Goal: Task Accomplishment & Management: Complete application form

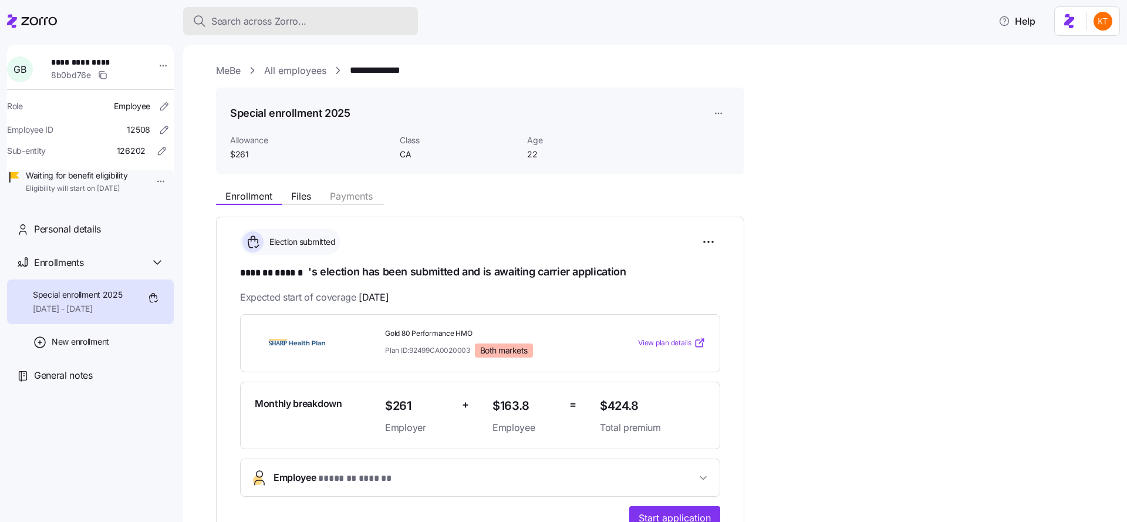
click at [286, 16] on span "Search across Zorro..." at bounding box center [258, 21] width 95 height 15
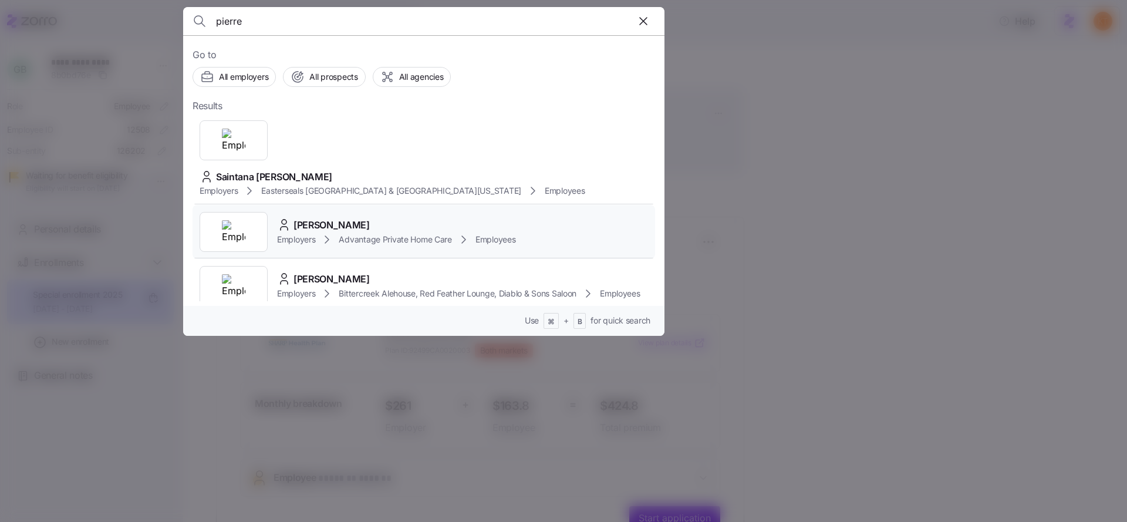
type input "pierre"
click at [323, 218] on span "Pierre Mie Noailles" at bounding box center [331, 225] width 76 height 15
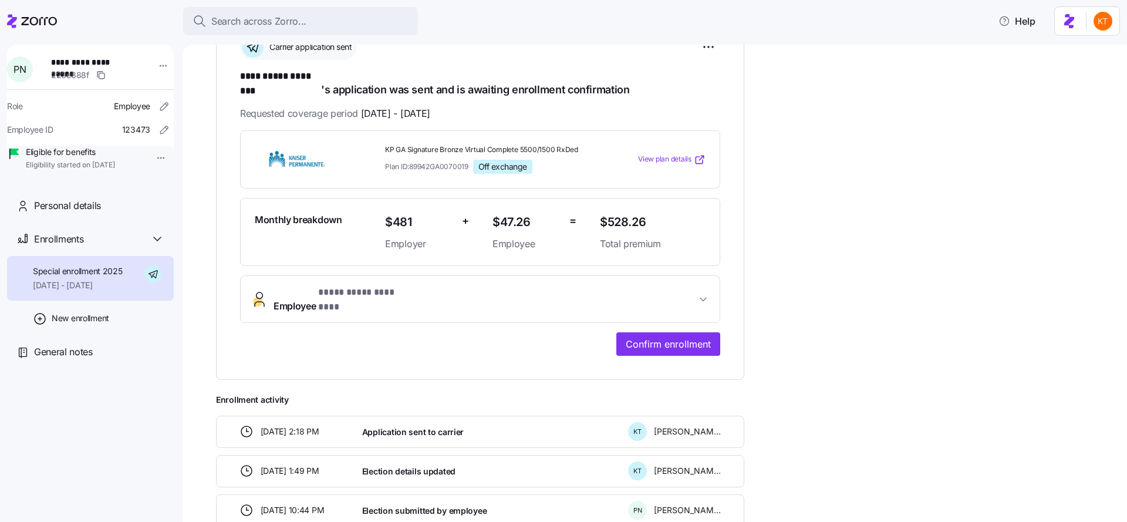
scroll to position [287, 0]
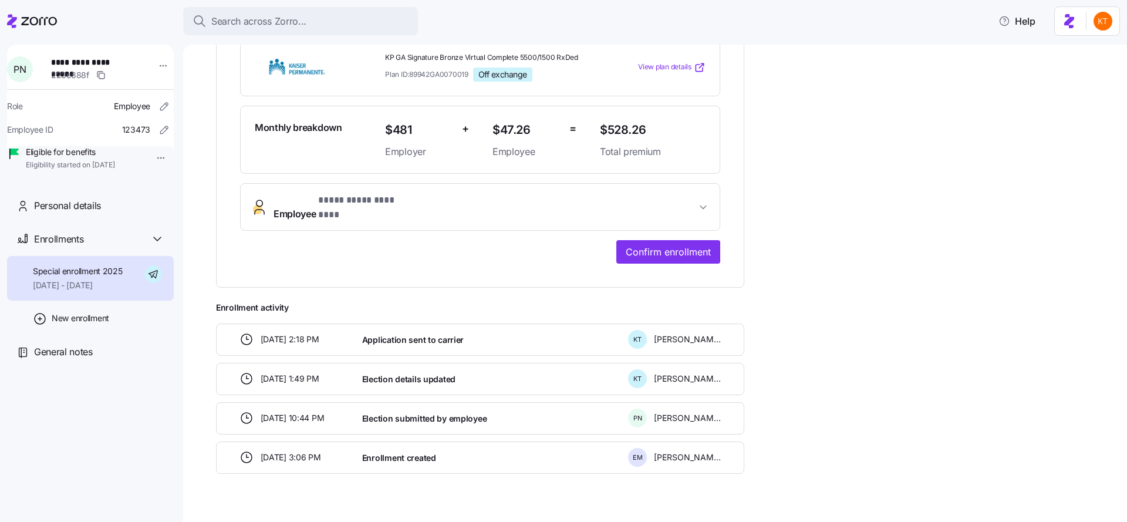
click at [454, 193] on span "**********" at bounding box center [484, 207] width 423 height 28
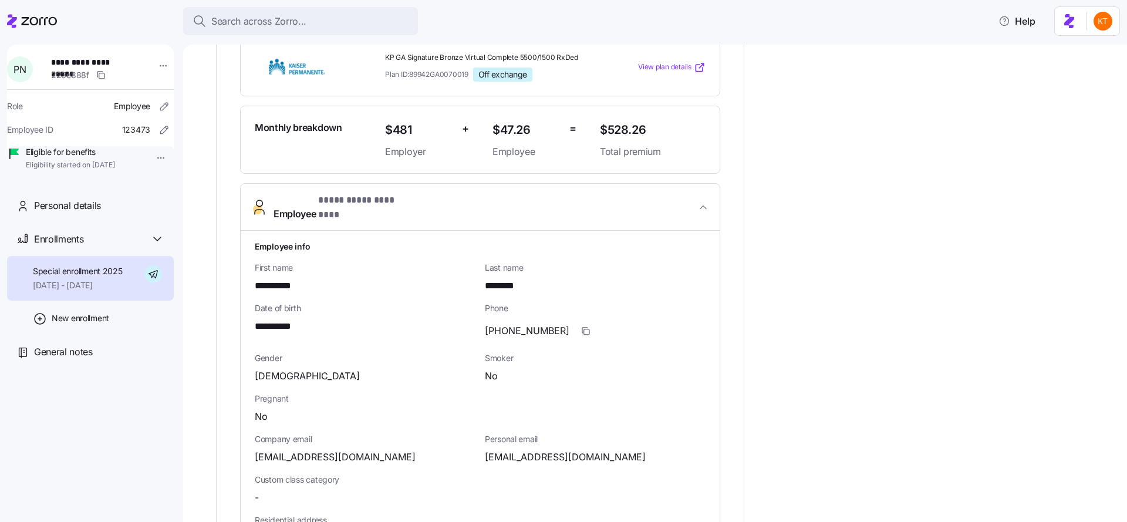
scroll to position [315, 0]
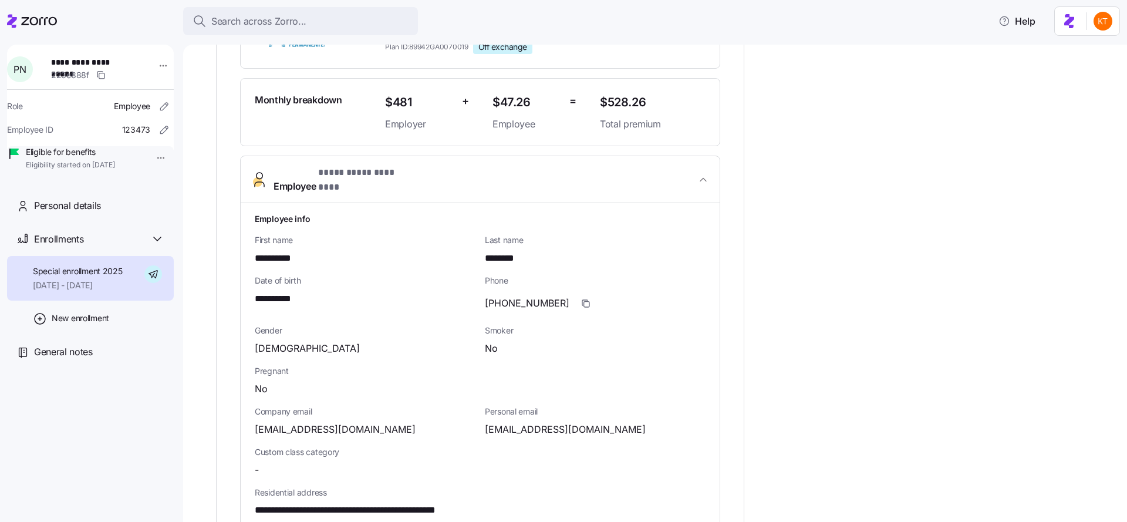
click at [515, 296] on span "(943)212-6583" at bounding box center [527, 303] width 85 height 15
copy span "212"
click at [114, 359] on div "General notes" at bounding box center [99, 351] width 130 height 15
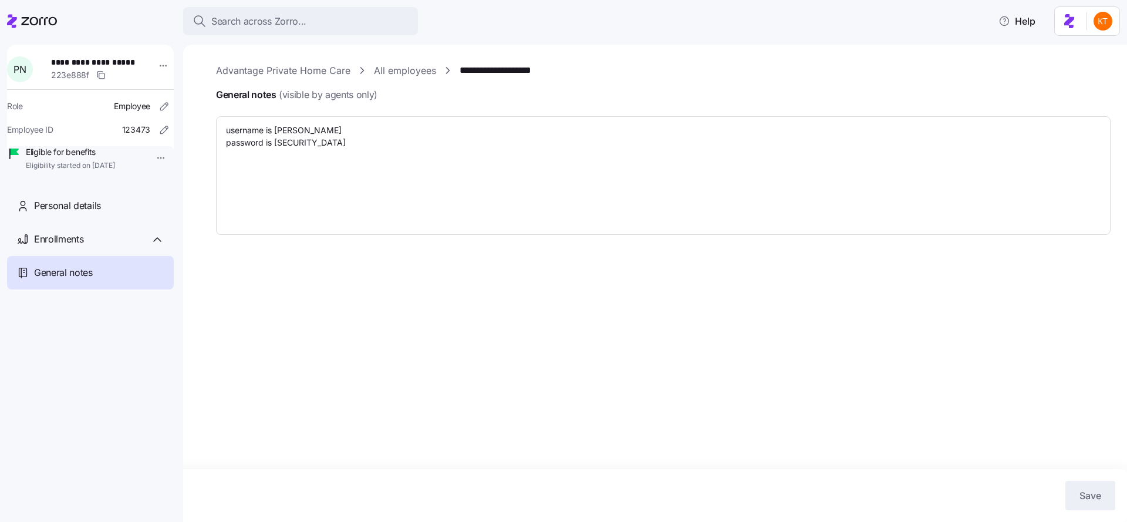
type textarea "x"
type textarea "username is Pierremie password is Zorroapplication123!"
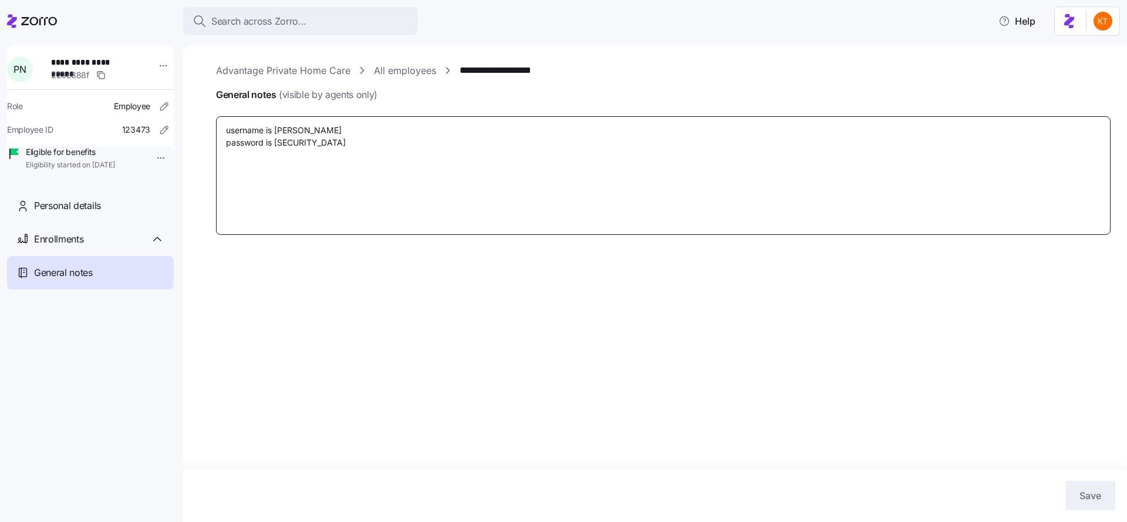
click at [298, 197] on textarea "username is Pierremie password is Zorroapplication123!" at bounding box center [663, 175] width 894 height 119
type textarea "x"
type textarea "username is Pierremie password is Zorroapplication123!"
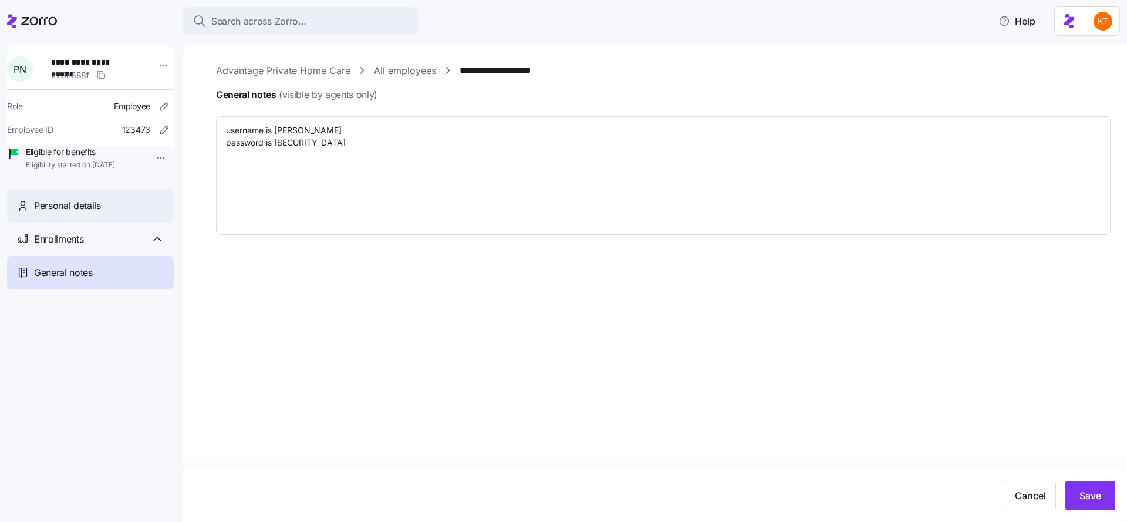
click at [114, 213] on div "Personal details" at bounding box center [99, 205] width 130 height 15
type textarea "x"
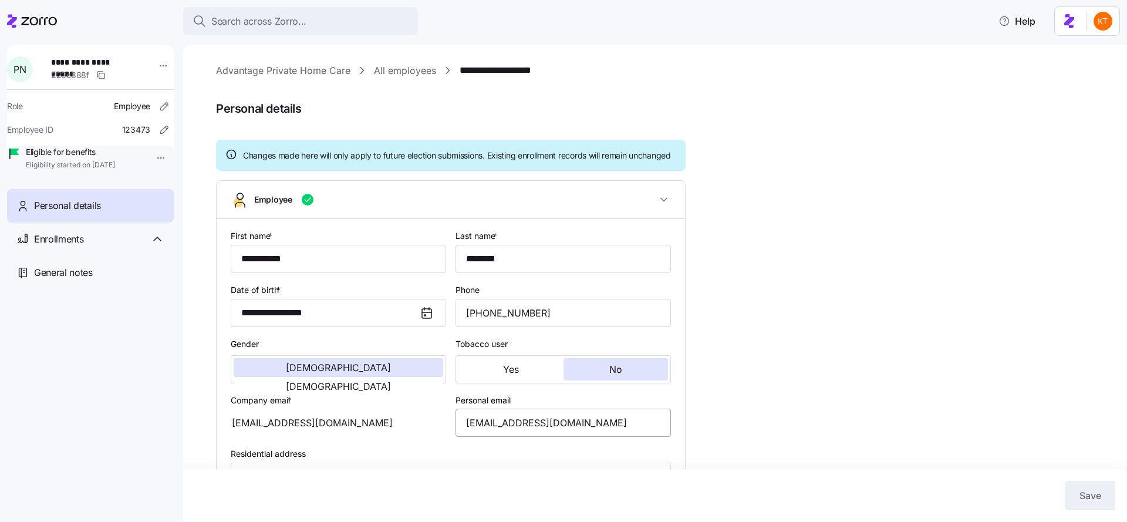
type input "GA"
click at [83, 280] on span "General notes" at bounding box center [63, 272] width 59 height 15
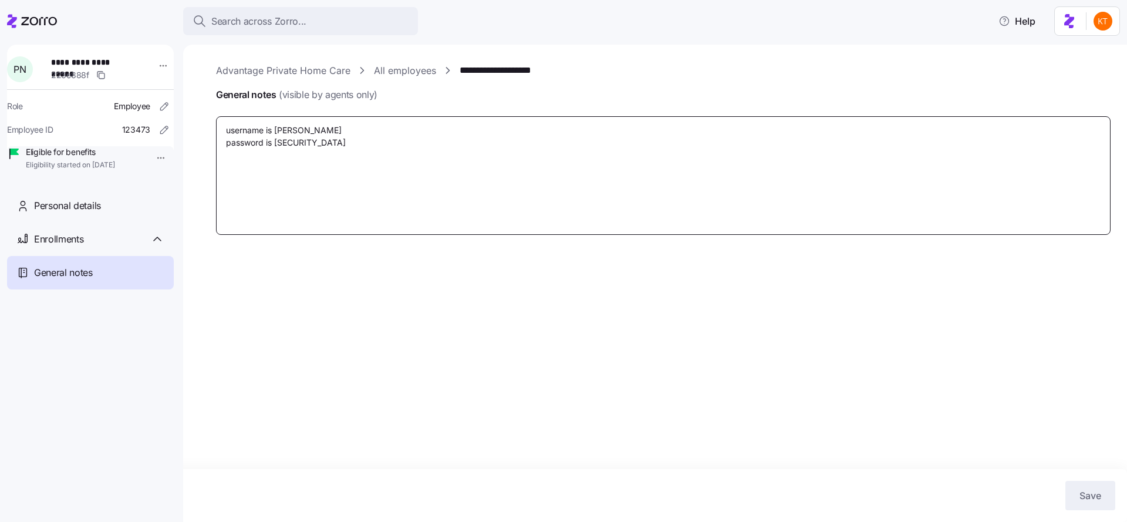
click at [311, 187] on textarea "username is Pierremie password is Zorroapplication123!" at bounding box center [663, 175] width 894 height 119
type textarea "x"
type textarea "username is Pierremie password is Zorroapplication123!"
type textarea "x"
type textarea "username is Pierremie password is Zorroapplication123! M"
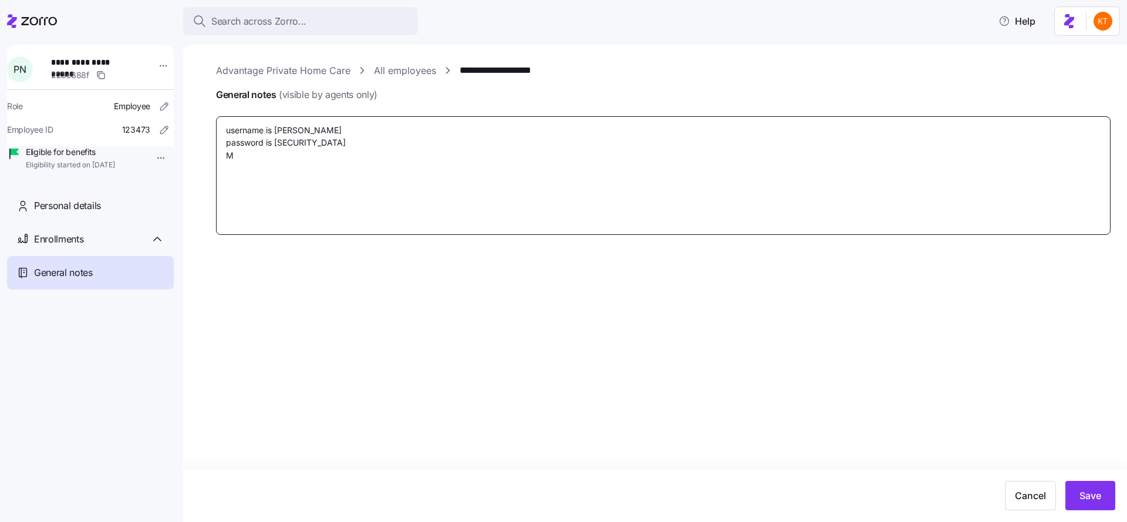
type textarea "x"
type textarea "username is Pierremie password is Zorroapplication123! Me"
type textarea "x"
type textarea "username is Pierremie password is Zorroapplication123! Mem"
type textarea "x"
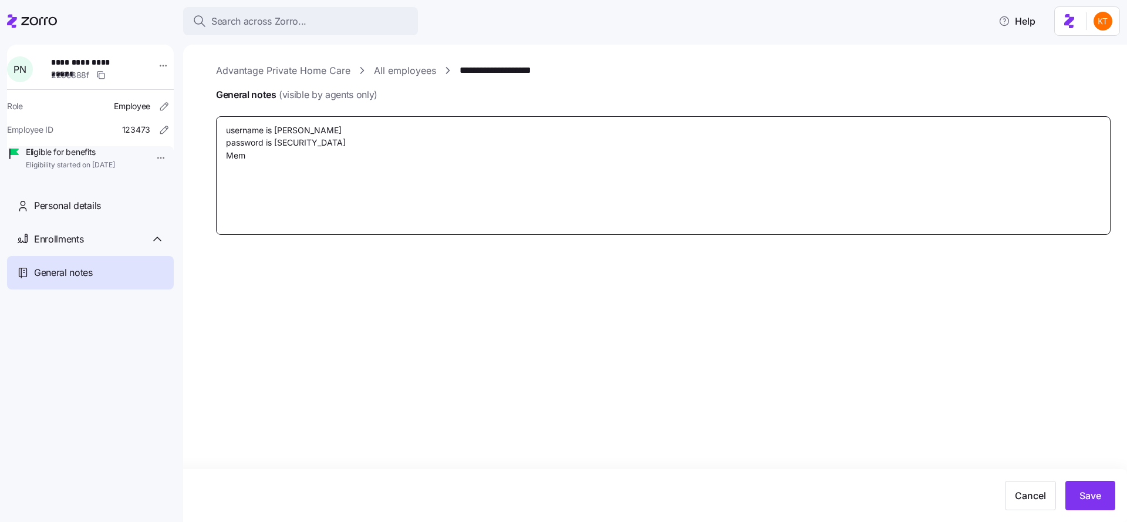
type textarea "username is Pierremie password is Zorroapplication123! Memb"
type textarea "x"
type textarea "username is Pierremie password is Zorroapplication123! Membe"
type textarea "x"
type textarea "username is Pierremie password is Zorroapplication123! Member"
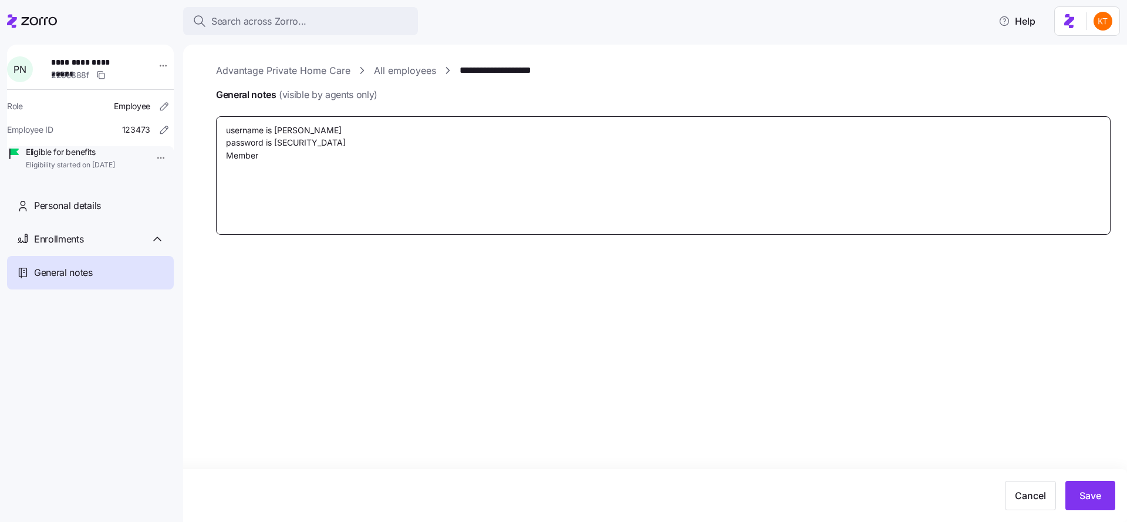
type textarea "x"
type textarea "username is Pierremie password is Zorroapplication123! Member"
type textarea "x"
type textarea "username is Pierremie password is Zorroapplication123! Member I"
type textarea "x"
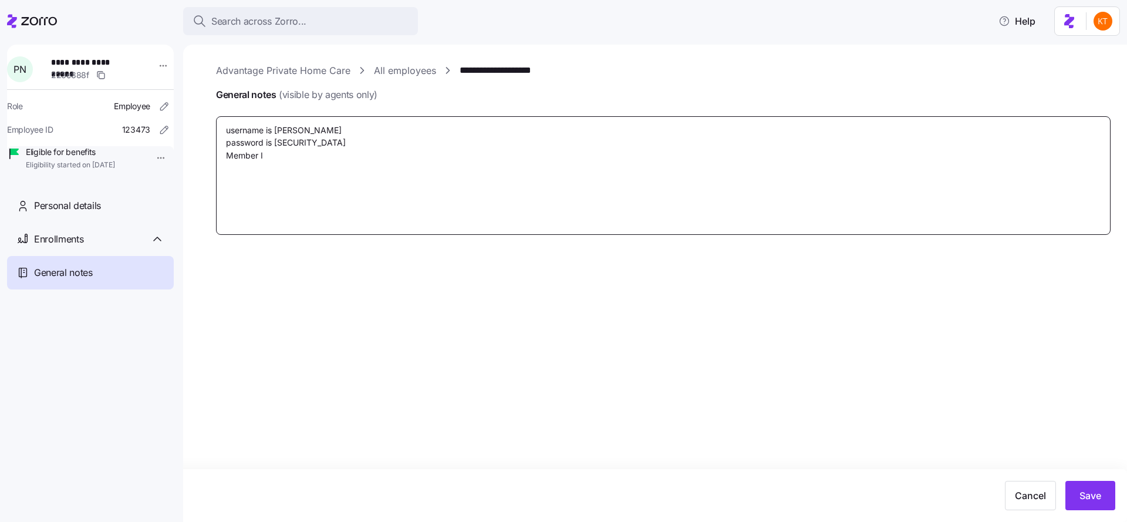
type textarea "username is Pierremie password is Zorroapplication123! Member ID"
type textarea "x"
type textarea "username is Pierremie password is Zorroapplication123! Member ID-"
type textarea "x"
type textarea "username is Pierremie password is Zorroapplication123! Member ID-3"
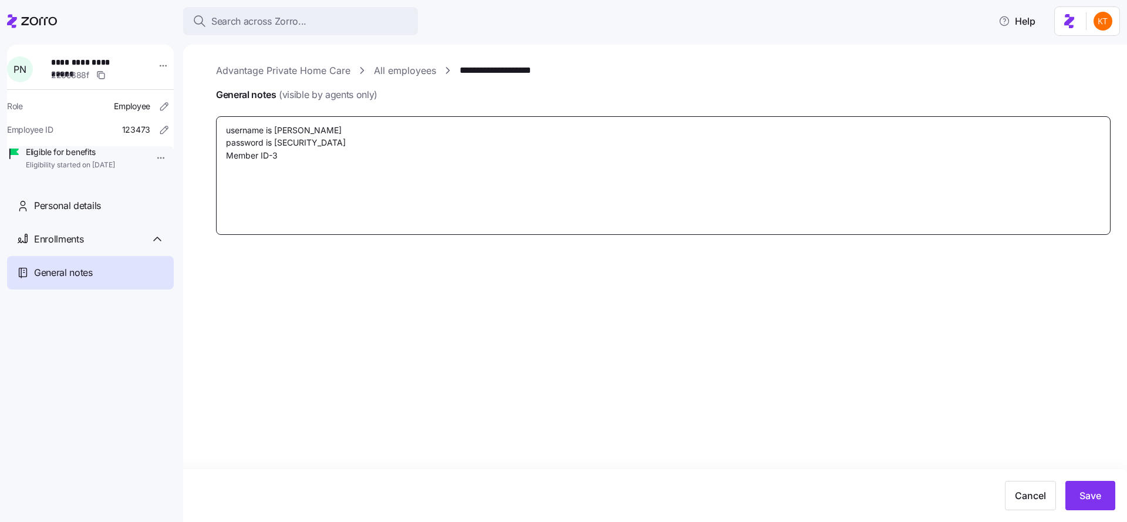
type textarea "x"
type textarea "username is Pierremie password is Zorroapplication123! Member ID-30"
type textarea "x"
type textarea "username is Pierremie password is Zorroapplication123! Member ID-304"
type textarea "x"
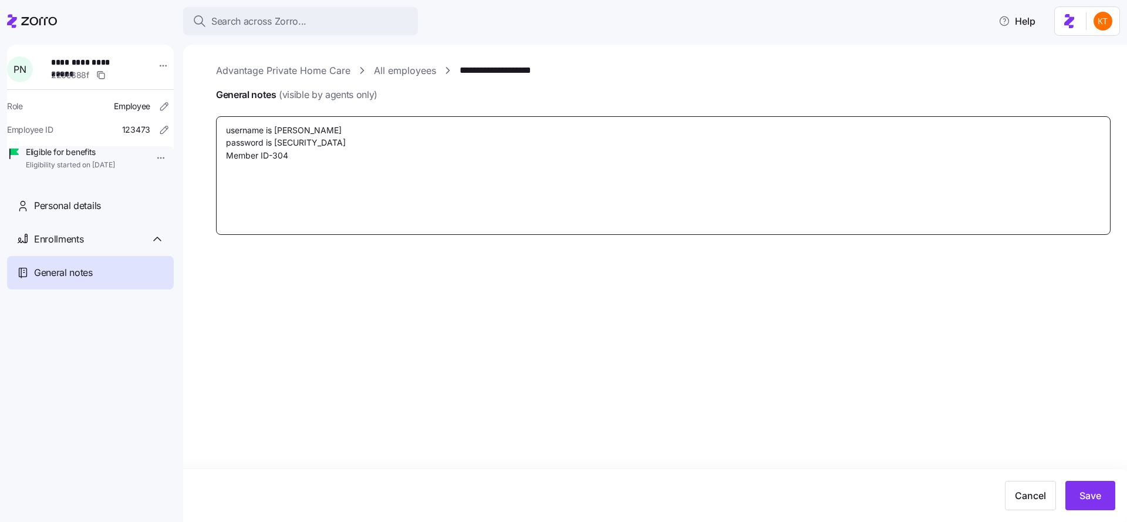
type textarea "username is Pierremie password is Zorroapplication123! Member ID-3045"
type textarea "x"
type textarea "username is Pierremie password is Zorroapplication123! Member ID-30453"
type textarea "x"
type textarea "username is Pierremie password is Zorroapplication123! Member ID-304537"
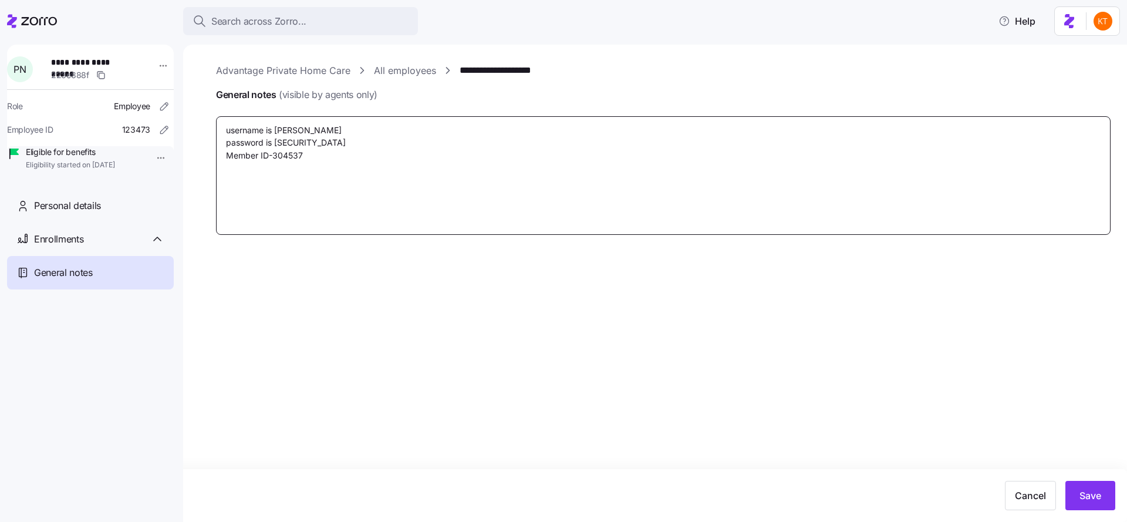
type textarea "x"
type textarea "username is Pierremie password is Zorroapplication123! Member ID-3045374"
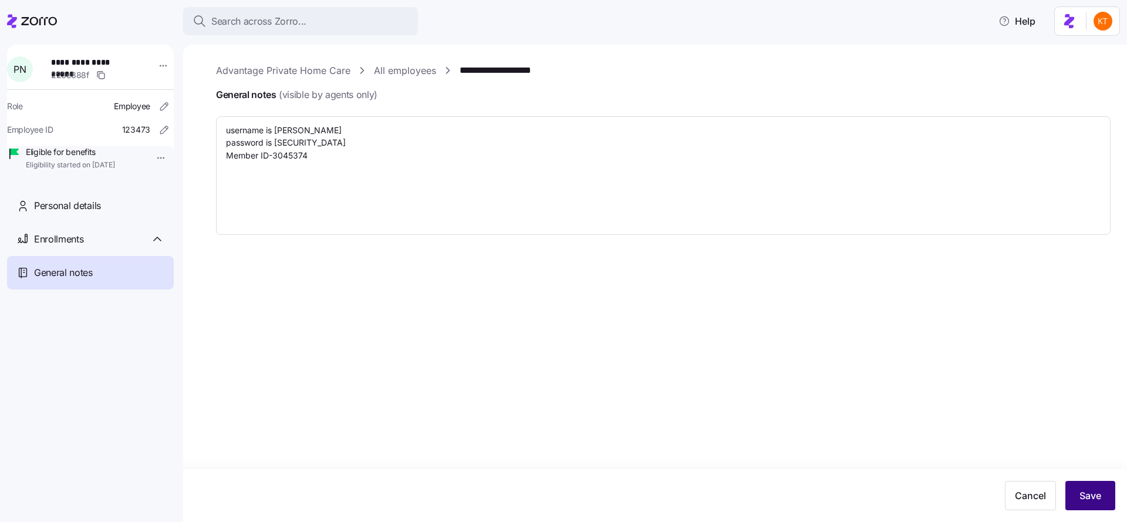
click at [1110, 499] on button "Save" at bounding box center [1090, 495] width 50 height 29
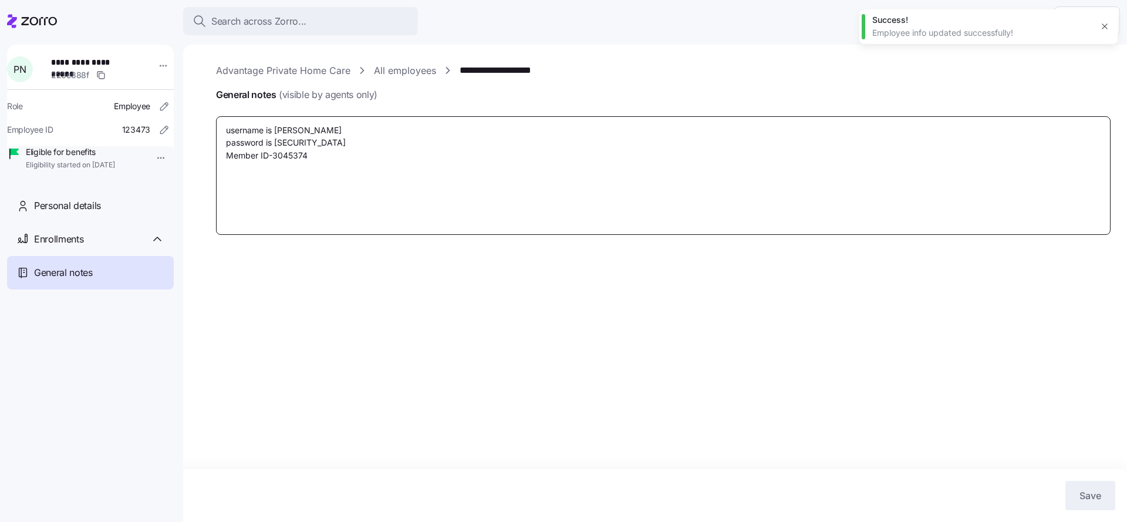
click at [326, 153] on textarea "username is Pierremie password is Zorroapplication123! Member ID-3045374" at bounding box center [663, 175] width 894 height 119
type textarea "x"
type textarea "username is Pierremie password is Zorroapplication123! Member ID-3045374"
type textarea "x"
type textarea "username is Pierremie password is Zorroapplication123! Member ID-3045374 B"
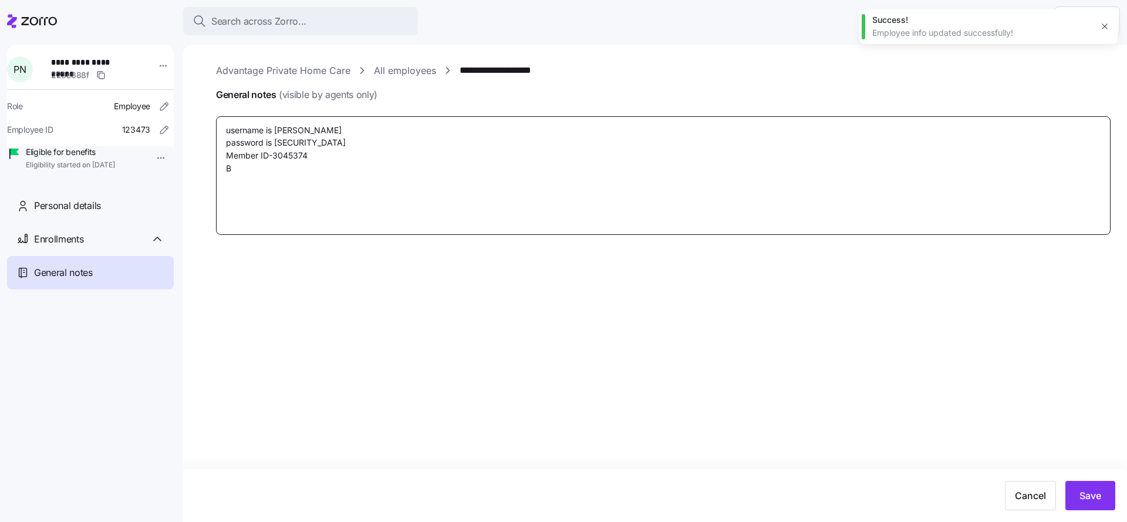
type textarea "x"
type textarea "username is Pierremie password is Zorroapplication123! Member ID-3045374 Bi"
type textarea "x"
type textarea "username is Pierremie password is Zorroapplication123! Member ID-3045374 Bil"
type textarea "x"
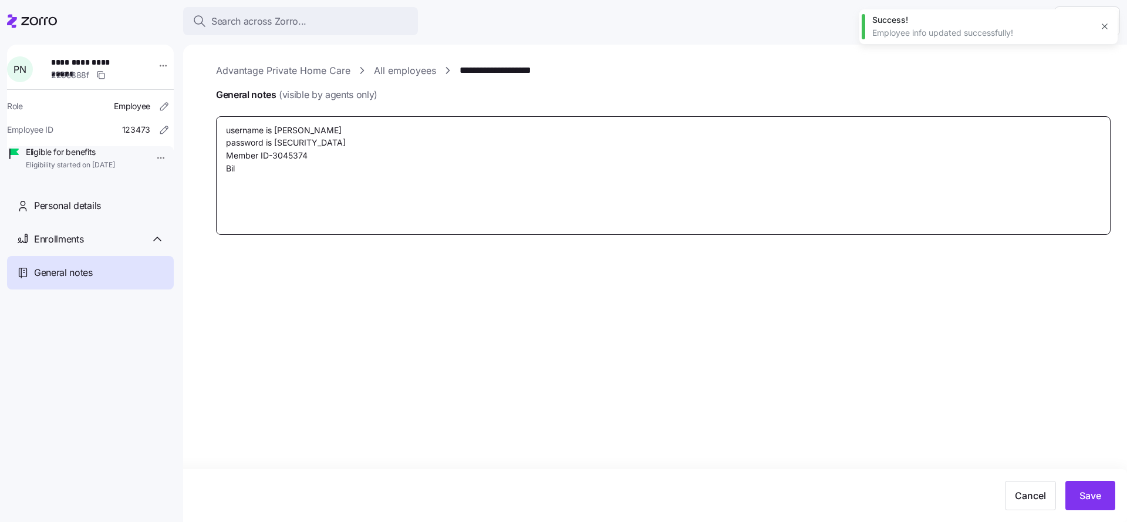
type textarea "username is Pierremie password is Zorroapplication123! Member ID-3045374 Bill"
type textarea "x"
type textarea "username is Pierremie password is Zorroapplication123! Member ID-3045374 Billi"
type textarea "x"
type textarea "username is Pierremie password is Zorroapplication123! Member ID-3045374 Billin"
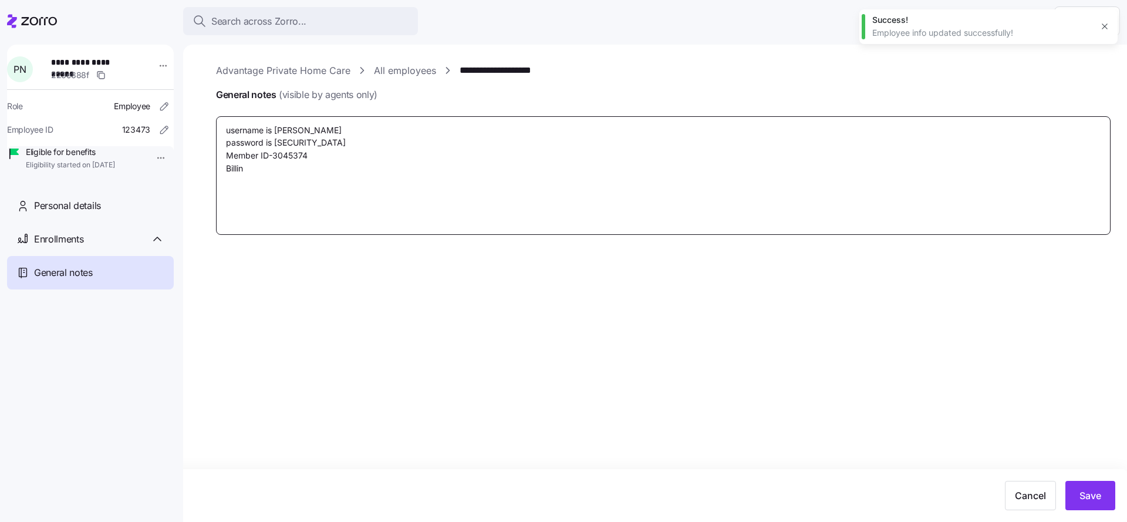
type textarea "x"
type textarea "username is Pierremie password is Zorroapplication123! Member ID-3045374 Billing"
type textarea "x"
type textarea "username is Pierremie password is Zorroapplication123! Member ID-3045374 Billing"
type textarea "x"
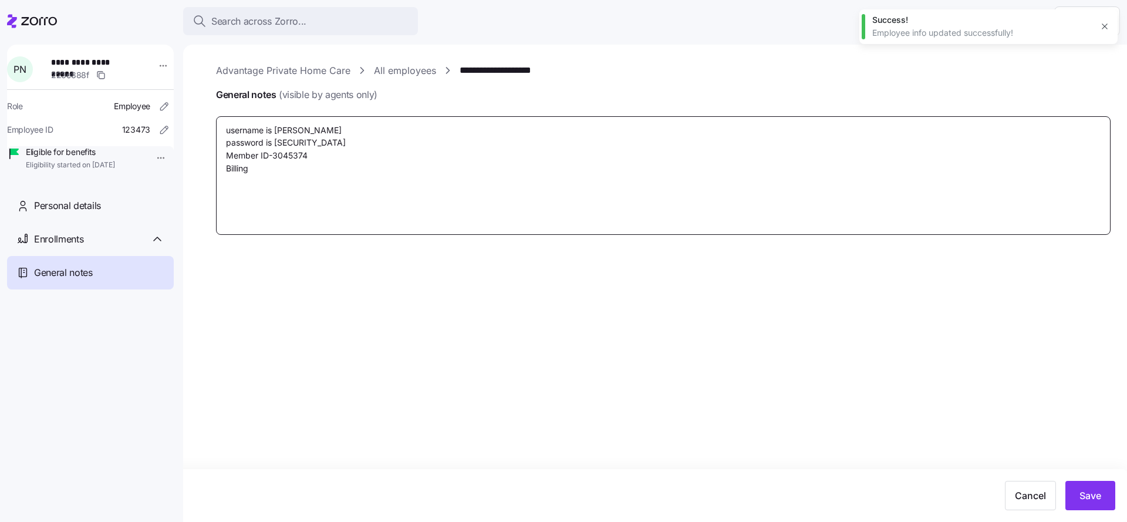
type textarea "username is Pierremie password is Zorroapplication123! Member ID-3045374 Billin…"
type textarea "x"
type textarea "username is Pierremie password is Zorroapplication123! Member ID-3045374 Billin…"
type textarea "x"
type textarea "username is Pierremie password is Zorroapplication123! Member ID-3045374 Billin…"
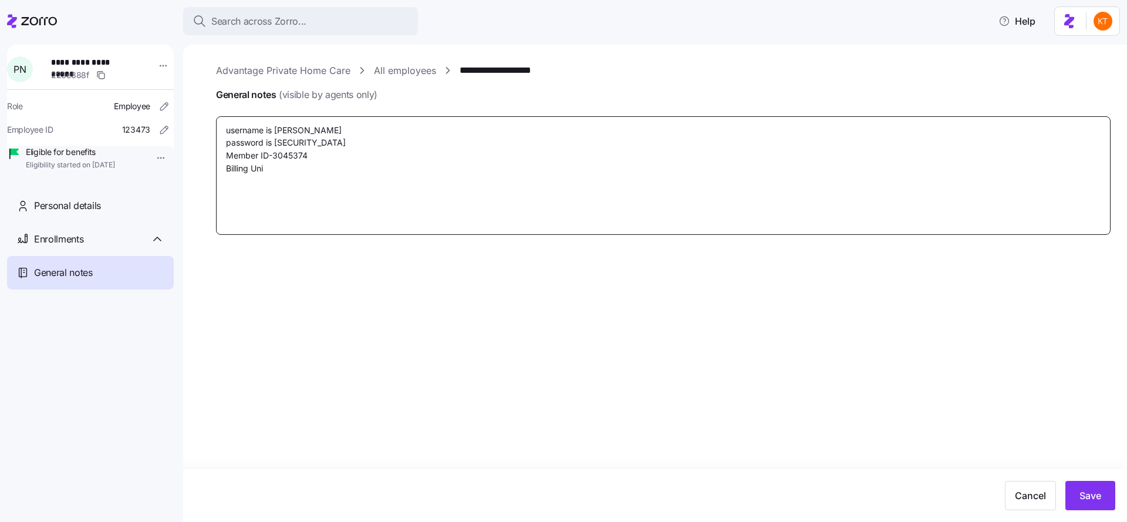
type textarea "x"
type textarea "username is Pierremie password is Zorroapplication123! Member ID-3045374 Billin…"
type textarea "x"
type textarea "username is Pierremie password is Zorroapplication123! Member ID-3045374 Billin…"
type textarea "x"
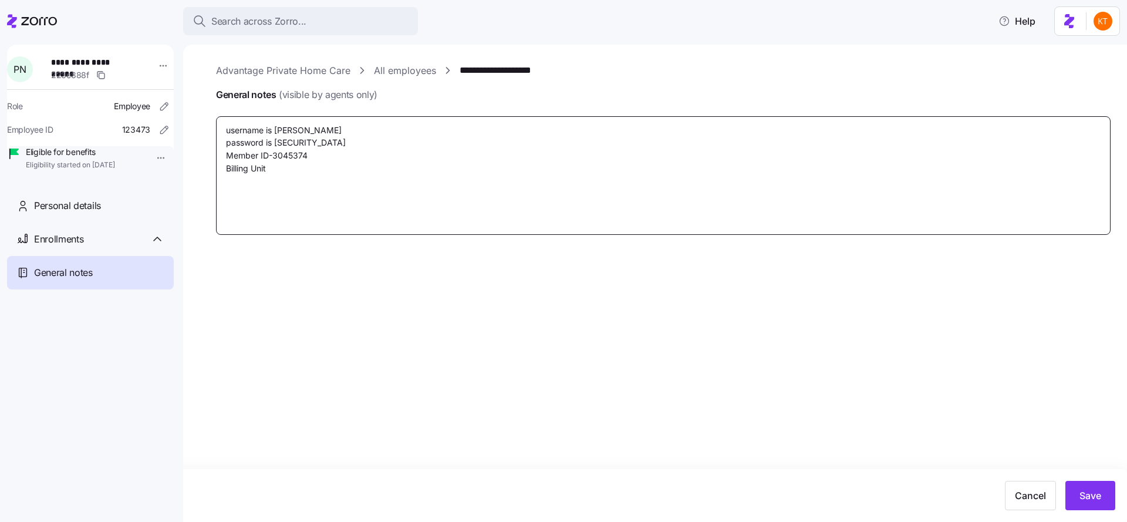
type textarea "username is Pierremie password is Zorroapplication123! Member ID-3045374 Billin…"
type textarea "x"
type textarea "username is Pierremie password is Zorroapplication123! Member ID-3045374 Billin…"
type textarea "x"
type textarea "username is Pierremie password is Zorroapplication123! Member ID-3045374 Billin…"
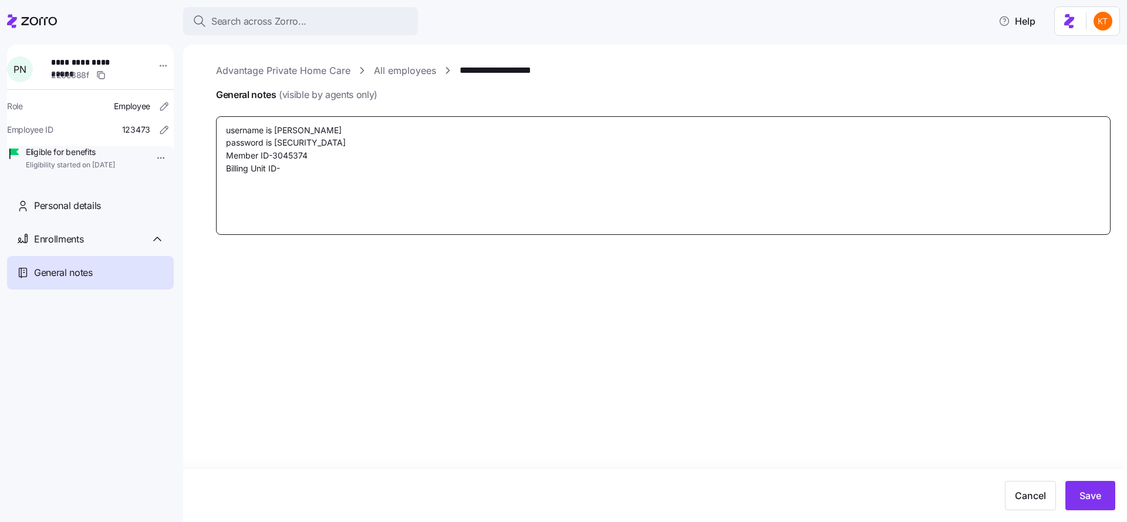
click at [377, 177] on textarea "username is Pierremie password is Zorroapplication123! Member ID-3045374 Billin…" at bounding box center [663, 175] width 894 height 119
drag, startPoint x: 285, startPoint y: 168, endPoint x: 227, endPoint y: 170, distance: 58.7
click at [227, 170] on textarea "username is Pierremie password is Zorroapplication123! Member ID-3045374 Billin…" at bounding box center [663, 175] width 894 height 119
click at [296, 171] on textarea "username is Pierremie password is Zorroapplication123! Member ID-3045374 Billin…" at bounding box center [663, 175] width 894 height 119
type textarea "x"
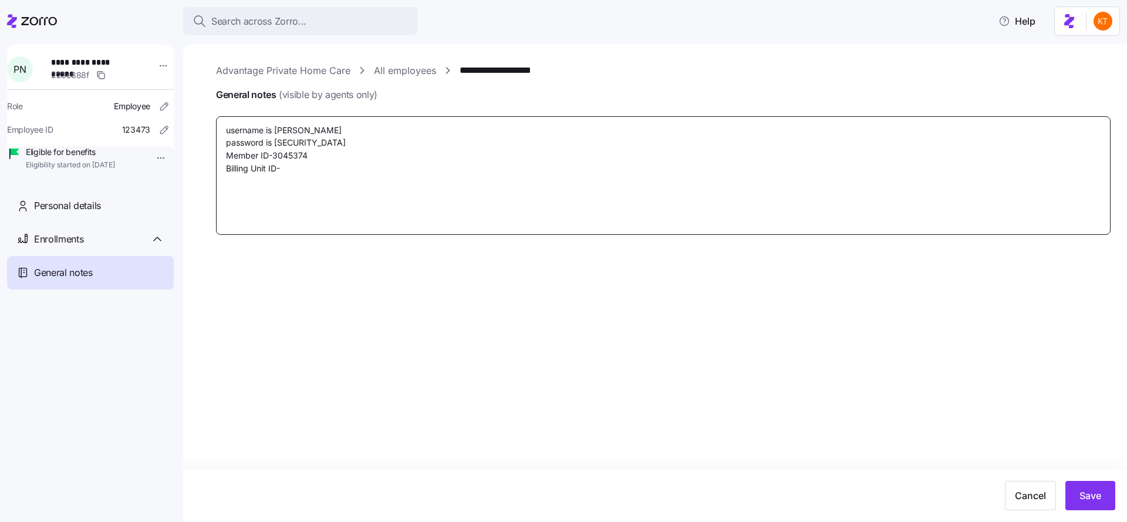
type textarea "username is Pierremie password is Zorroapplication123! Member ID-3045374 Billin…"
type textarea "x"
type textarea "username is Pierremie password is Zorroapplication123! Member ID-3045374 Billin…"
click at [290, 170] on textarea "username is Pierremie password is Zorroapplication123! Member ID-3045374 Billin…" at bounding box center [663, 175] width 894 height 119
type textarea "x"
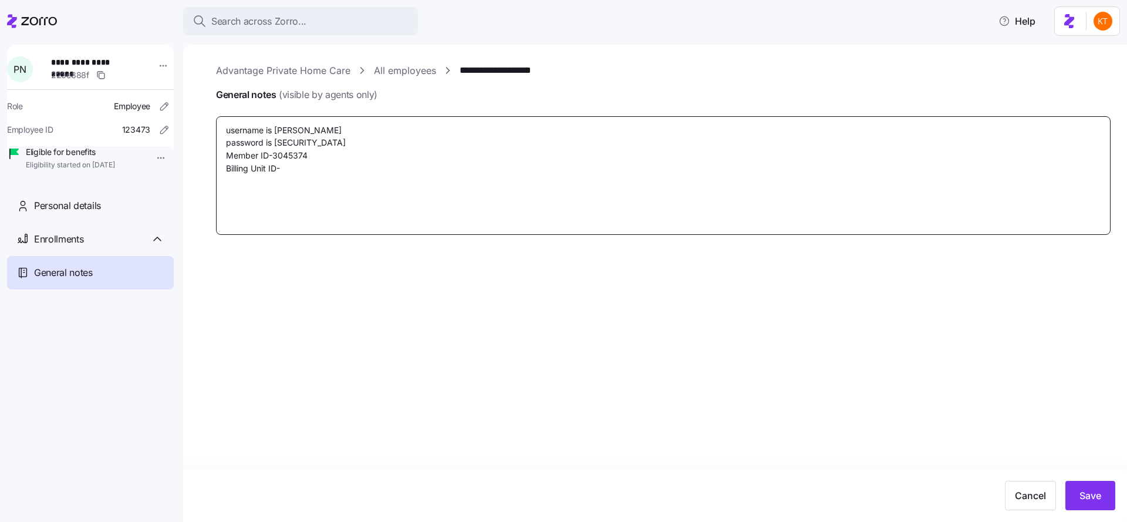
type textarea "username is Pierremie password is Zorroapplication123! Member ID-3045374 Billin…"
type textarea "x"
type textarea "username is Pierremie password is Zorroapplication123! Member ID-3045374 Billin…"
type textarea "x"
type textarea "username is Pierremie password is Zorroapplication123! Member ID-3045374 Billin…"
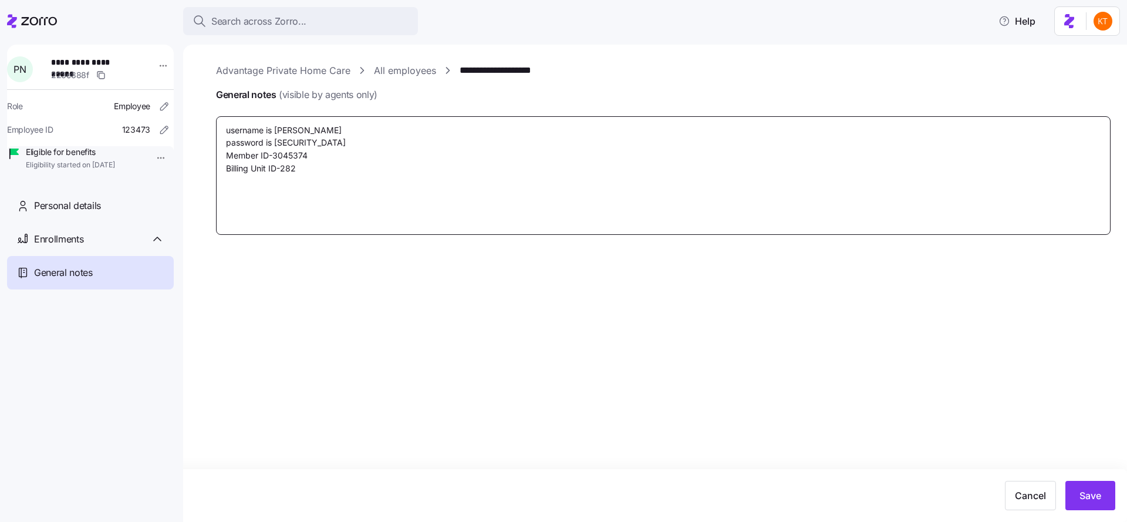
type textarea "x"
type textarea "username is Pierremie password is Zorroapplication123! Member ID-3045374 Billin…"
type textarea "x"
type textarea "username is Pierremie password is Zorroapplication123! Member ID-3045374 Billin…"
type textarea "x"
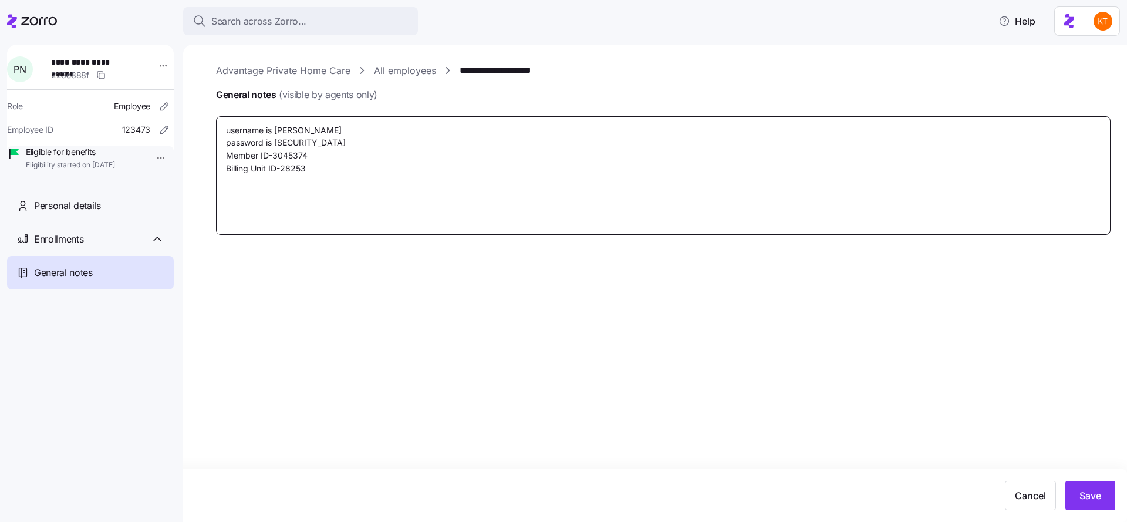
type textarea "username is Pierremie password is Zorroapplication123! Member ID-3045374 Billin…"
type textarea "x"
type textarea "username is Pierremie password is Zorroapplication123! Member ID-3045374 Billin…"
type textarea "x"
type textarea "username is Pierremie password is Zorroapplication123! Member ID-3045374 Billin…"
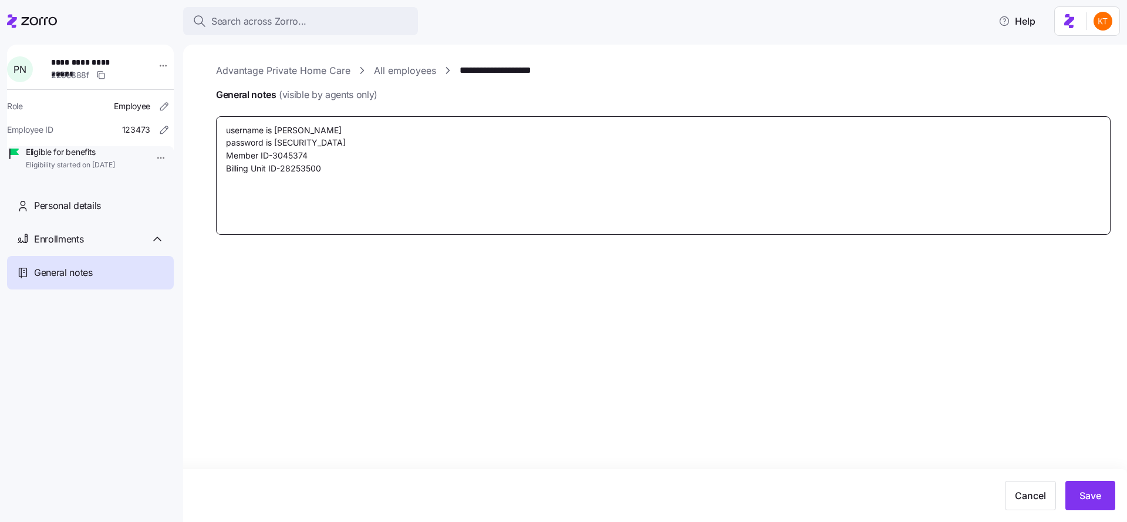
type textarea "x"
type textarea "username is Pierremie password is Zorroapplication123! Member ID-3045374 Billin…"
type textarea "x"
type textarea "username is Pierremie password is Zorroapplication123! Member ID-3045374 Billin…"
type textarea "x"
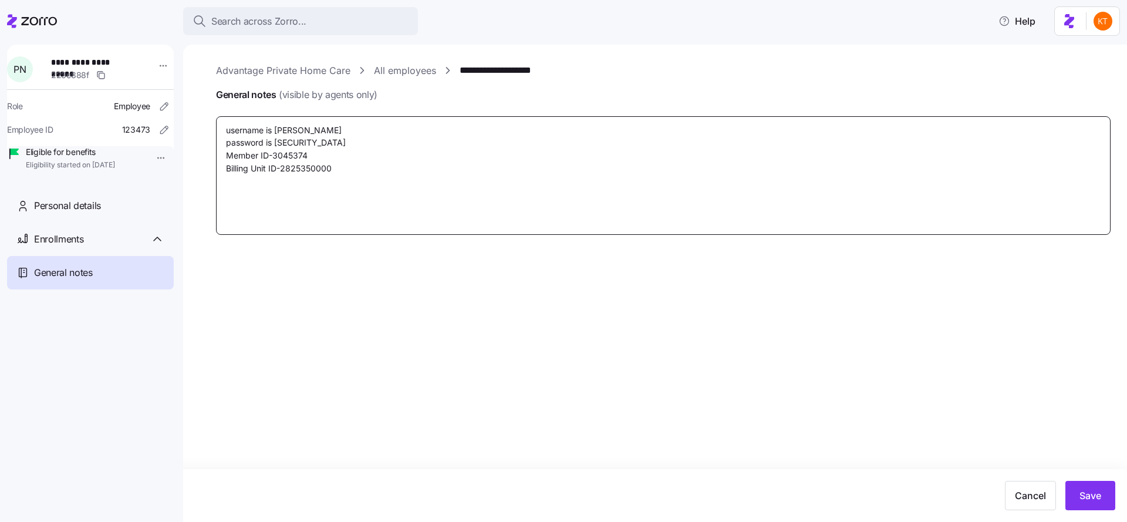
type textarea "username is Pierremie password is Zorroapplication123! Member ID-3045374 Billin…"
type textarea "x"
type textarea "username is Pierremie password is Zorroapplication123! Member ID-3045374 Billin…"
type textarea "x"
type textarea "username is Pierremie password is Zorroapplication123! Member ID-3045374 Billin…"
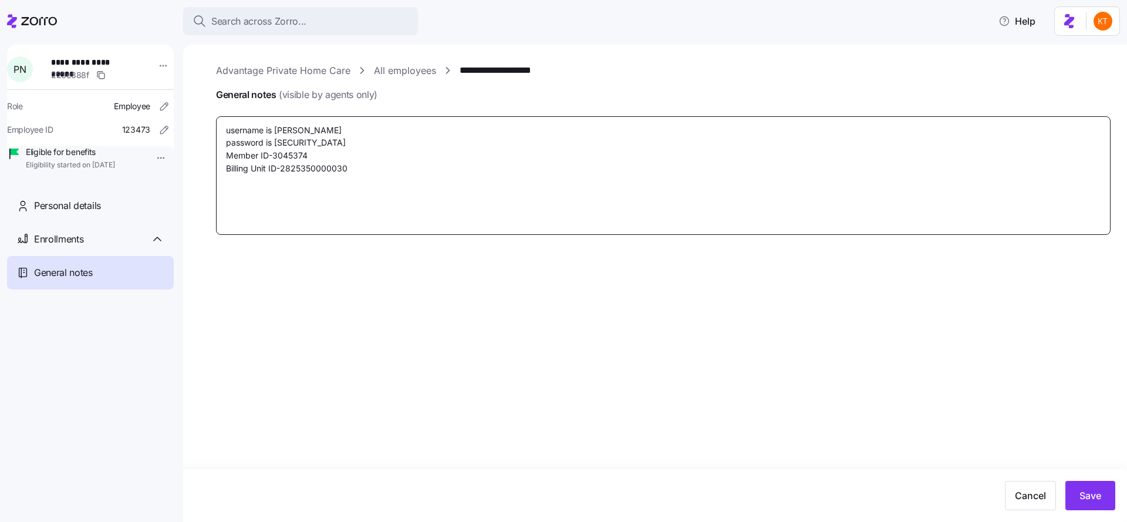
type textarea "x"
type textarea "username is Pierremie password is Zorroapplication123! Member ID-3045374 Billin…"
type textarea "x"
type textarea "username is Pierremie password is Zorroapplication123! Member ID-3045374 Billin…"
type textarea "x"
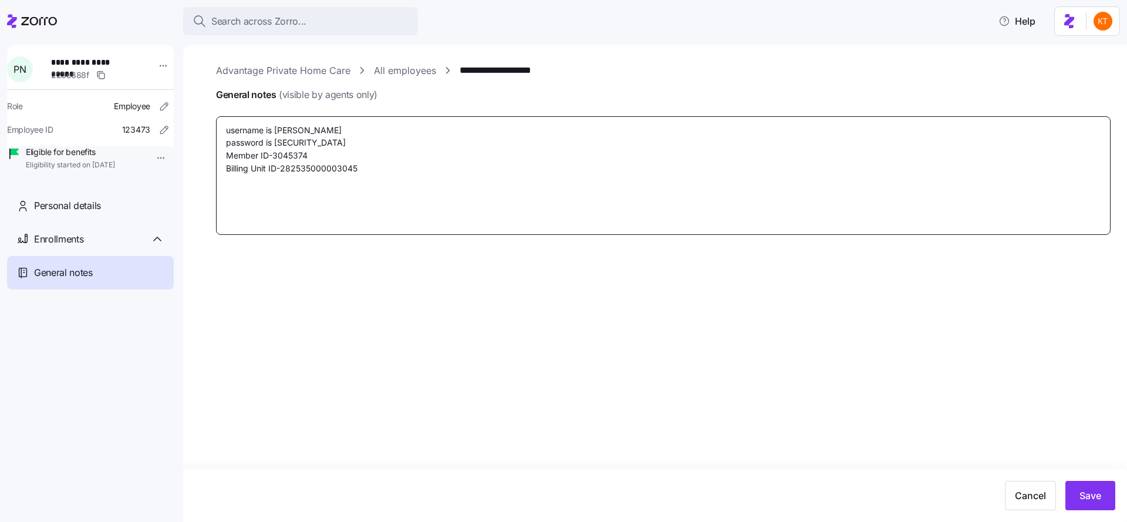
type textarea "username is Pierremie password is Zorroapplication123! Member ID-3045374 Billin…"
type textarea "x"
type textarea "username is Pierremie password is Zorroapplication123! Member ID-3045374 Billin…"
type textarea "x"
type textarea "username is Pierremie password is Zorroapplication123! Member ID-3045374 Billin…"
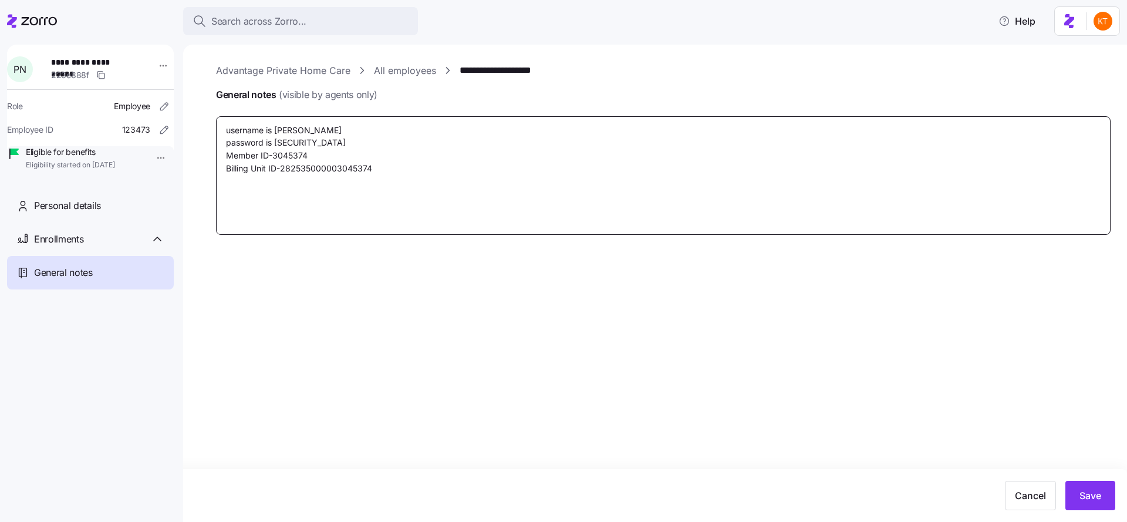
type textarea "x"
type textarea "username is Pierremie password is Zorroapplication123! Member ID-3045374 Billin…"
type textarea "x"
type textarea "username is Pierremie password is Zorroapplication123! Member ID-3045374 Billin…"
type textarea "x"
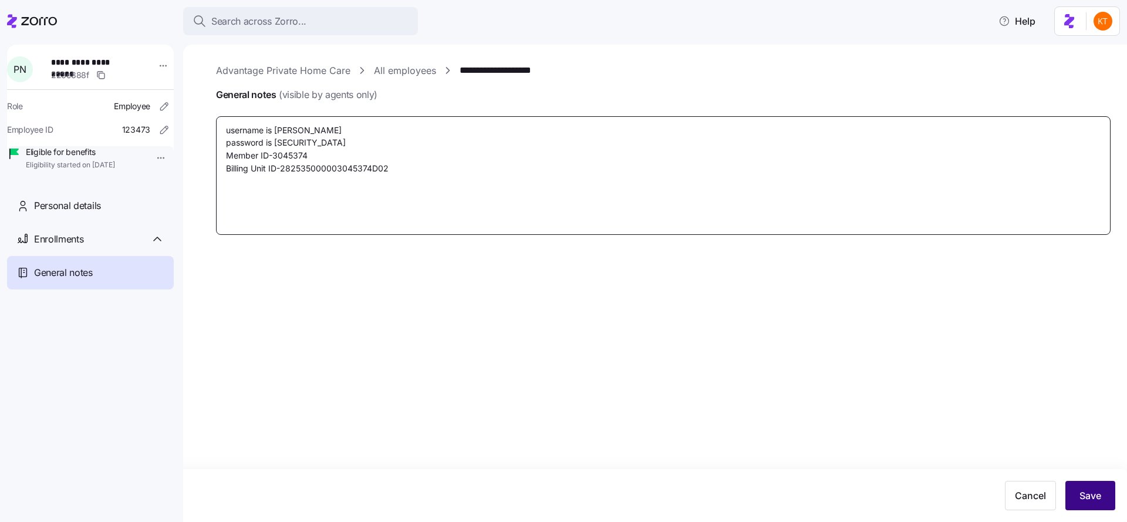
type textarea "username is Pierremie password is Zorroapplication123! Member ID-3045374 Billin…"
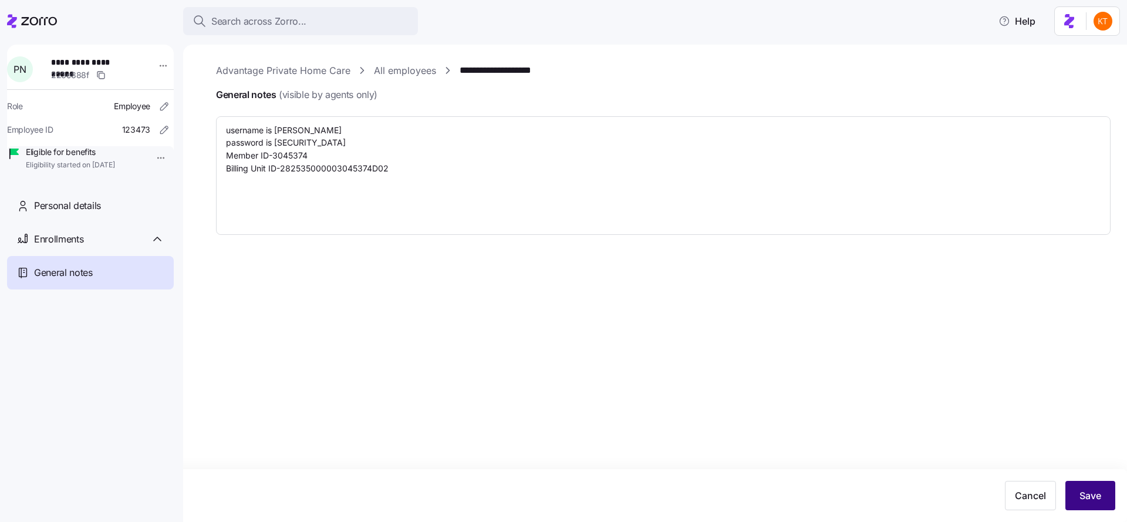
click at [1081, 494] on span "Save" at bounding box center [1090, 495] width 22 height 14
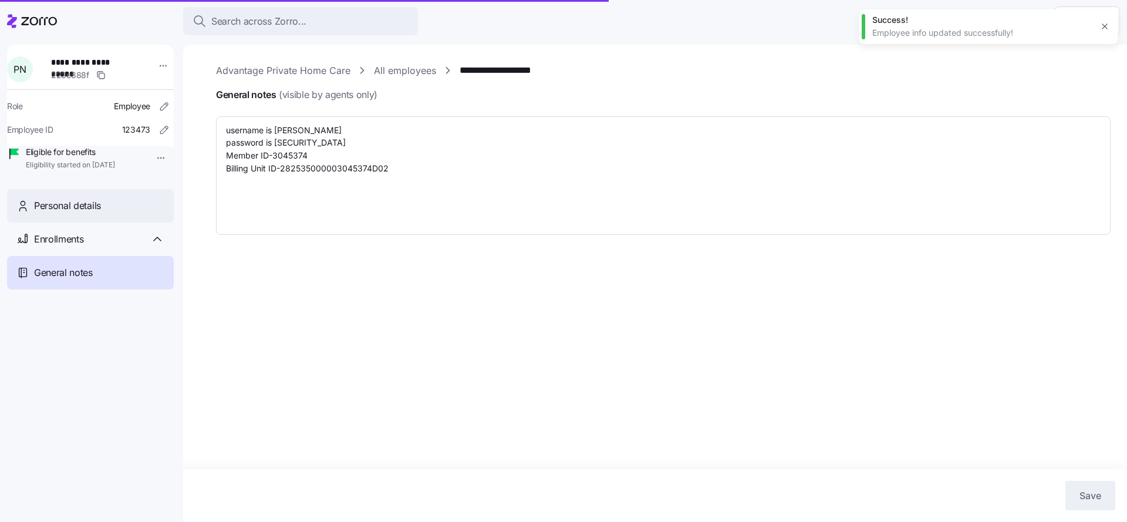
click at [102, 222] on div "Personal details" at bounding box center [90, 205] width 167 height 33
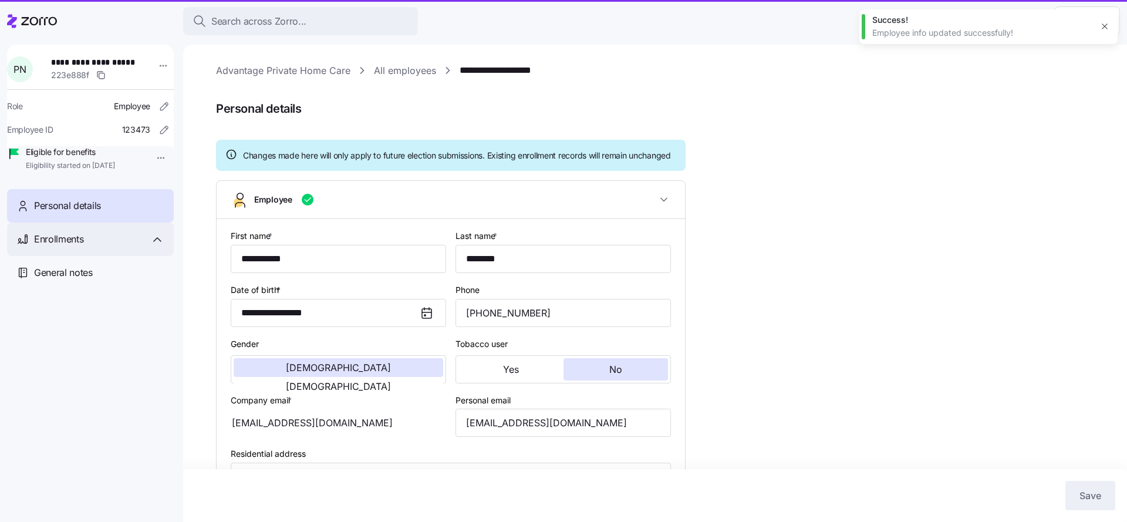
click at [129, 246] on div "Enrollments" at bounding box center [99, 239] width 130 height 15
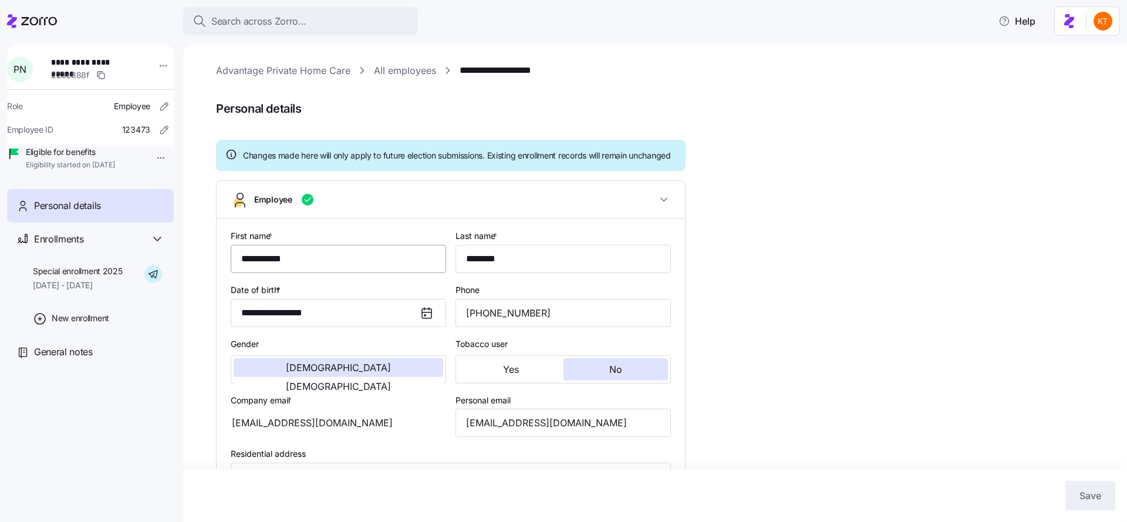
click at [148, 359] on div "General notes" at bounding box center [99, 351] width 130 height 15
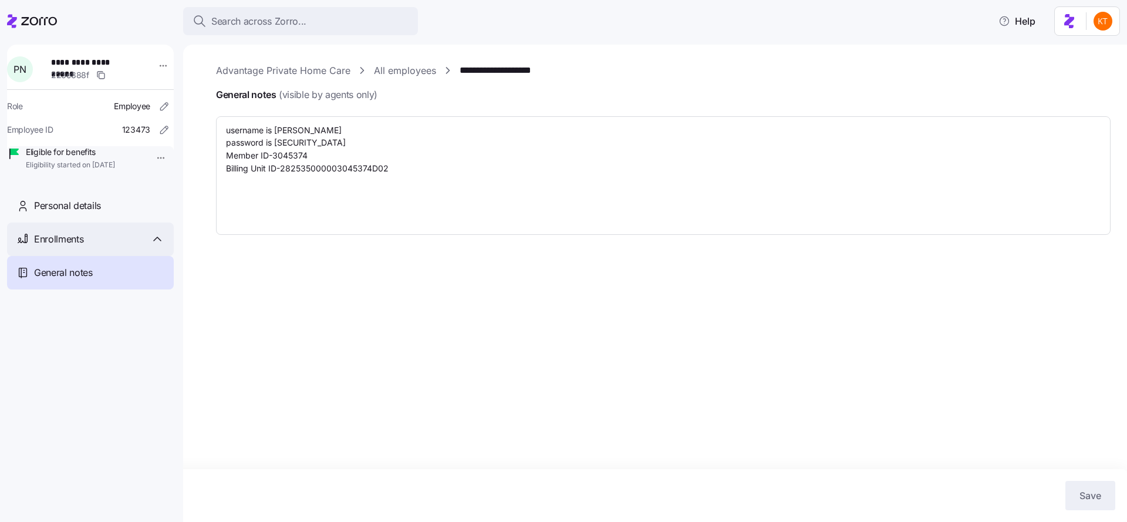
click at [94, 246] on div "Enrollments" at bounding box center [99, 239] width 130 height 15
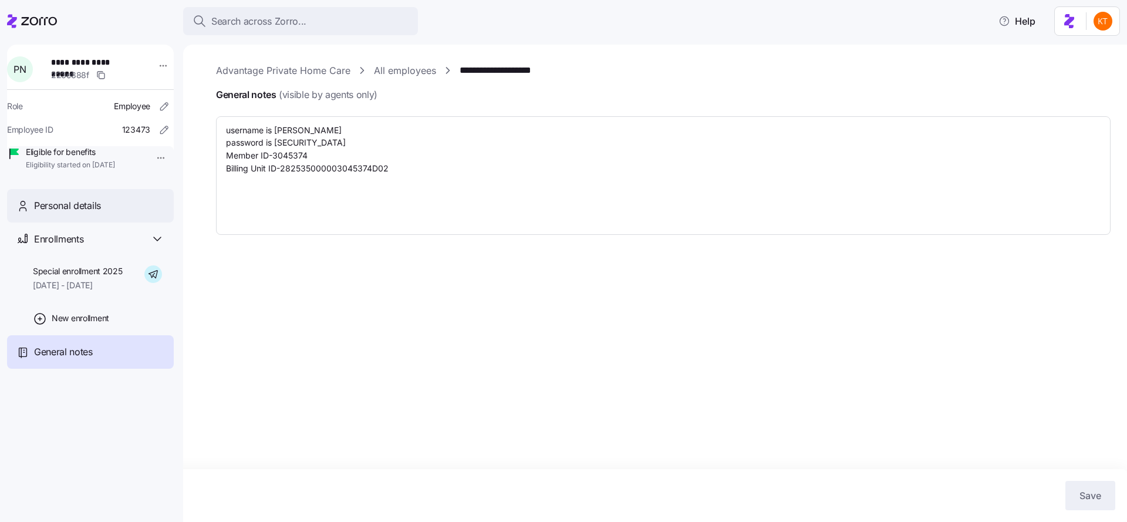
click at [103, 213] on div "Personal details" at bounding box center [99, 205] width 130 height 15
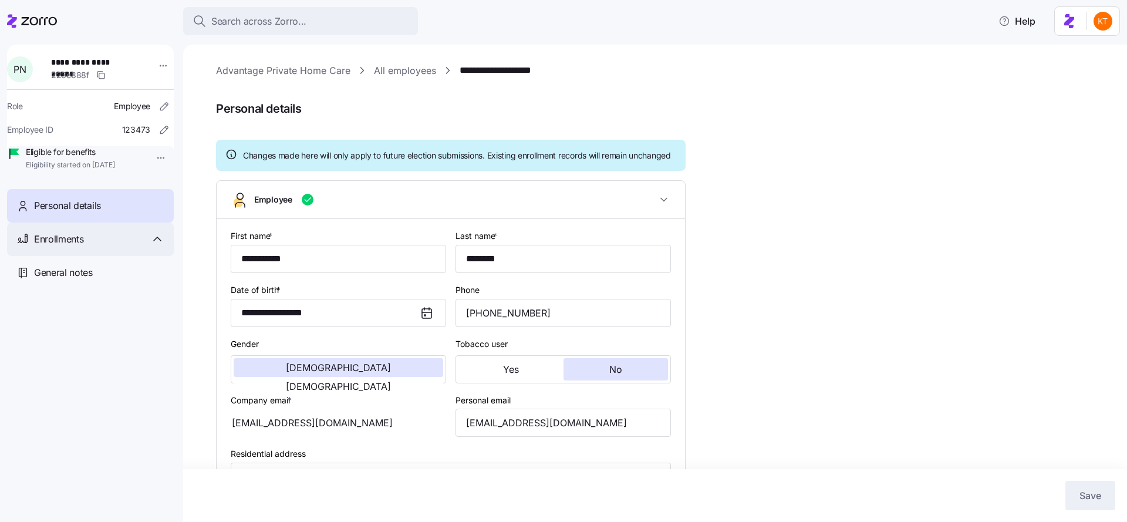
click at [84, 246] on div "Enrollments" at bounding box center [99, 239] width 130 height 15
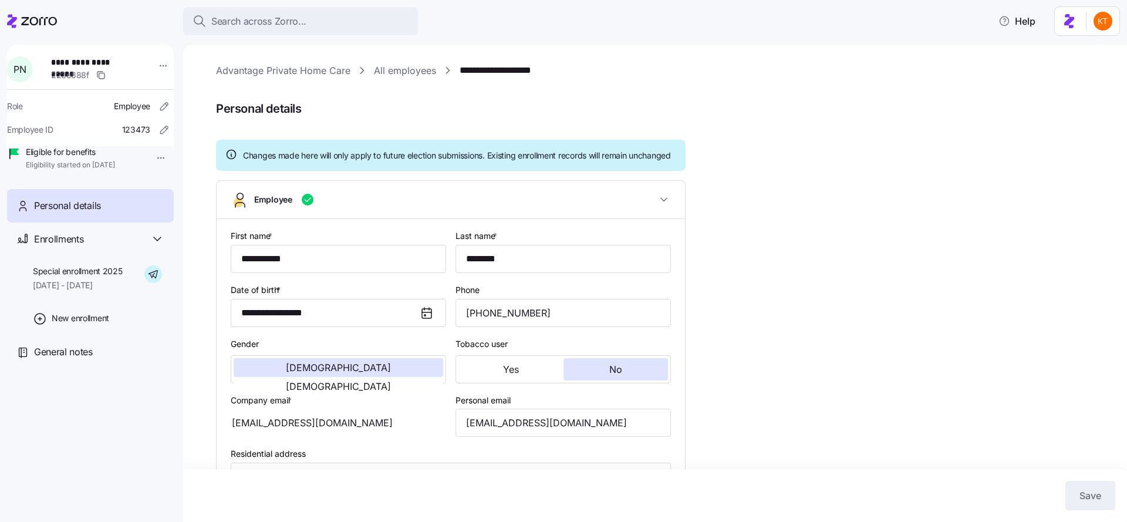
click at [93, 291] on span "10/01/2025 - 12/31/2025" at bounding box center [78, 285] width 90 height 12
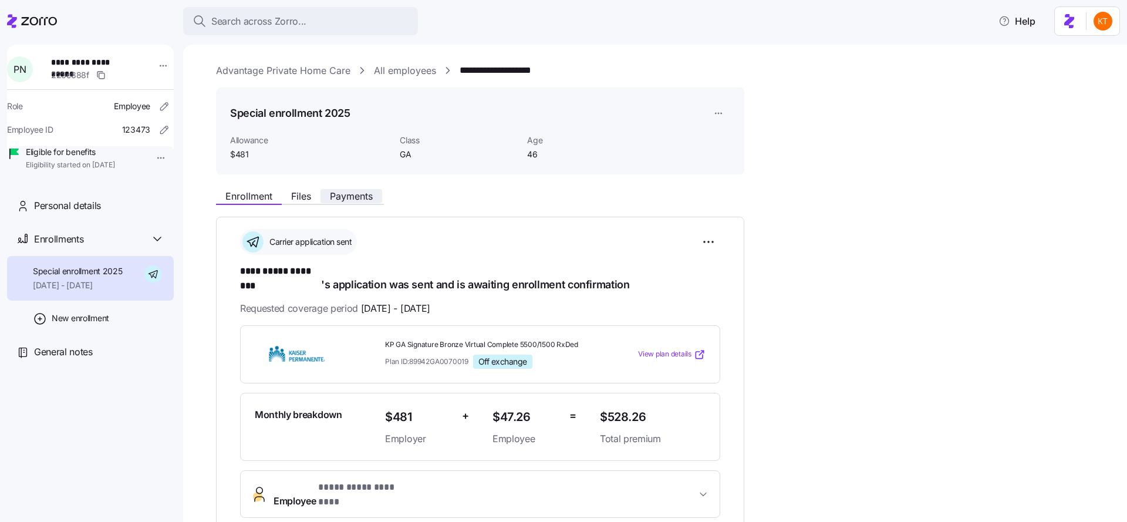
click at [352, 195] on span "Payments" at bounding box center [351, 195] width 43 height 9
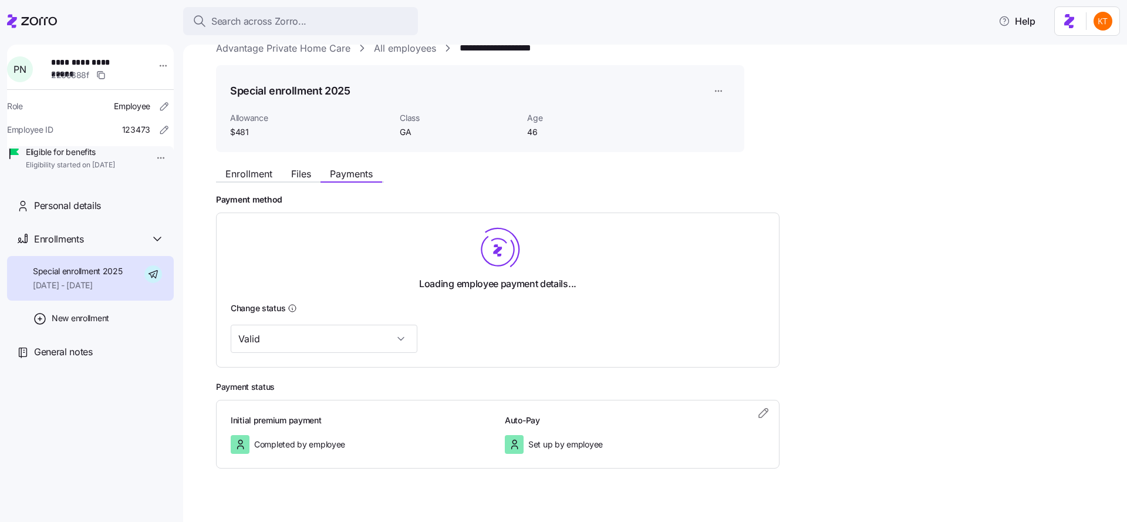
scroll to position [38, 0]
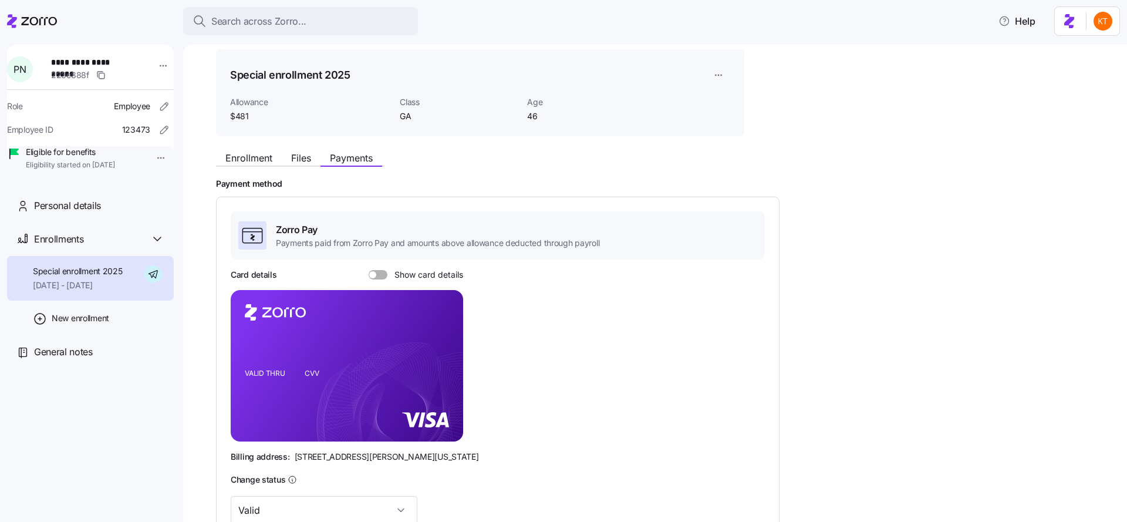
click at [383, 278] on span at bounding box center [382, 274] width 12 height 9
click at [369, 270] on input "Show card details" at bounding box center [369, 270] width 0 height 0
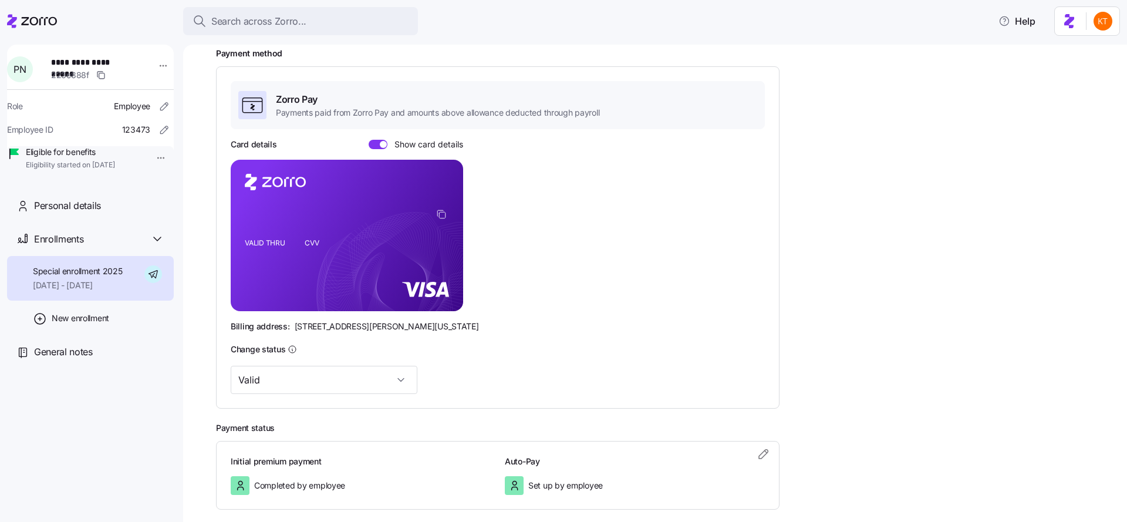
scroll to position [167, 0]
click at [89, 64] on span "**********" at bounding box center [92, 62] width 82 height 12
click at [89, 63] on span "**********" at bounding box center [92, 62] width 82 height 12
copy span "**********"
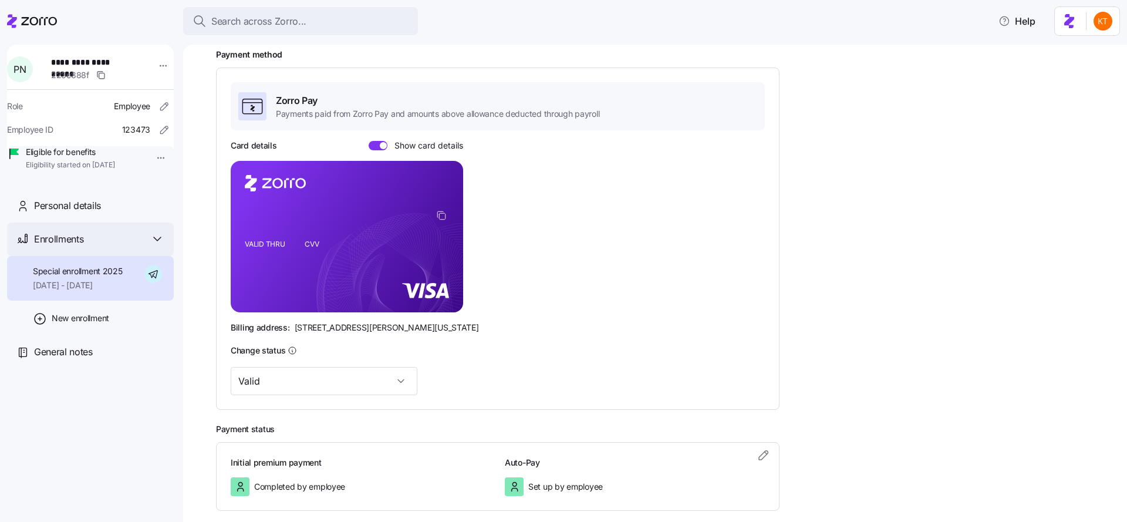
click at [80, 246] on span "Enrollments" at bounding box center [58, 239] width 49 height 15
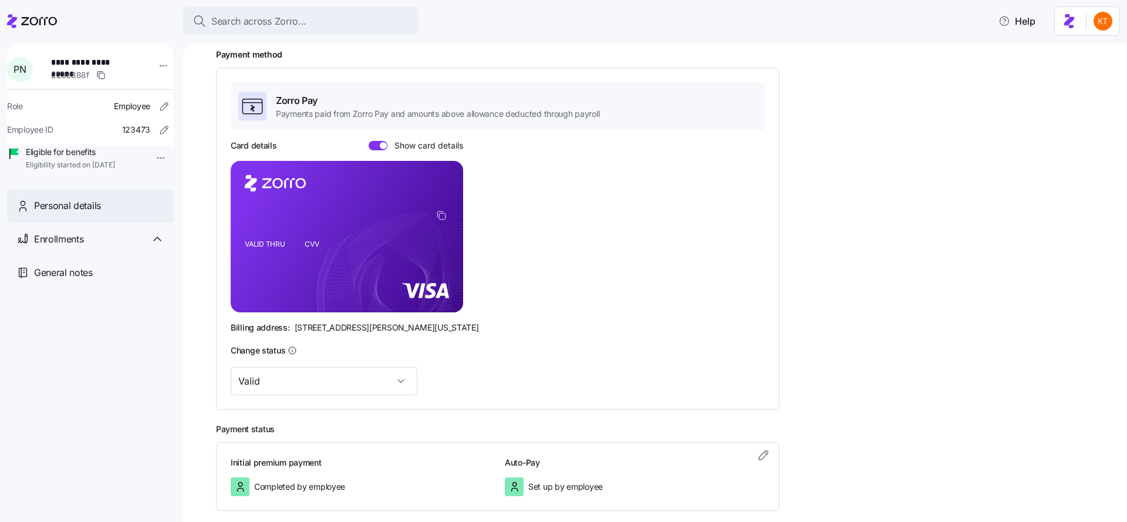
click at [91, 222] on div "Personal details" at bounding box center [90, 205] width 167 height 33
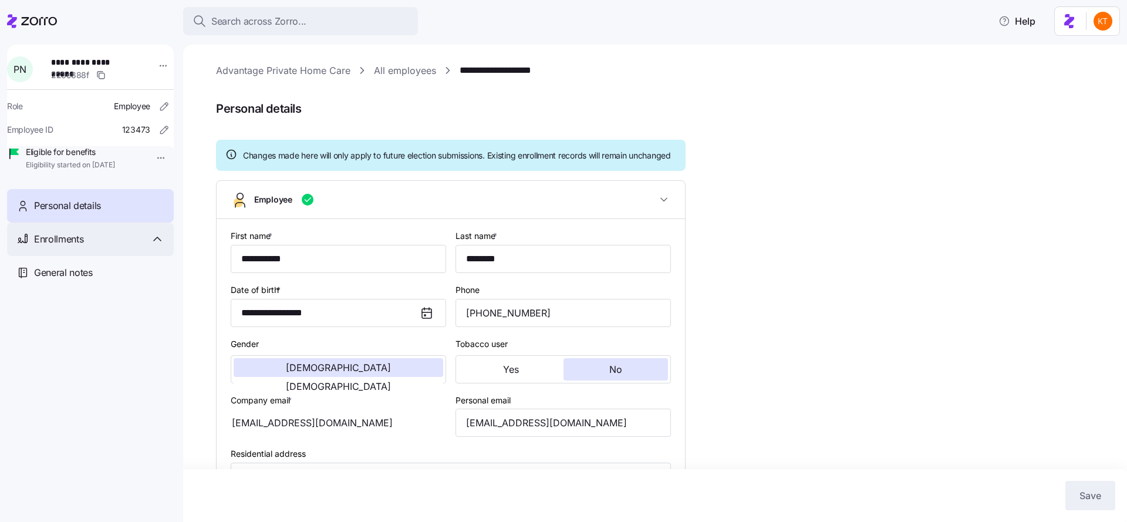
click at [59, 246] on span "Enrollments" at bounding box center [58, 239] width 49 height 15
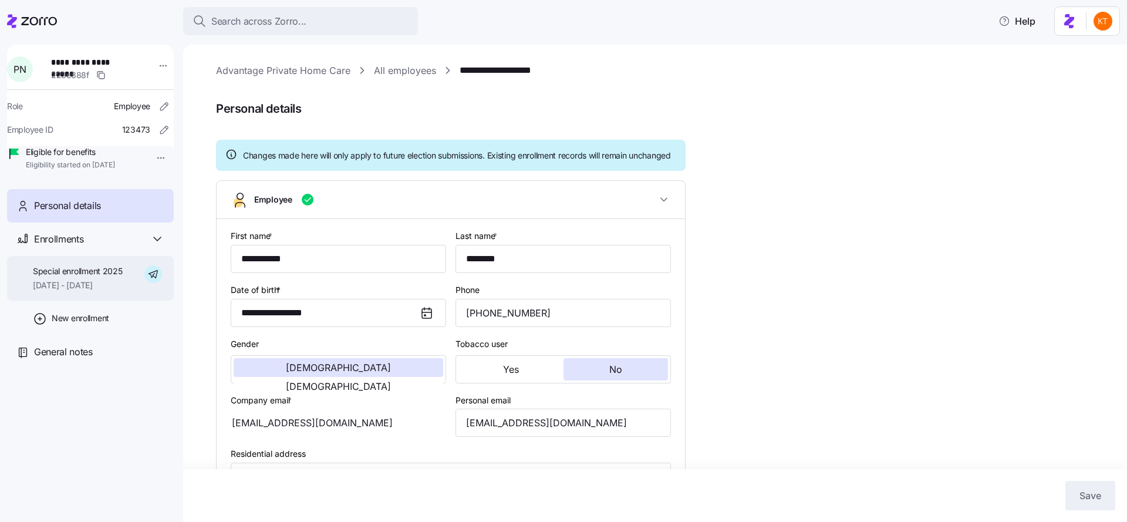
click at [82, 291] on span "10/01/2025 - 12/31/2025" at bounding box center [78, 285] width 90 height 12
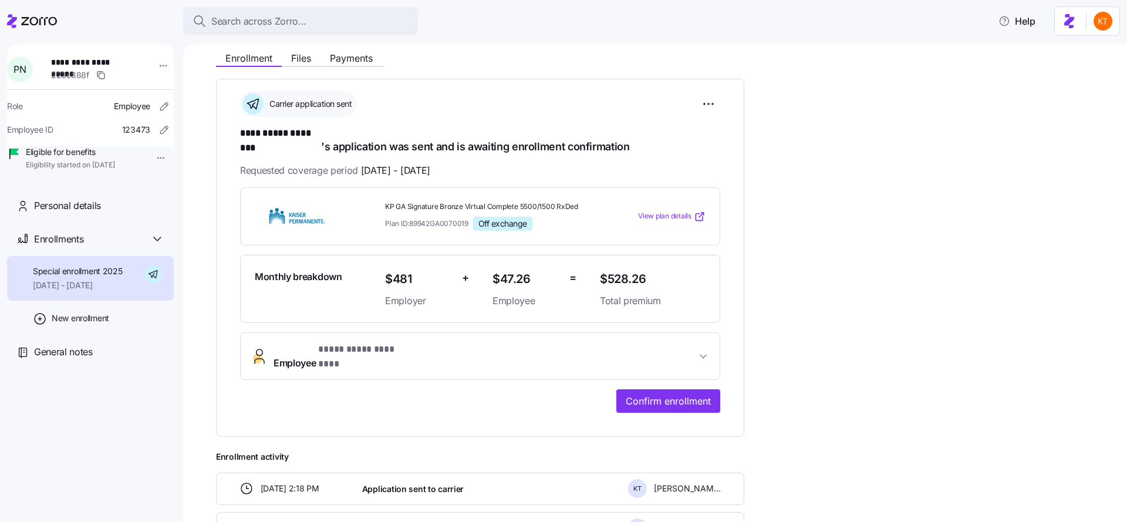
scroll to position [189, 0]
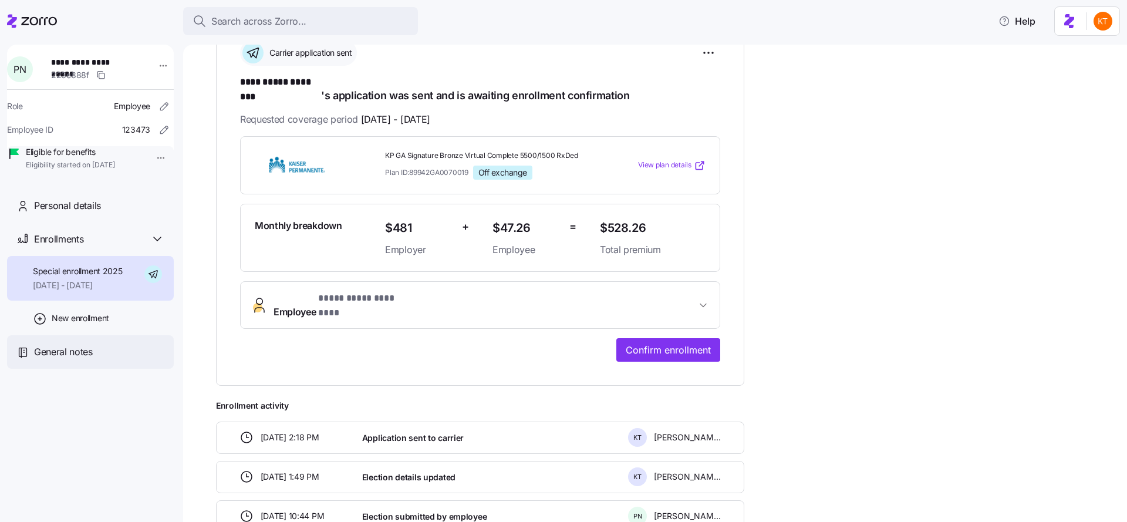
click at [99, 359] on div "General notes" at bounding box center [99, 351] width 130 height 15
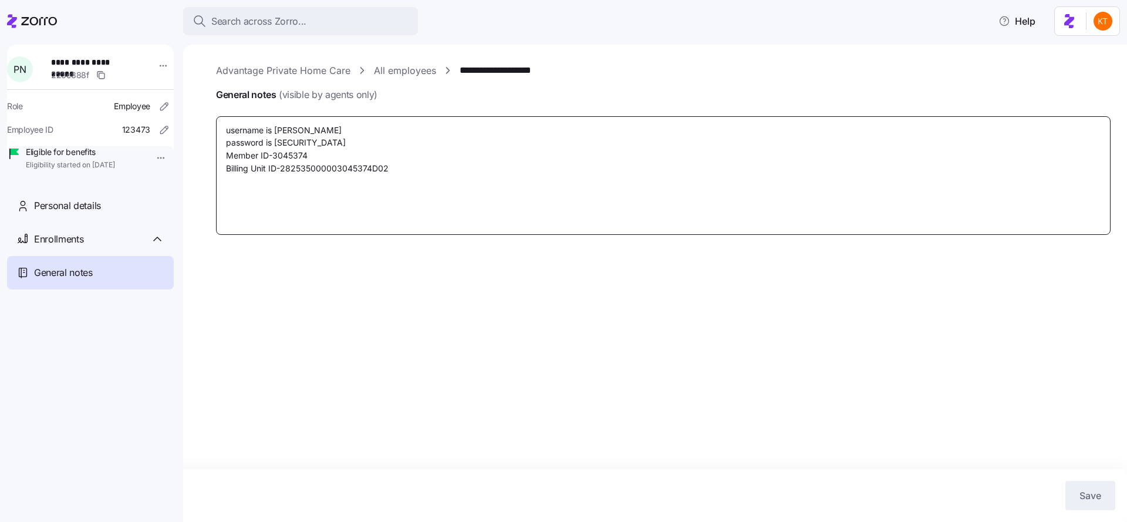
click at [280, 157] on textarea "username is Pierremie password is Zorroapplication123! Member ID-3045374 Billin…" at bounding box center [663, 175] width 894 height 119
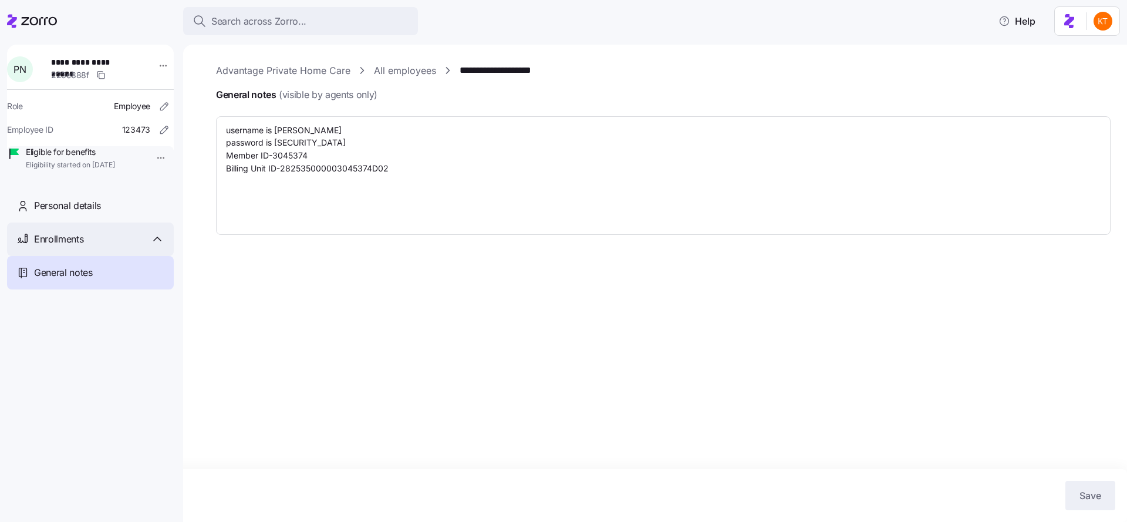
click at [111, 246] on div "Enrollments" at bounding box center [99, 239] width 130 height 15
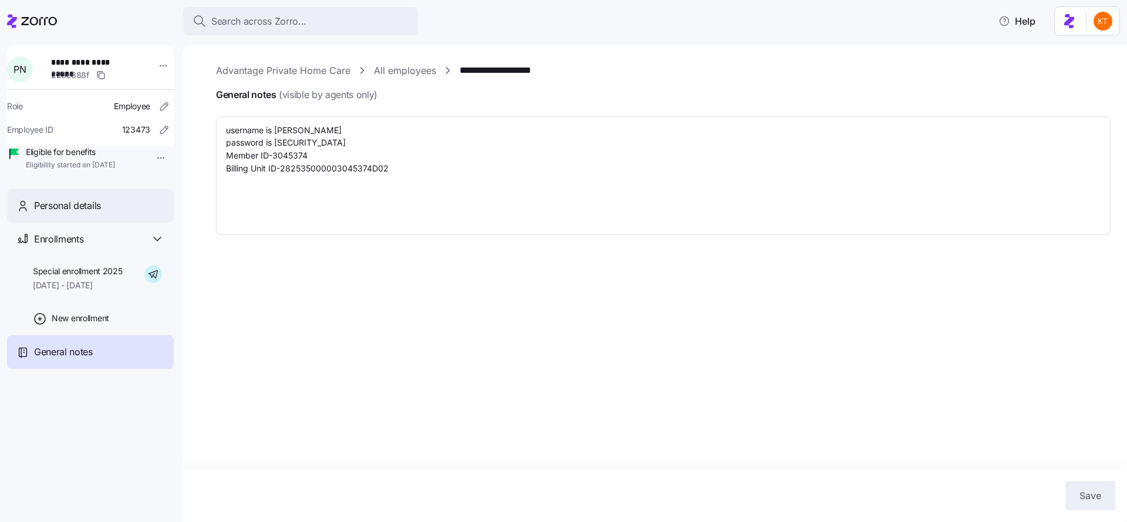
click at [115, 222] on div "Personal details" at bounding box center [90, 205] width 167 height 33
type textarea "x"
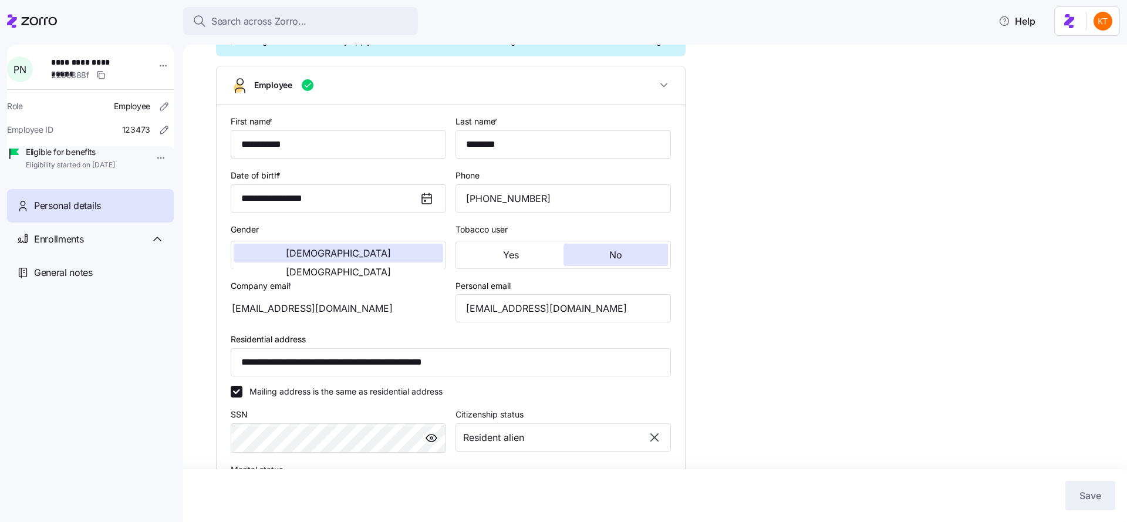
scroll to position [198, 0]
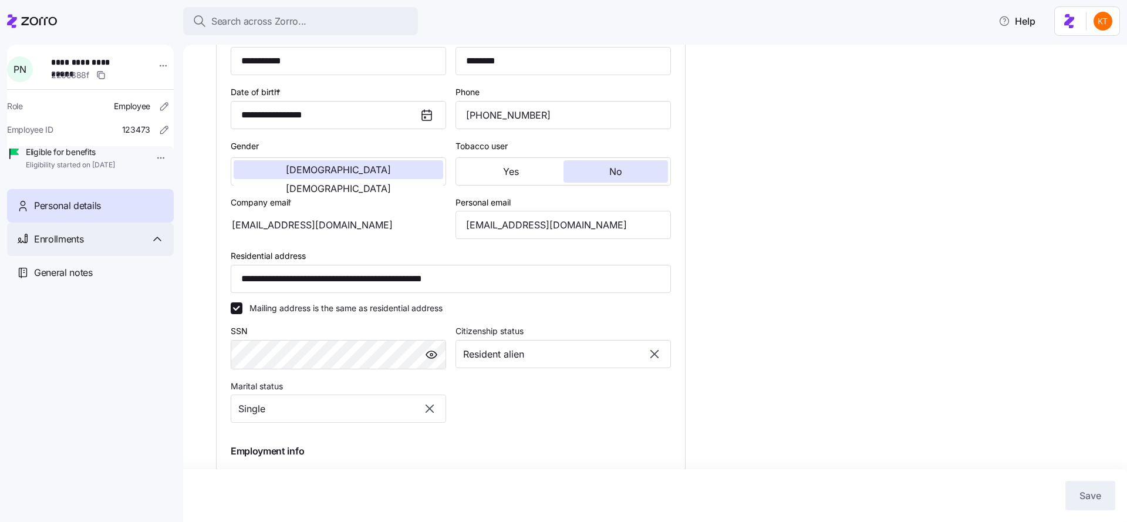
click at [81, 246] on span "Enrollments" at bounding box center [58, 239] width 49 height 15
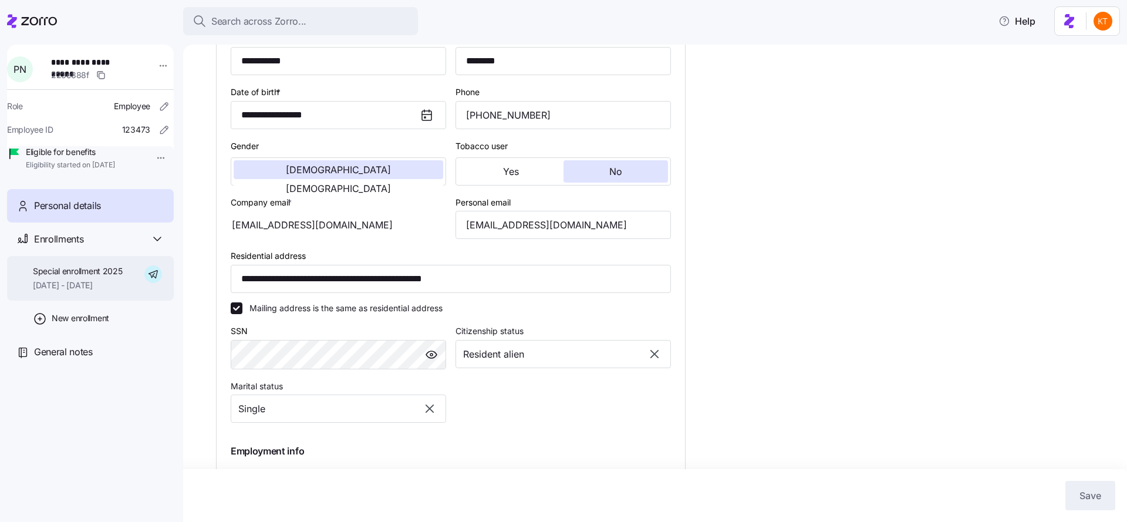
click at [83, 291] on span "10/01/2025 - 12/31/2025" at bounding box center [78, 285] width 90 height 12
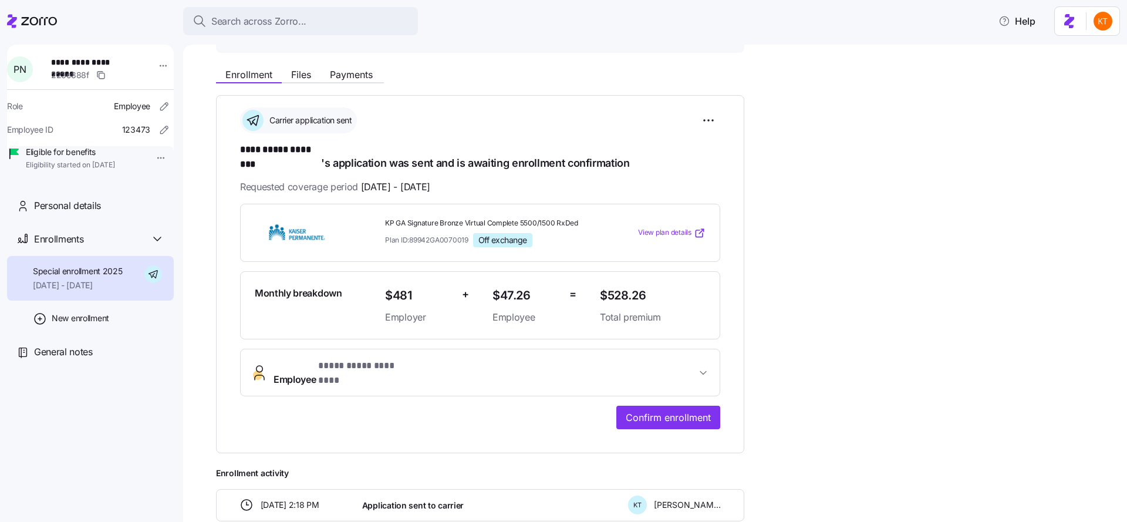
scroll to position [185, 0]
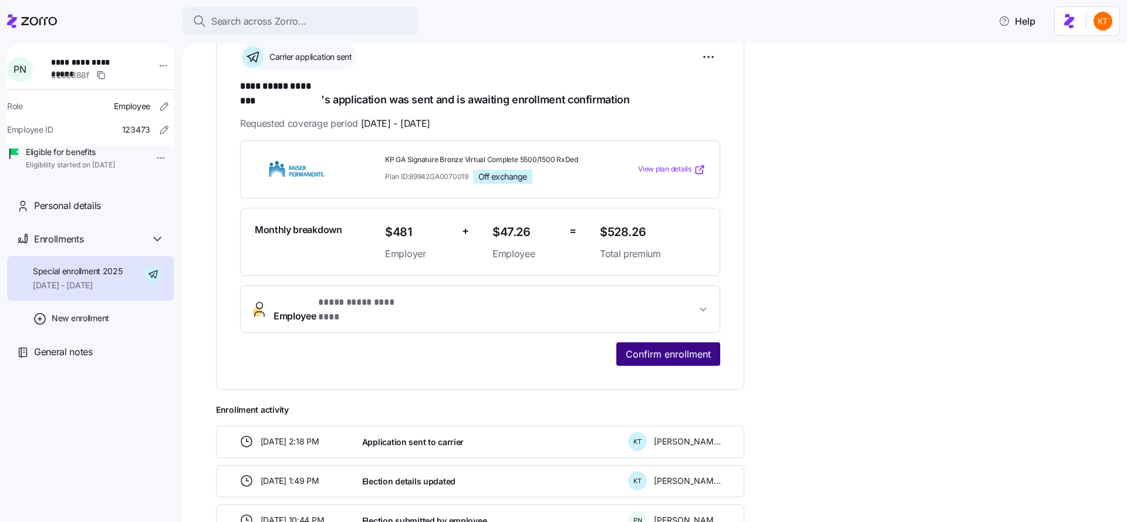
click at [653, 347] on span "Confirm enrollment" at bounding box center [668, 354] width 85 height 14
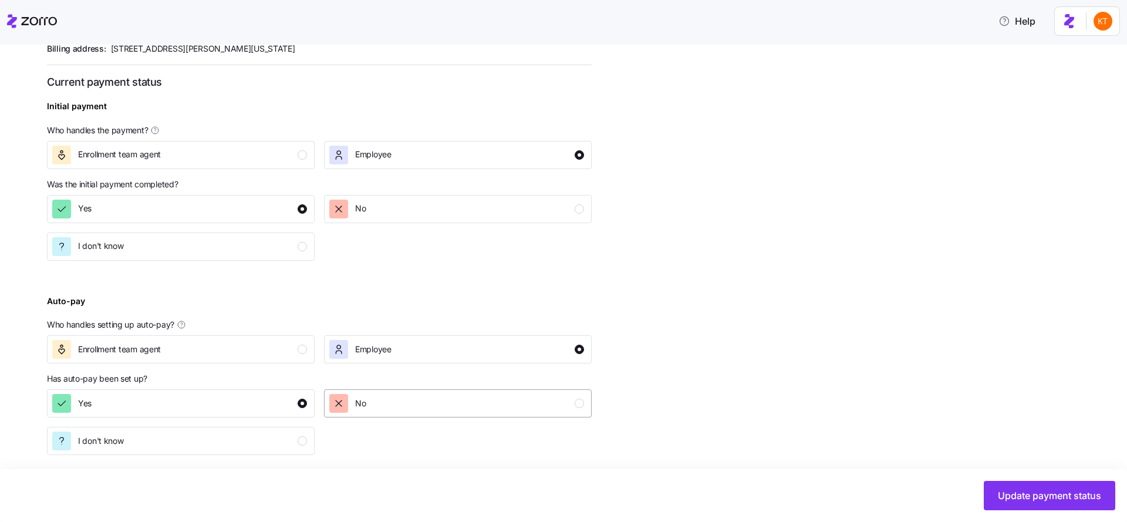
scroll to position [423, 0]
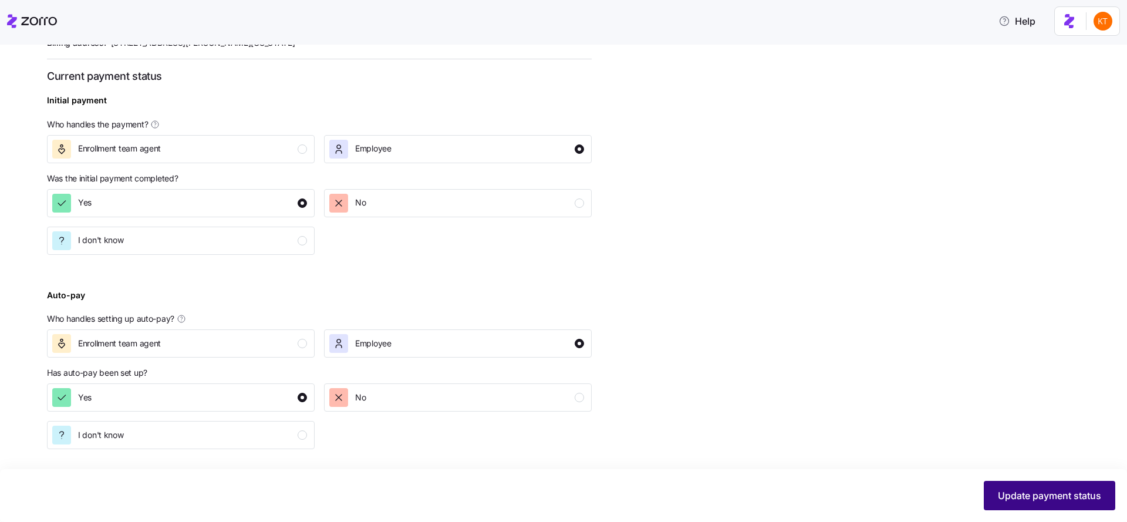
click at [1049, 505] on button "Update payment status" at bounding box center [1048, 495] width 131 height 29
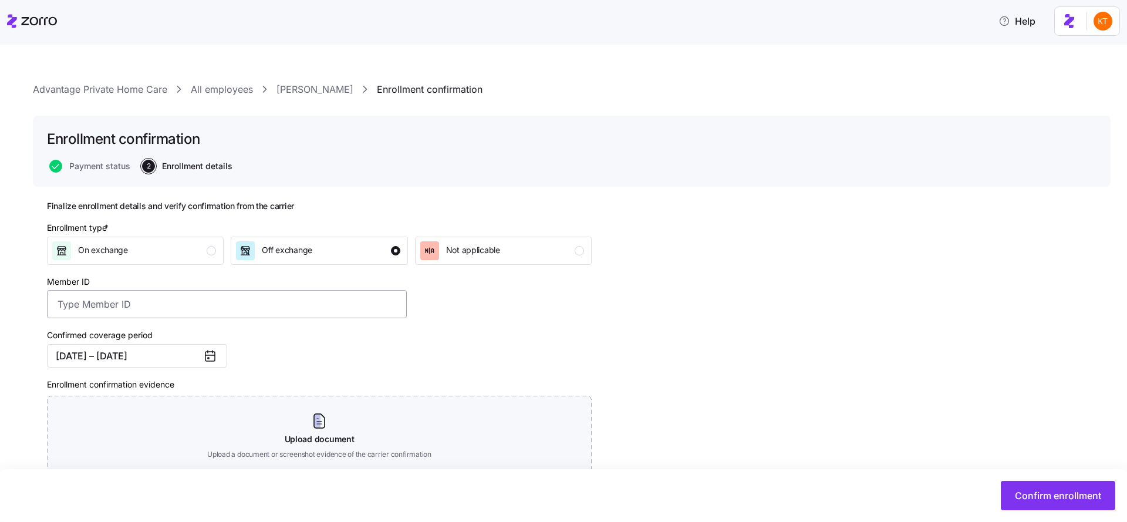
click at [316, 323] on div "Confirmed coverage period 10/01/2025 – 12/31/2025" at bounding box center [226, 347] width 369 height 49
click at [320, 309] on input "Member ID" at bounding box center [227, 304] width 360 height 28
paste input "3045374"
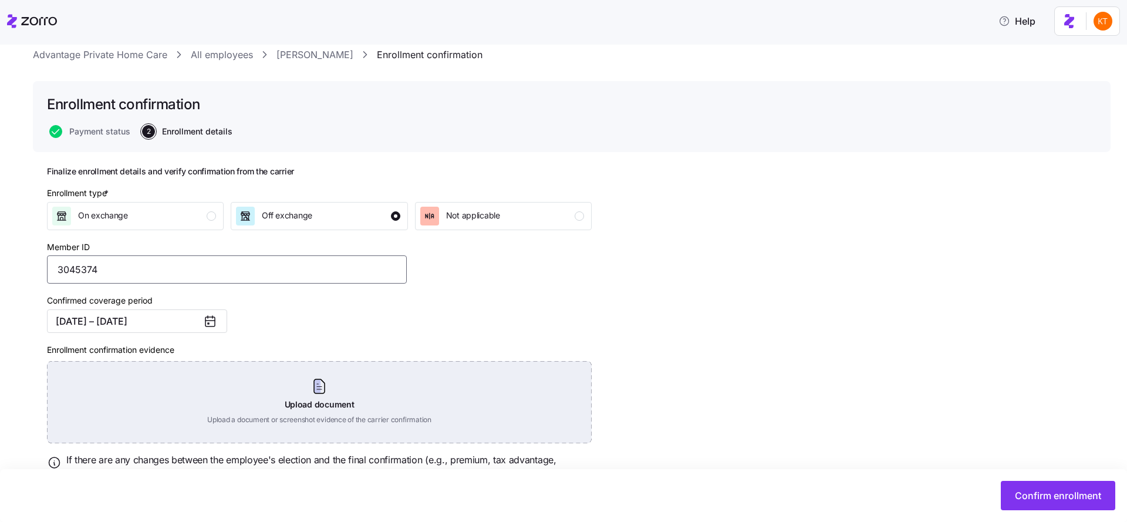
scroll to position [88, 0]
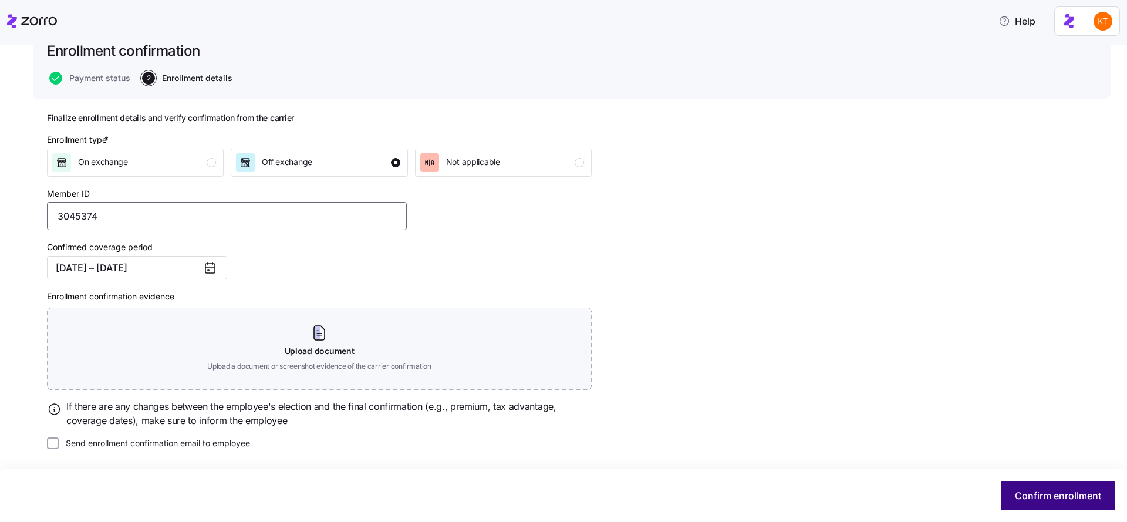
type input "3045374"
click at [1049, 503] on button "Confirm enrollment" at bounding box center [1058, 495] width 114 height 29
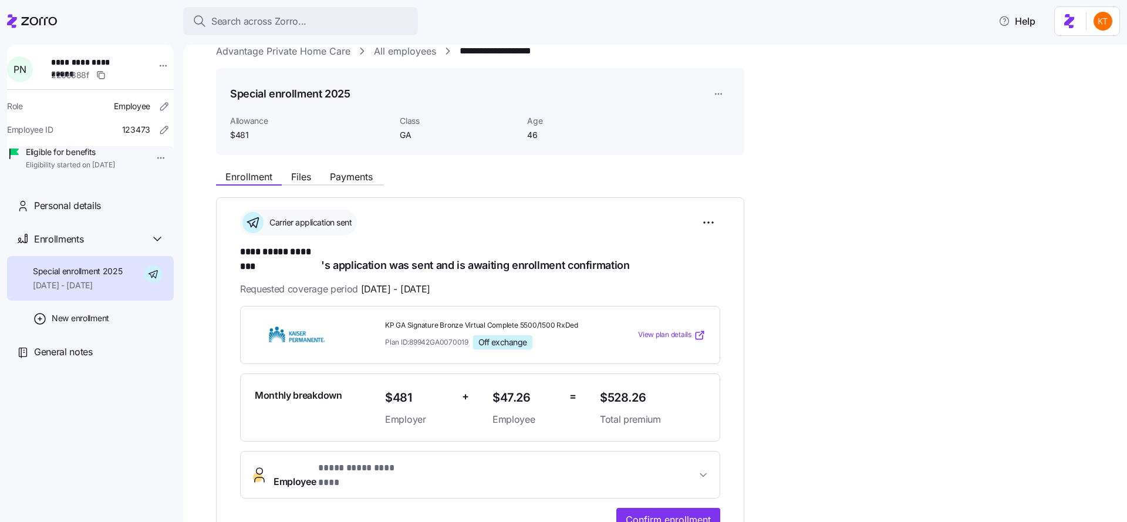
scroll to position [23, 0]
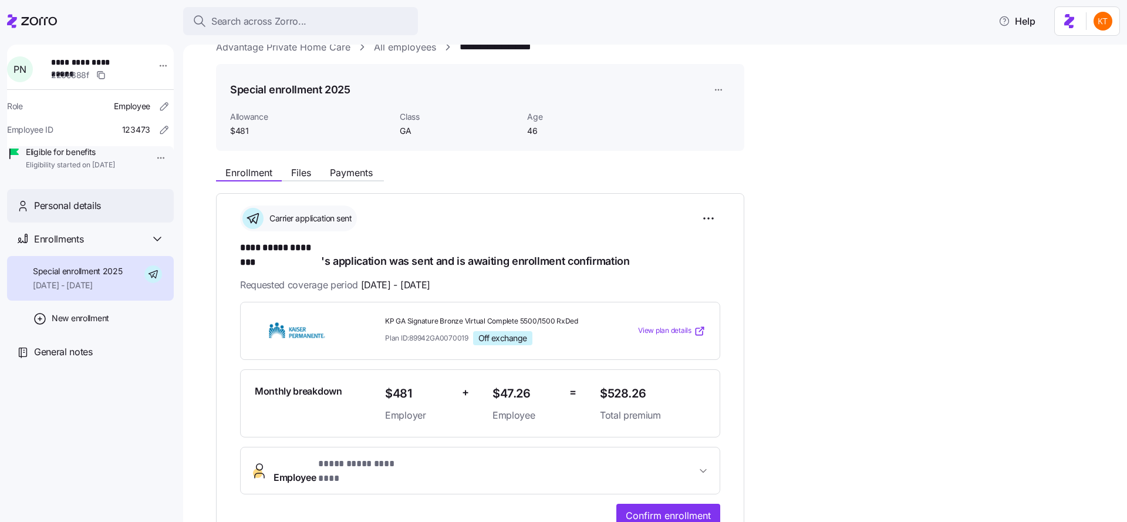
click at [47, 213] on span "Personal details" at bounding box center [67, 205] width 67 height 15
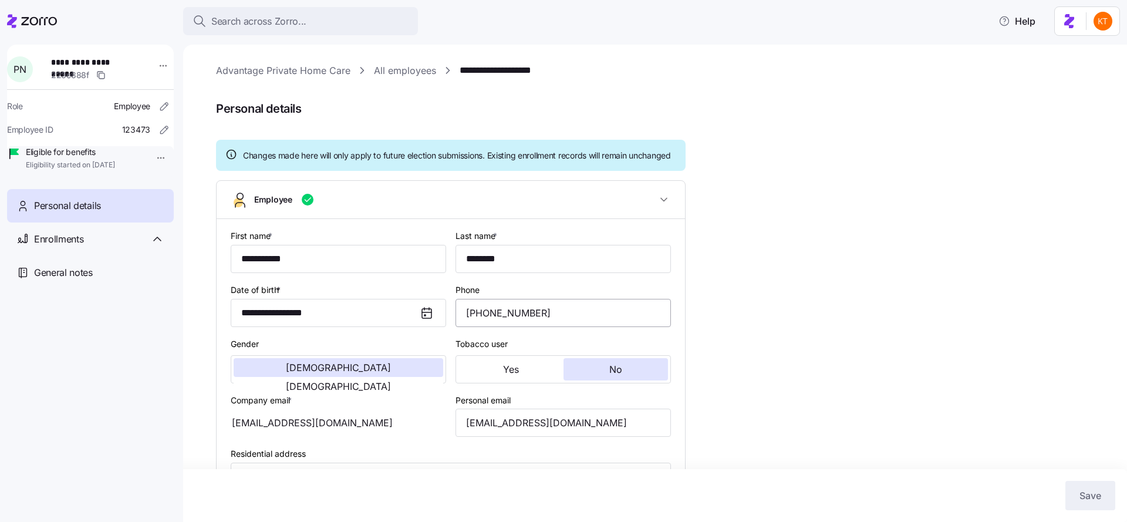
type input "GA"
click at [482, 326] on input "(943) 212-6583" at bounding box center [562, 313] width 215 height 28
click at [502, 437] on input "carlhes08@gmail.com" at bounding box center [562, 422] width 215 height 28
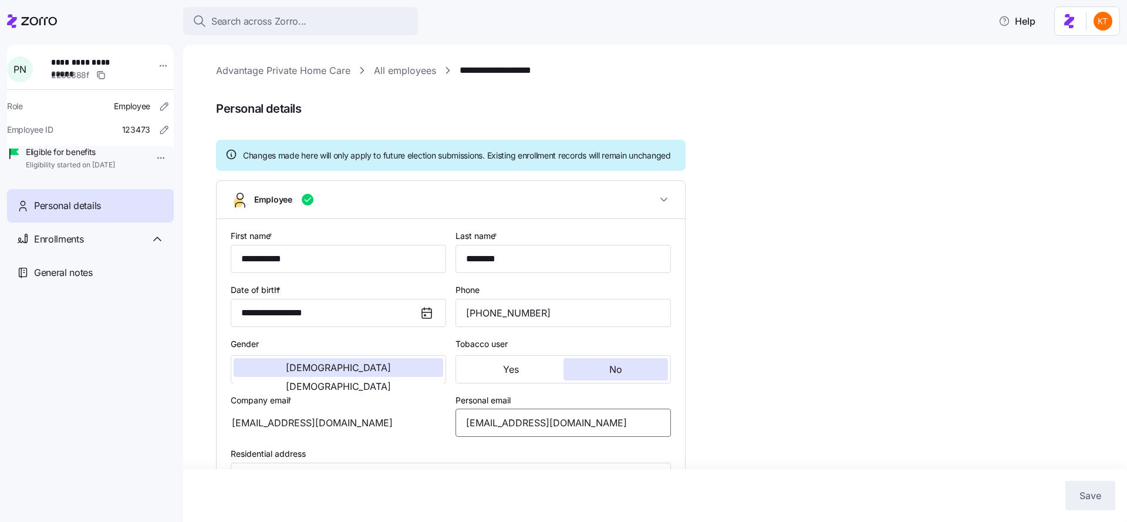
click at [502, 437] on input "carlhes08@gmail.com" at bounding box center [562, 422] width 215 height 28
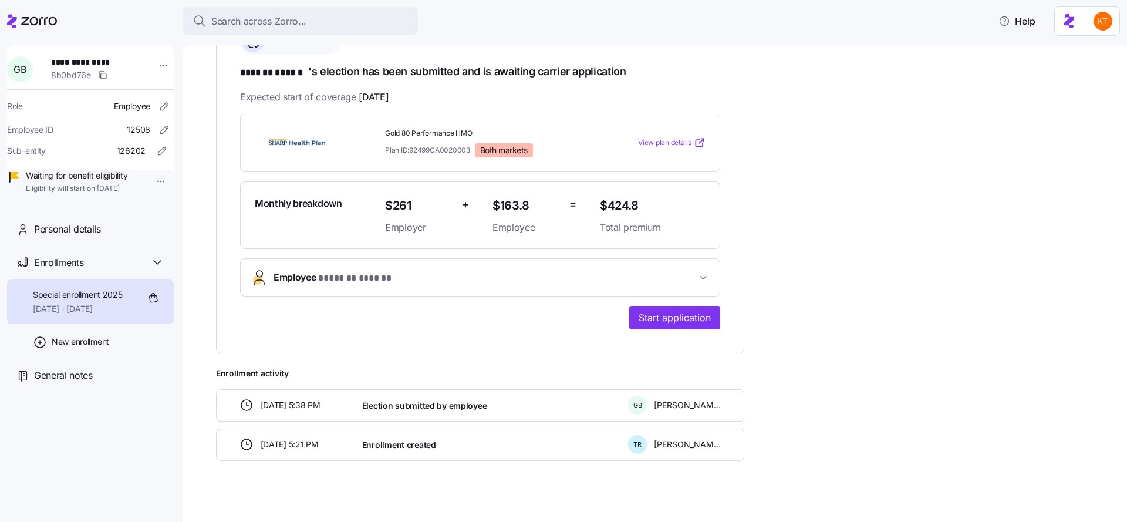
click at [355, 290] on button "Employee * ******* ****** *" at bounding box center [480, 277] width 479 height 37
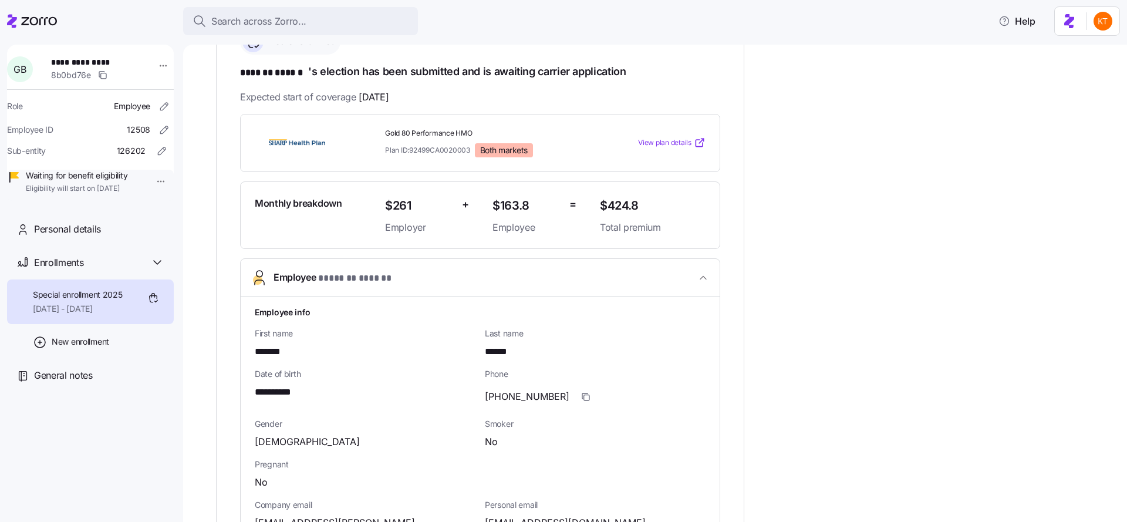
scroll to position [572, 0]
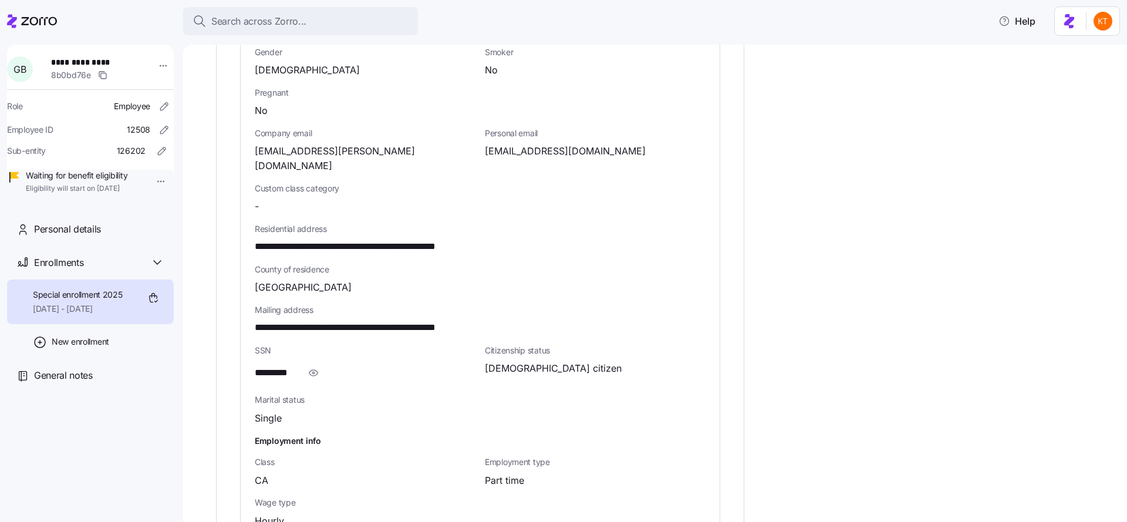
click at [437, 239] on span "**********" at bounding box center [379, 246] width 248 height 15
copy span "*****"
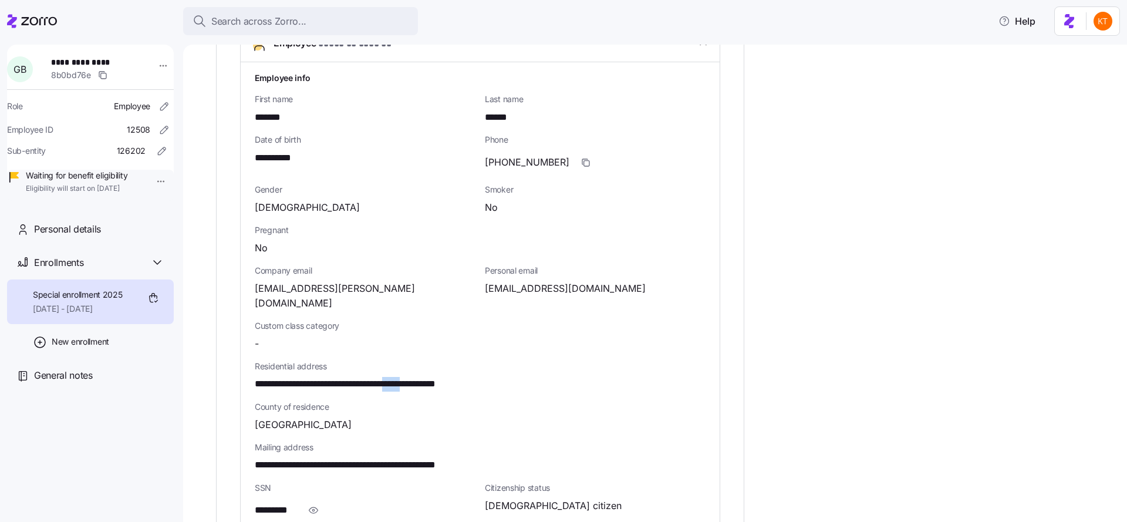
scroll to position [399, 0]
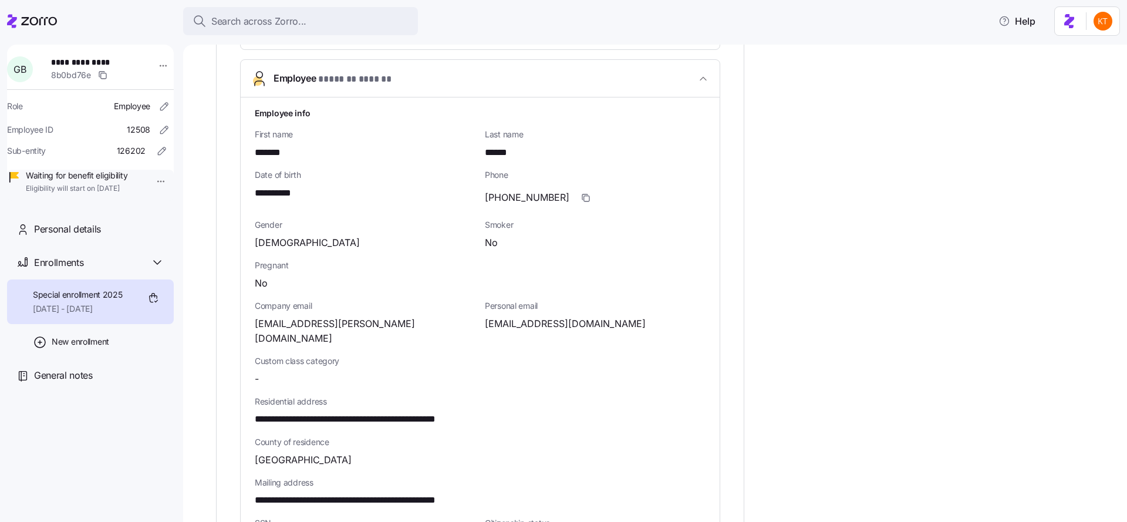
click at [279, 194] on span "**********" at bounding box center [279, 193] width 48 height 15
copy span "****"
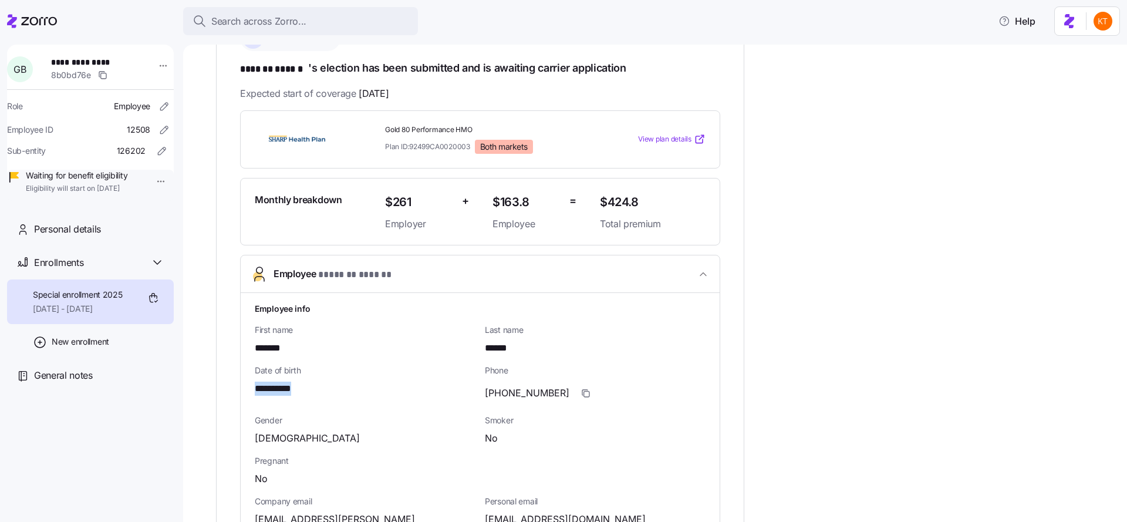
scroll to position [0, 0]
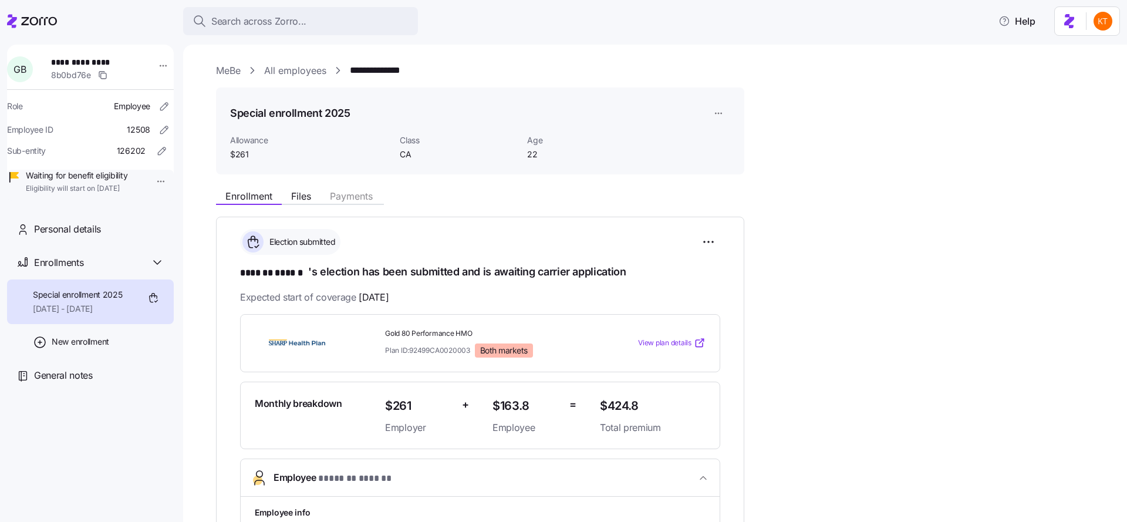
click at [83, 63] on span "**********" at bounding box center [92, 62] width 82 height 12
copy span "**********"
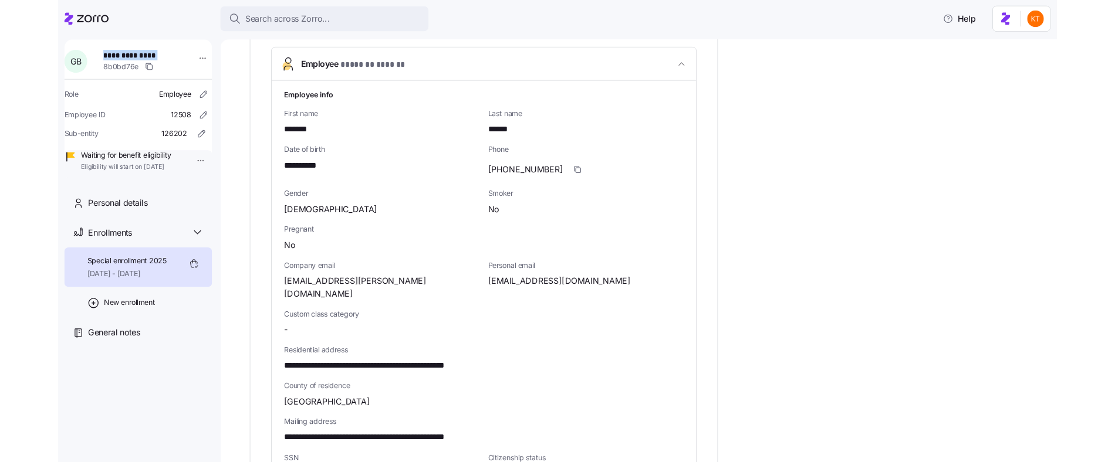
scroll to position [414, 0]
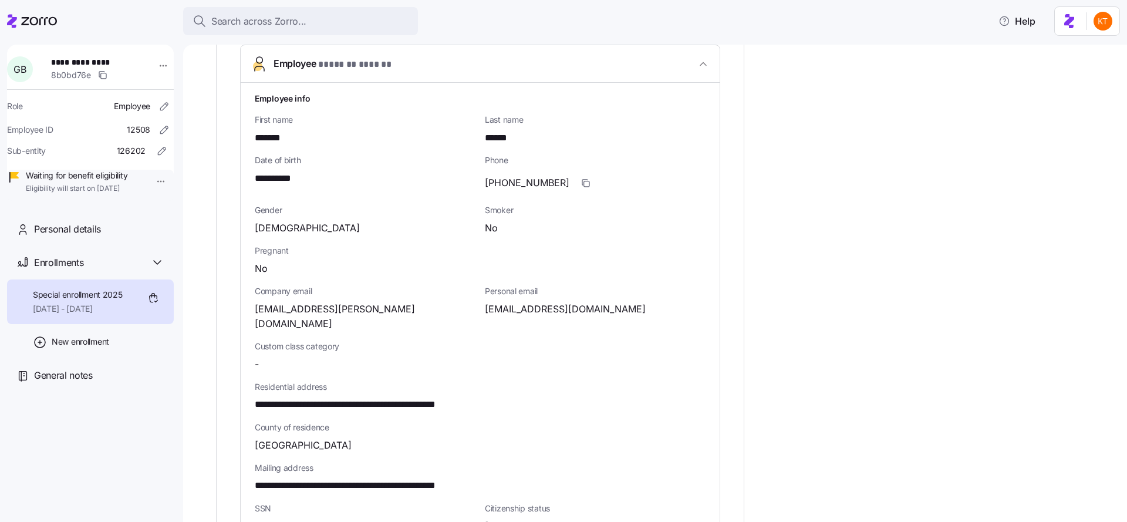
click at [434, 397] on span "**********" at bounding box center [379, 404] width 248 height 15
copy span "*****"
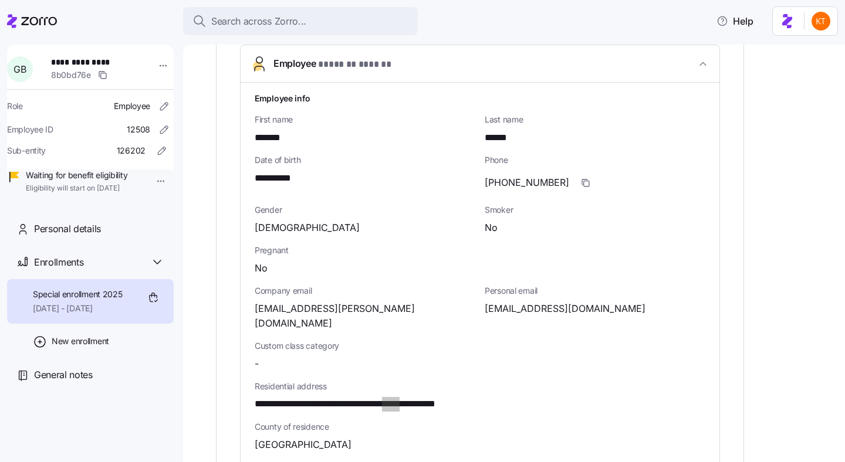
scroll to position [0, 0]
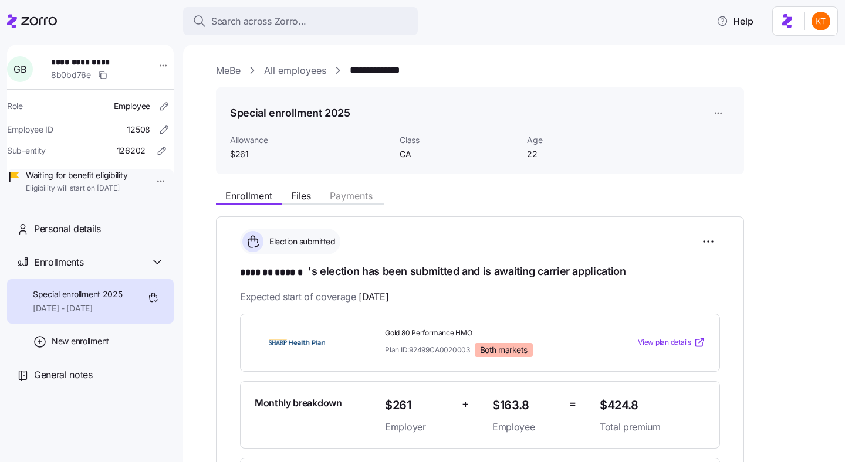
click at [66, 60] on span "**********" at bounding box center [92, 62] width 82 height 12
copy span "*******"
click at [104, 63] on span "**********" at bounding box center [92, 62] width 82 height 12
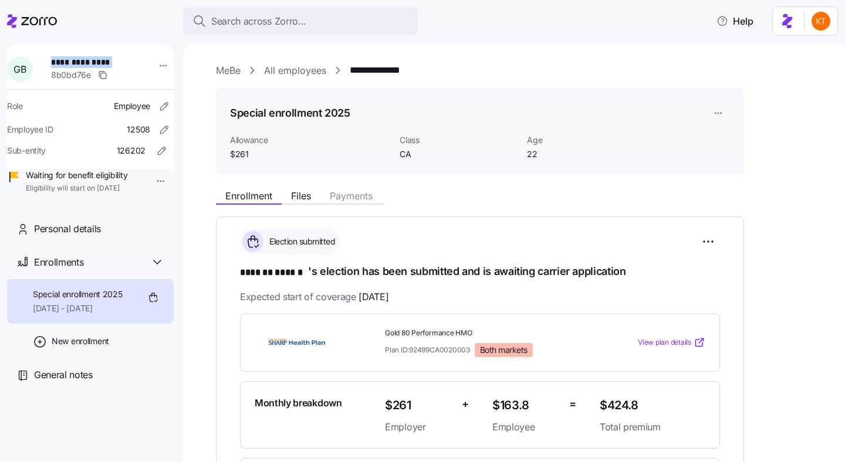
click at [104, 63] on span "**********" at bounding box center [92, 62] width 82 height 12
click at [95, 33] on div "Search across Zorro... Help" at bounding box center [422, 21] width 831 height 33
click at [100, 64] on span "**********" at bounding box center [92, 62] width 82 height 12
copy span "******"
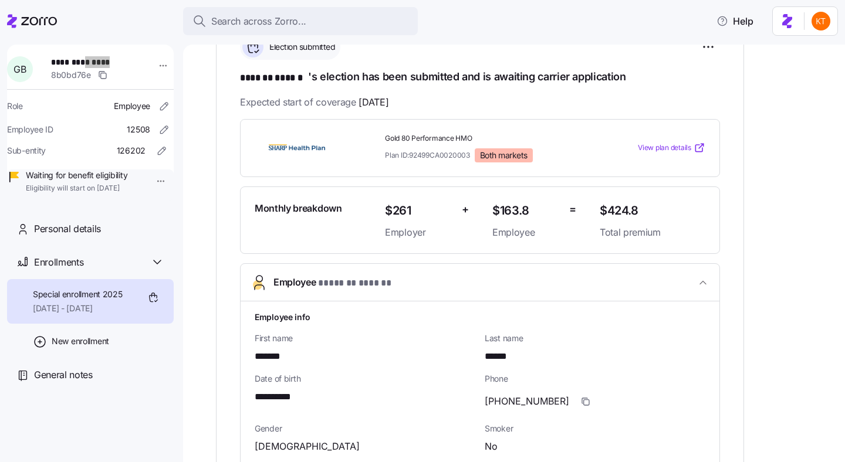
scroll to position [224, 0]
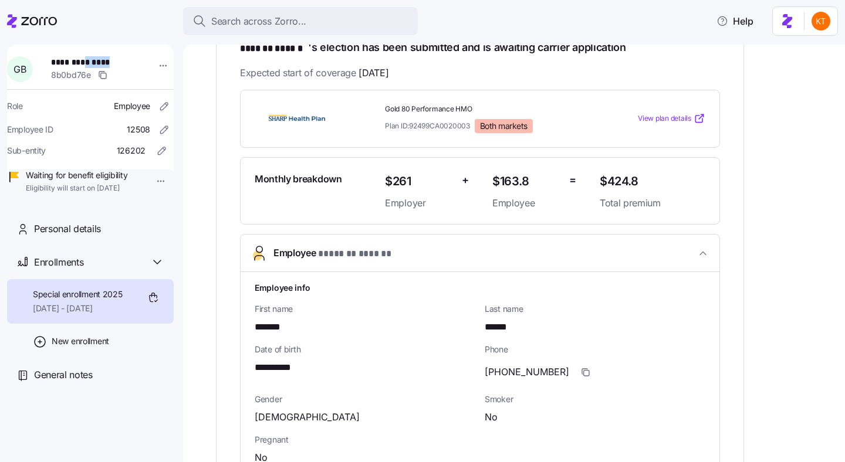
click at [282, 366] on span "**********" at bounding box center [279, 368] width 48 height 15
copy span "****"
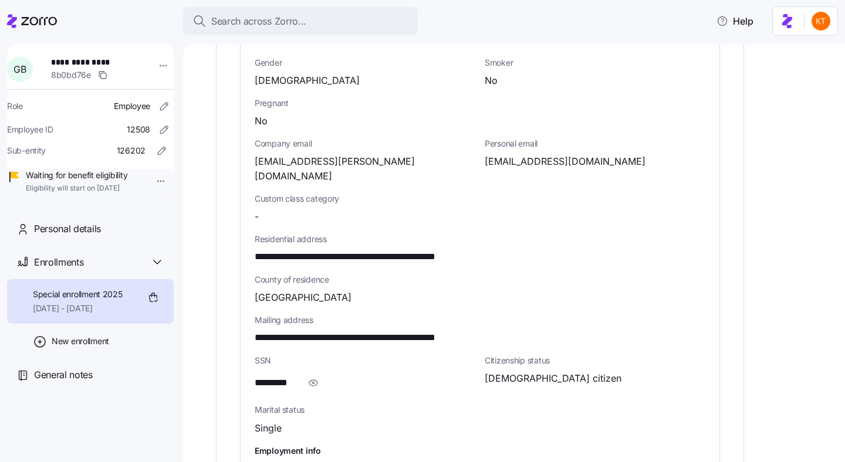
scroll to position [613, 0]
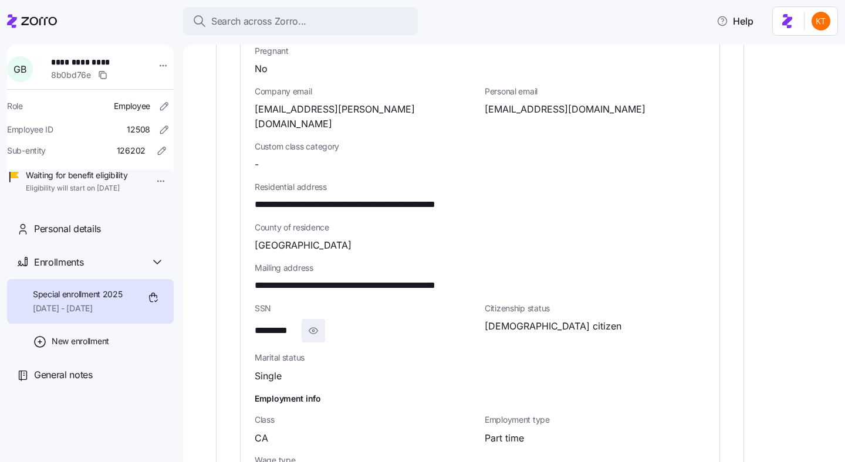
click at [315, 324] on icon "button" at bounding box center [313, 331] width 12 height 14
click at [257, 319] on div "**********" at bounding box center [365, 330] width 221 height 23
click at [268, 324] on span "**********" at bounding box center [285, 331] width 60 height 15
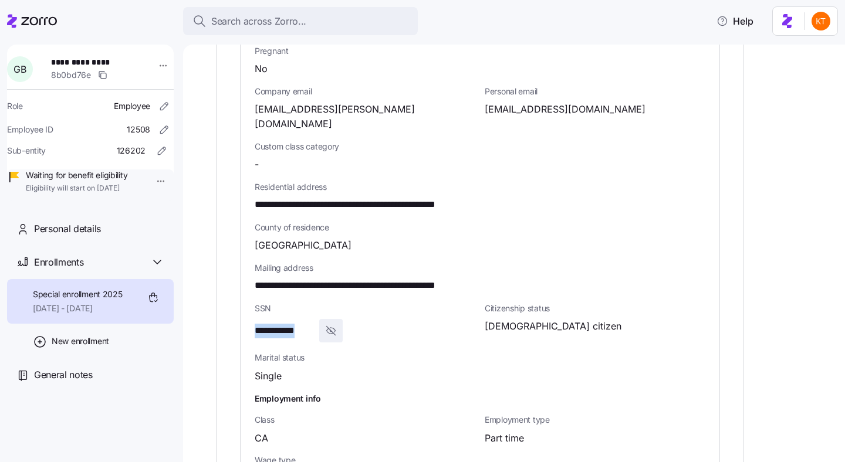
copy span "***"
click at [337, 181] on span "Residential address" at bounding box center [480, 187] width 451 height 12
drag, startPoint x: 340, startPoint y: 190, endPoint x: 246, endPoint y: 188, distance: 93.9
click at [246, 188] on div "**********" at bounding box center [480, 189] width 479 height 612
copy span "**********"
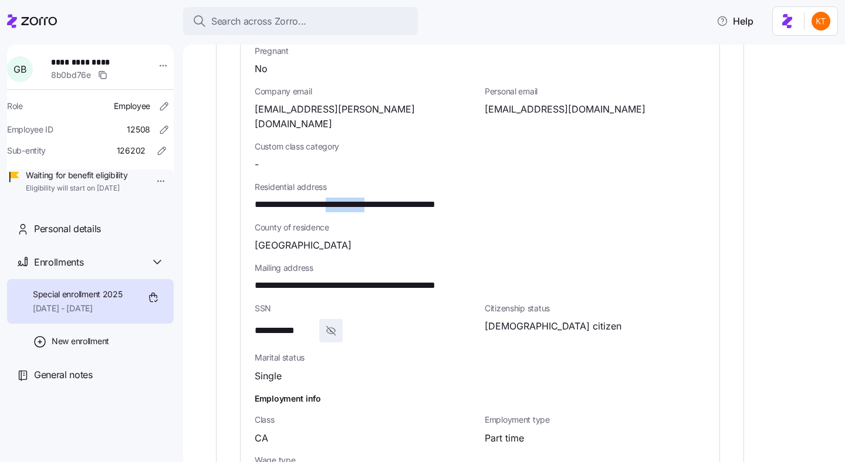
drag, startPoint x: 348, startPoint y: 190, endPoint x: 404, endPoint y: 190, distance: 56.3
click at [404, 198] on span "**********" at bounding box center [379, 205] width 248 height 15
copy span "**********"
click at [432, 198] on span "**********" at bounding box center [379, 205] width 248 height 15
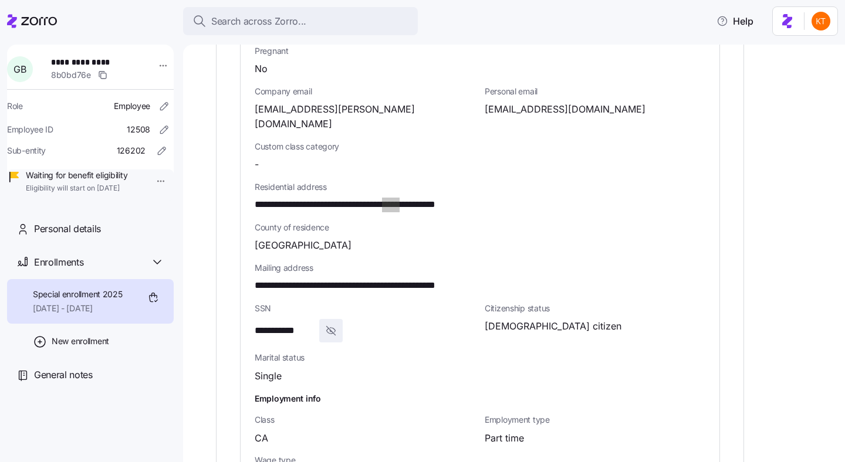
scroll to position [413, 0]
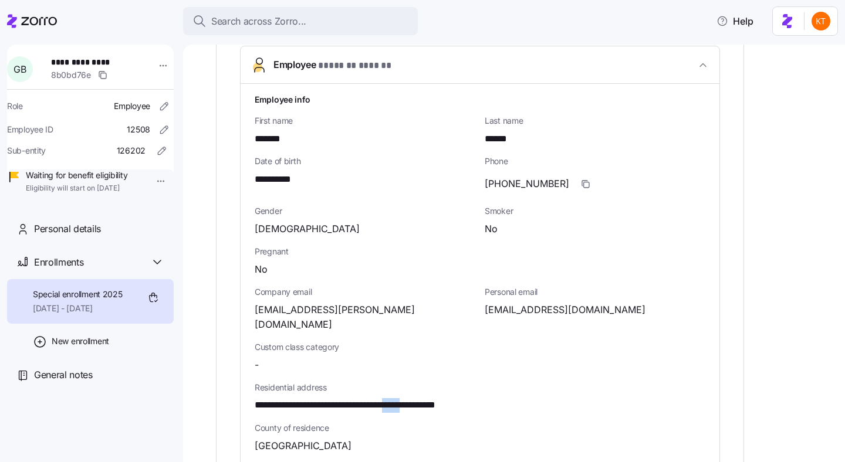
click at [525, 178] on span "(619)771-2829" at bounding box center [527, 184] width 85 height 15
click at [509, 305] on span "g_barnes21@outlook.com" at bounding box center [565, 310] width 161 height 15
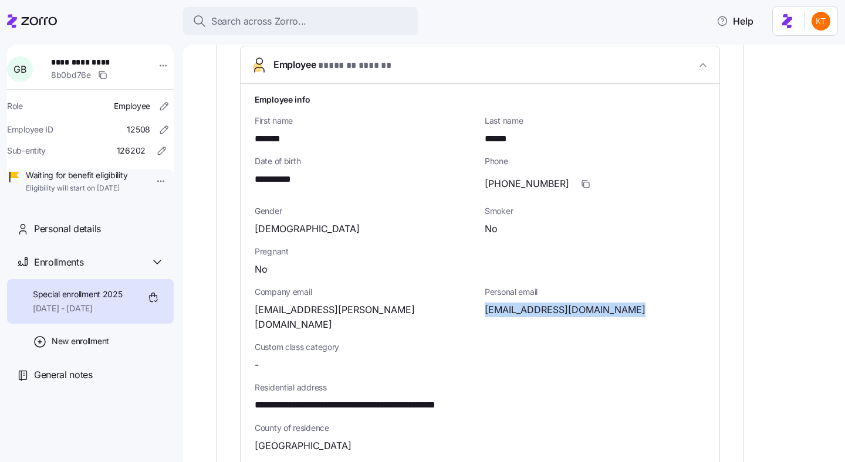
click at [509, 305] on span "g_barnes21@outlook.com" at bounding box center [565, 310] width 161 height 15
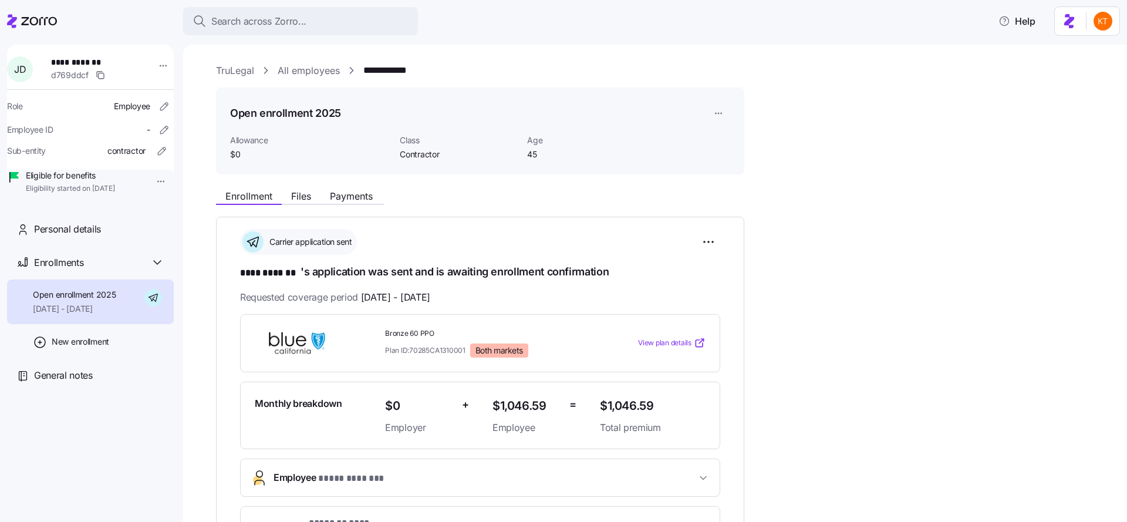
click at [340, 208] on div "**********" at bounding box center [663, 490] width 894 height 613
click at [345, 200] on span "Payments" at bounding box center [351, 195] width 43 height 9
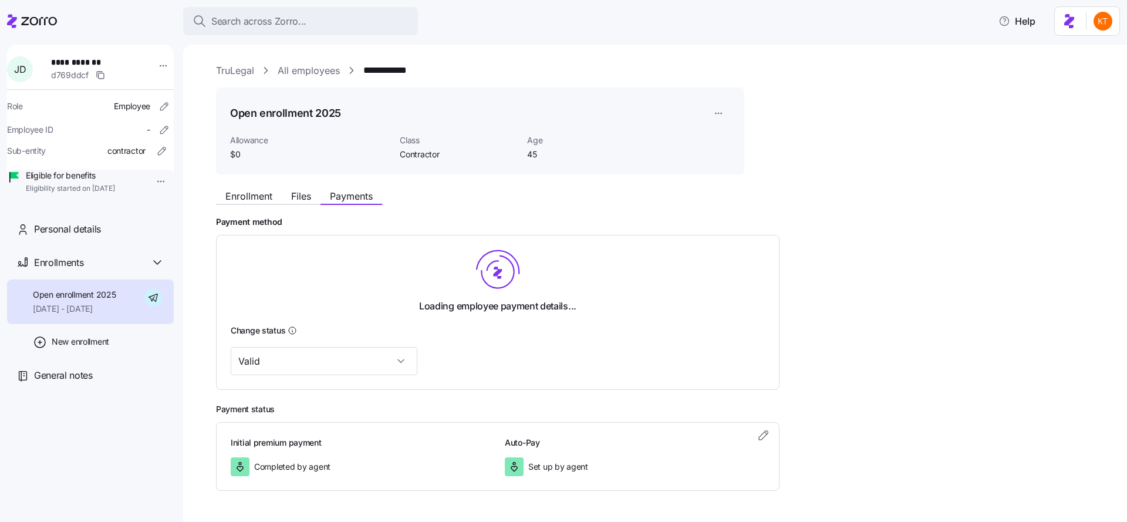
click at [84, 60] on span "**********" at bounding box center [92, 62] width 82 height 12
click at [67, 63] on span "**********" at bounding box center [92, 62] width 82 height 12
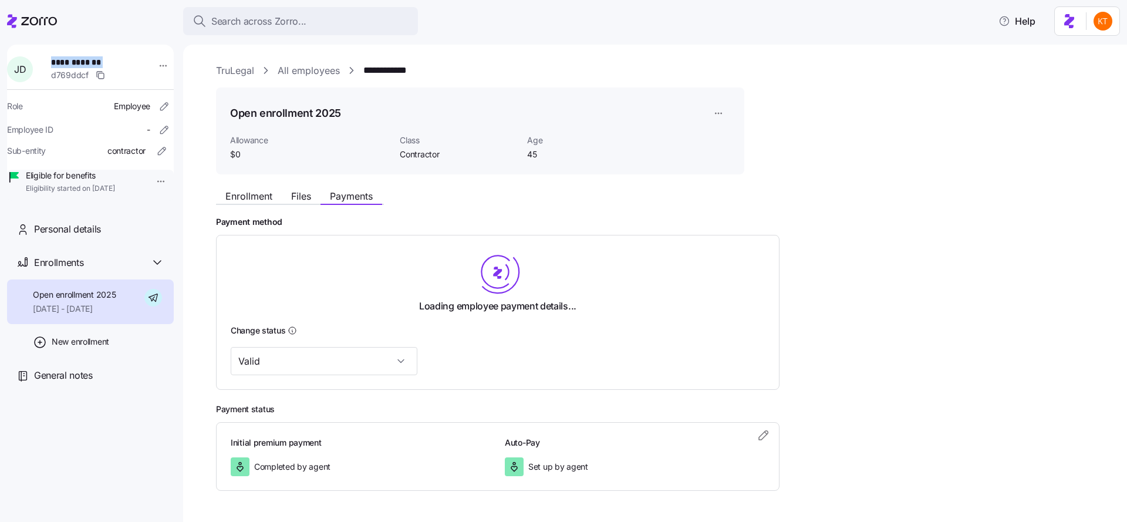
copy span "**********"
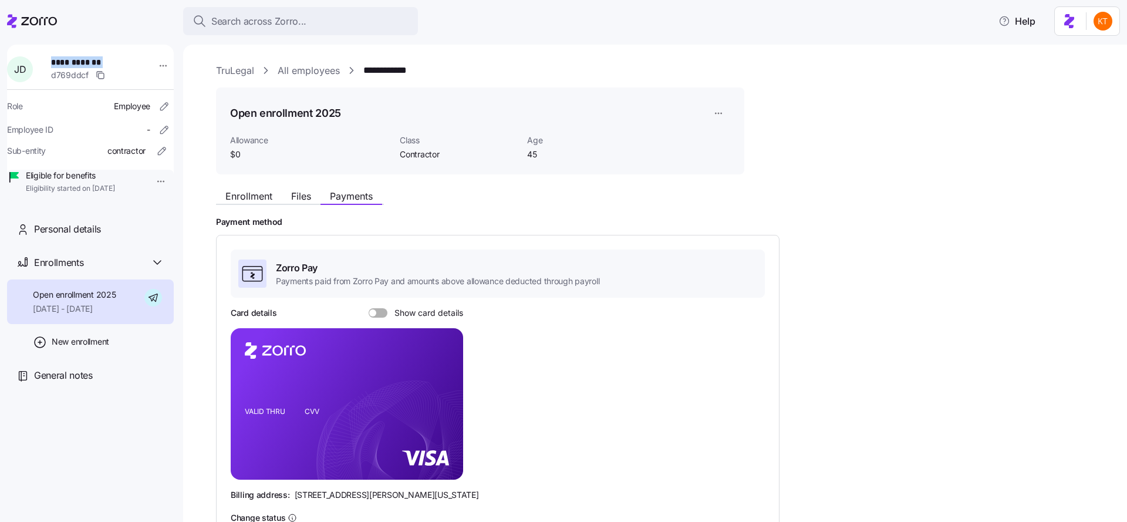
click at [391, 76] on link "**********" at bounding box center [394, 70] width 62 height 15
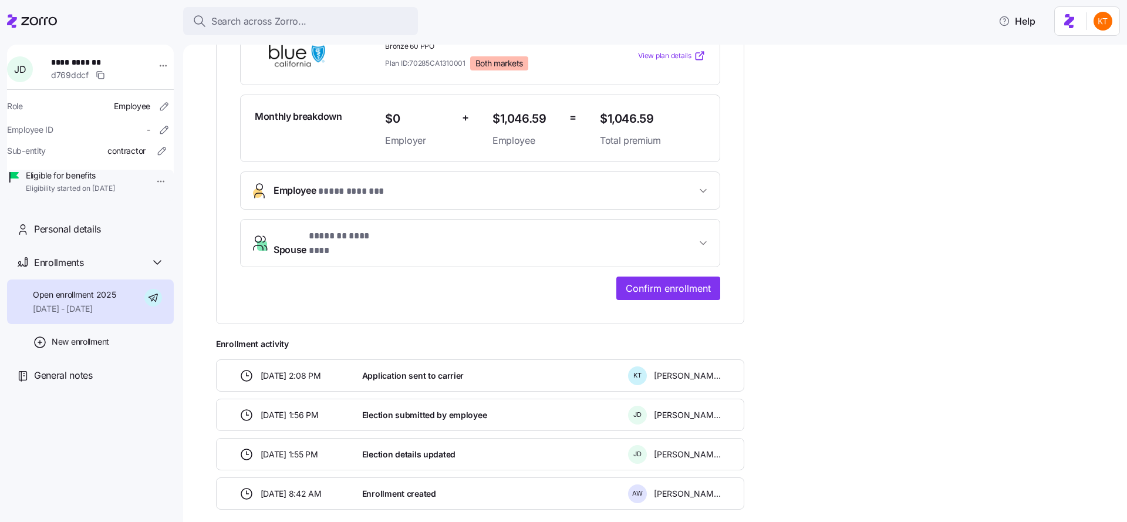
click at [340, 195] on span "* **** ******* *" at bounding box center [351, 191] width 66 height 15
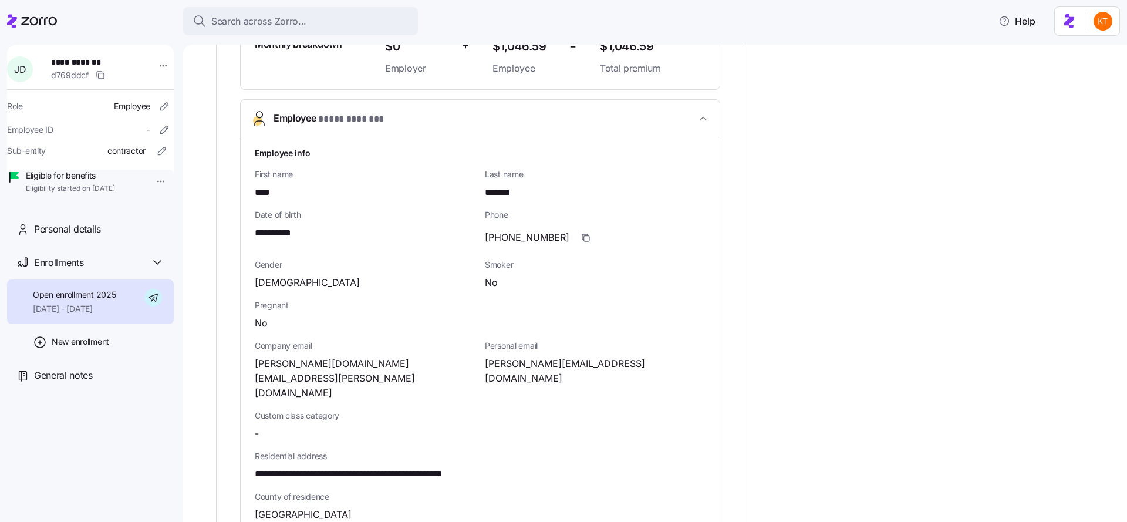
scroll to position [467, 0]
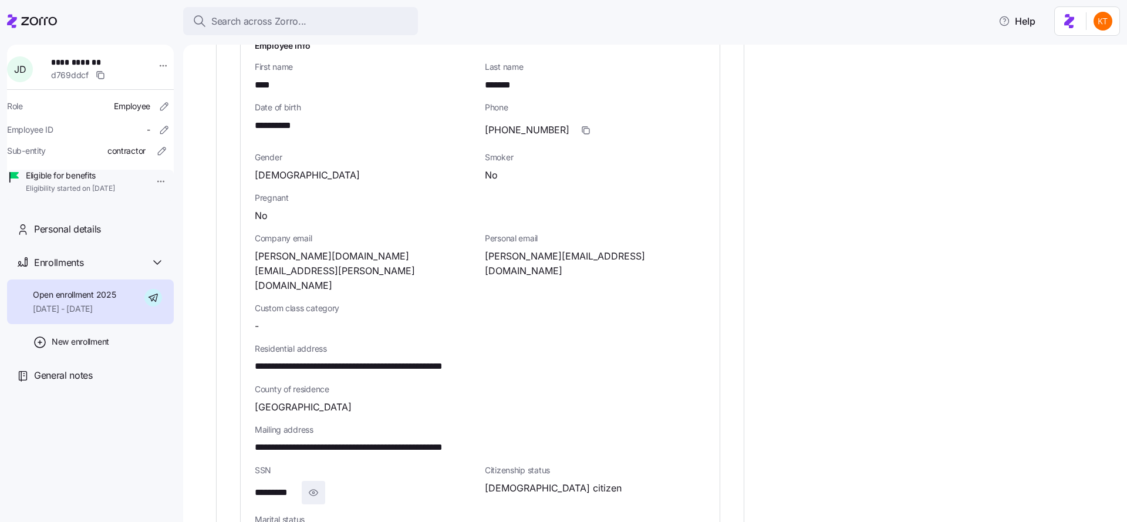
click at [314, 481] on div "*********" at bounding box center [365, 492] width 221 height 23
click at [300, 481] on div "*********" at bounding box center [365, 492] width 221 height 23
click at [312, 491] on icon "button" at bounding box center [313, 492] width 2 height 2
click at [285, 485] on span "**********" at bounding box center [285, 492] width 60 height 15
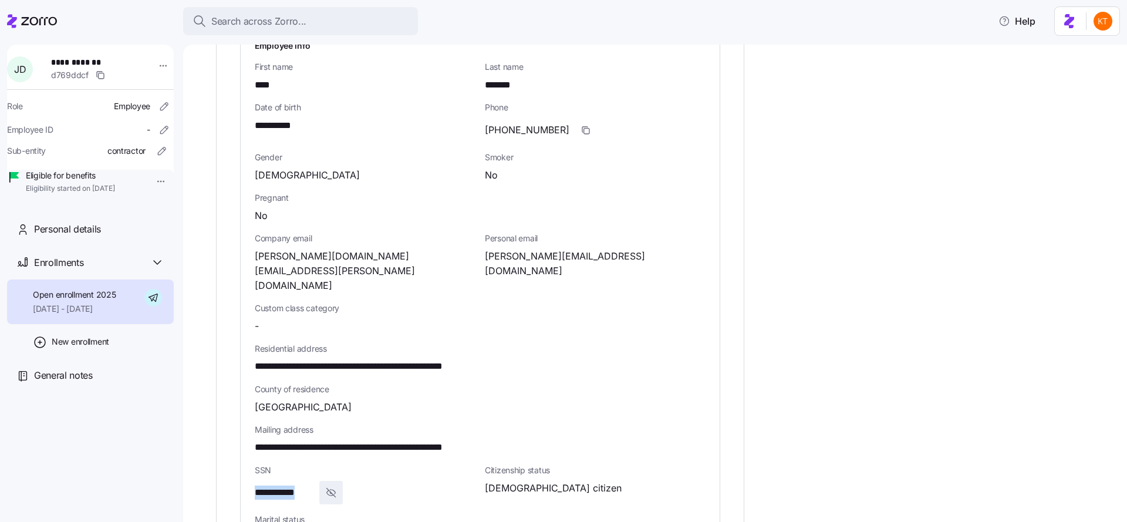
click at [285, 485] on span "**********" at bounding box center [285, 492] width 60 height 15
copy span "*"
click at [280, 119] on span "**********" at bounding box center [277, 126] width 45 height 15
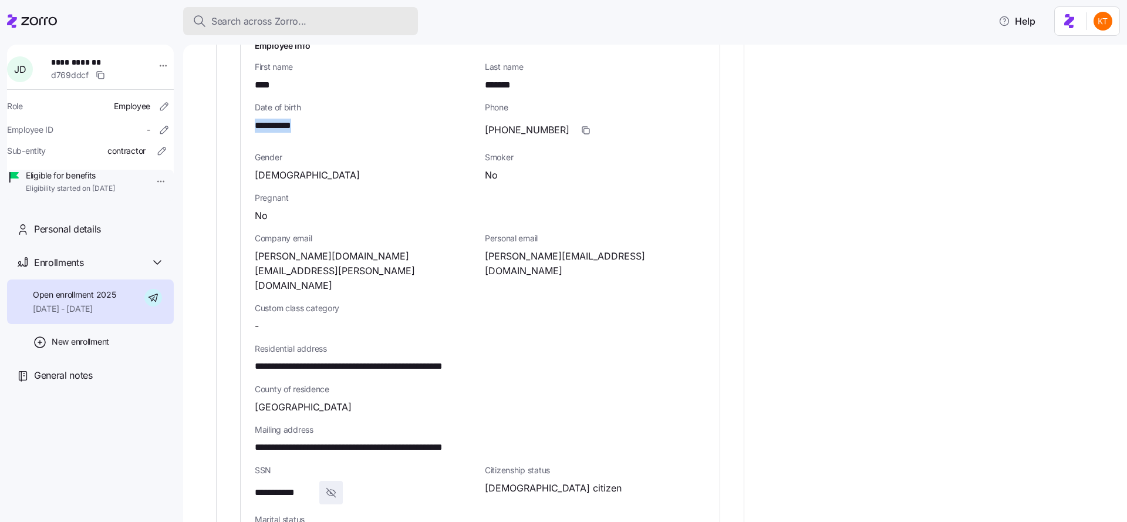
copy span "****"
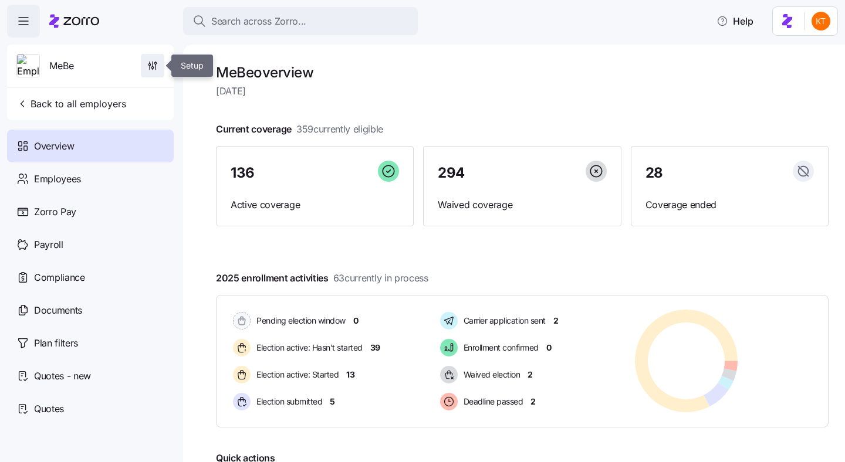
click at [156, 70] on icon "button" at bounding box center [153, 66] width 12 height 12
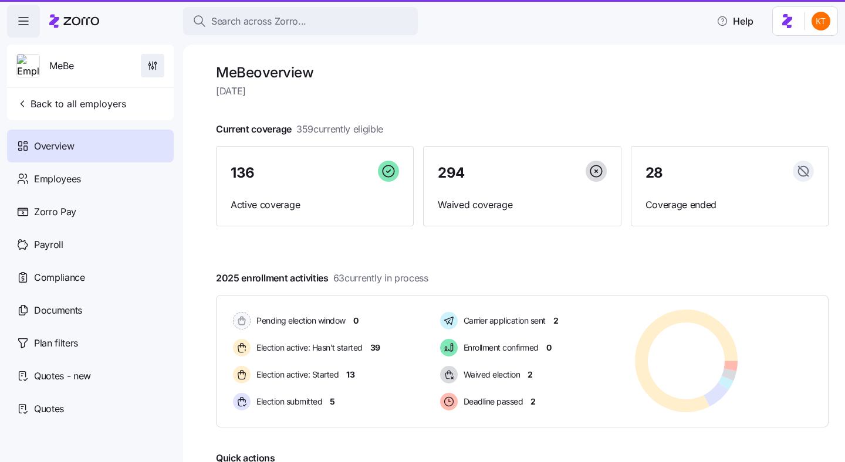
click at [153, 66] on icon "button" at bounding box center [153, 64] width 0 height 5
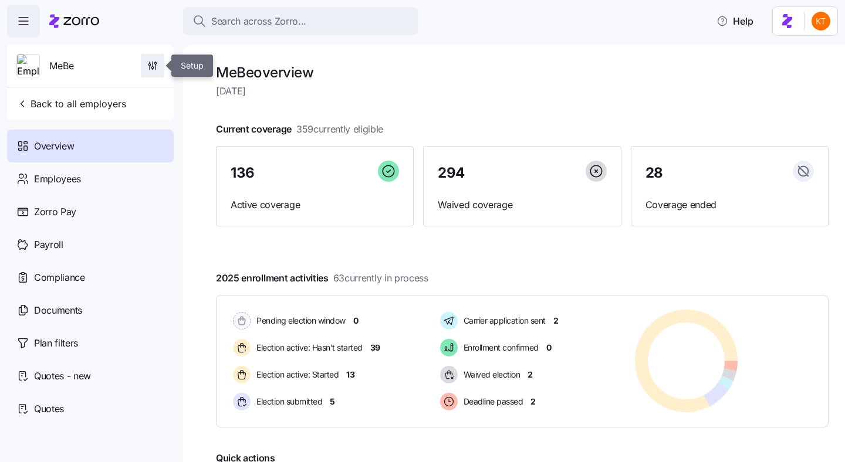
click at [153, 66] on icon "button" at bounding box center [153, 64] width 0 height 5
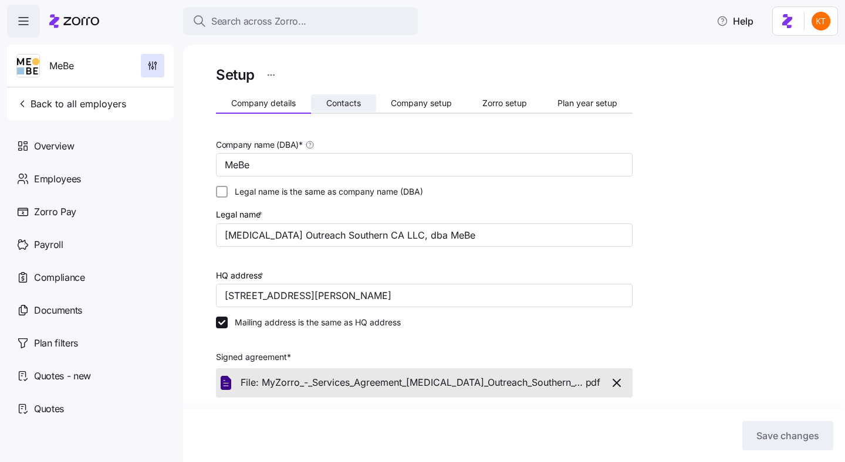
click at [355, 104] on span "Contacts" at bounding box center [343, 103] width 35 height 8
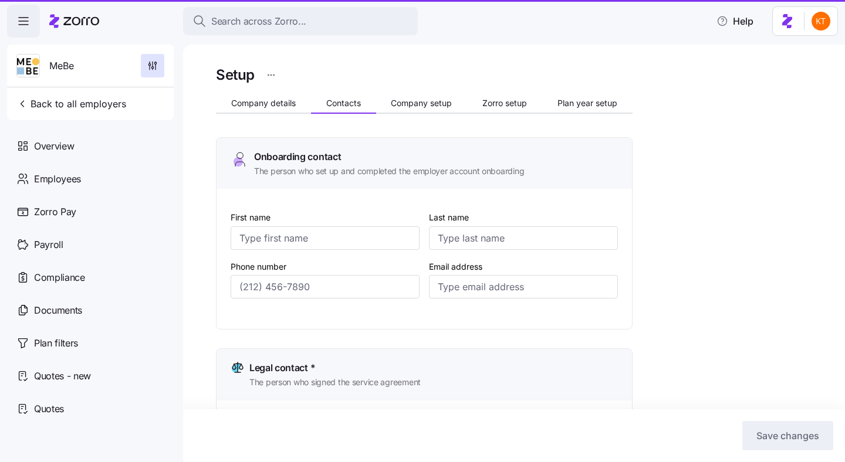
type input "[PERSON_NAME]"
type input "[DEMOGRAPHIC_DATA]"
type input "[EMAIL_ADDRESS][DOMAIN_NAME]"
type input "[PERSON_NAME]"
type input "[DEMOGRAPHIC_DATA]"
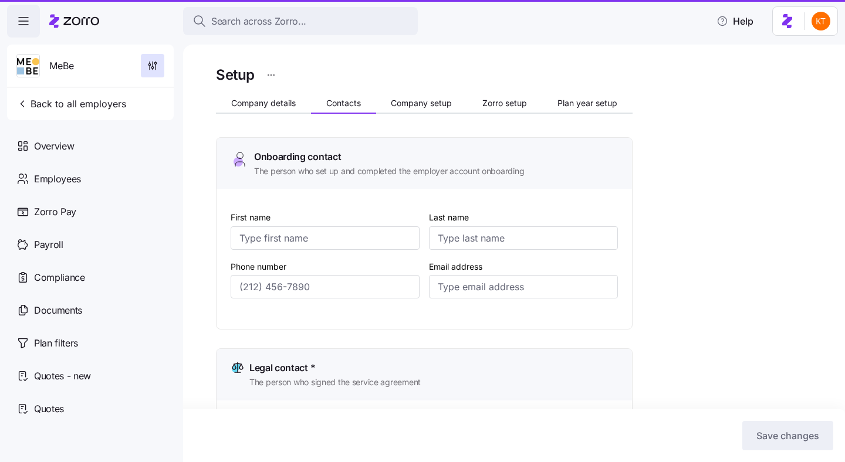
type input "[EMAIL_ADDRESS][DOMAIN_NAME]"
type input "[PERSON_NAME]"
type input "[PERSON_NAME][EMAIL_ADDRESS][PERSON_NAME][DOMAIN_NAME]"
type input "[PERSON_NAME]"
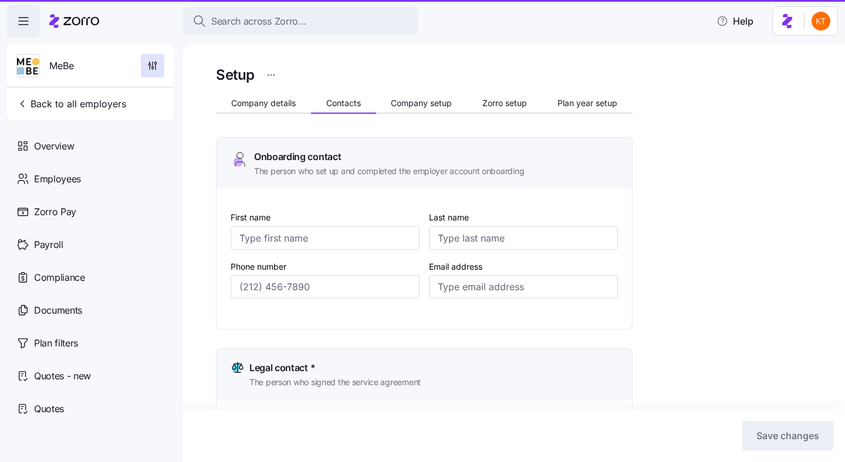
type input "[PERSON_NAME]"
type input "[EMAIL_ADDRESS][DOMAIN_NAME]"
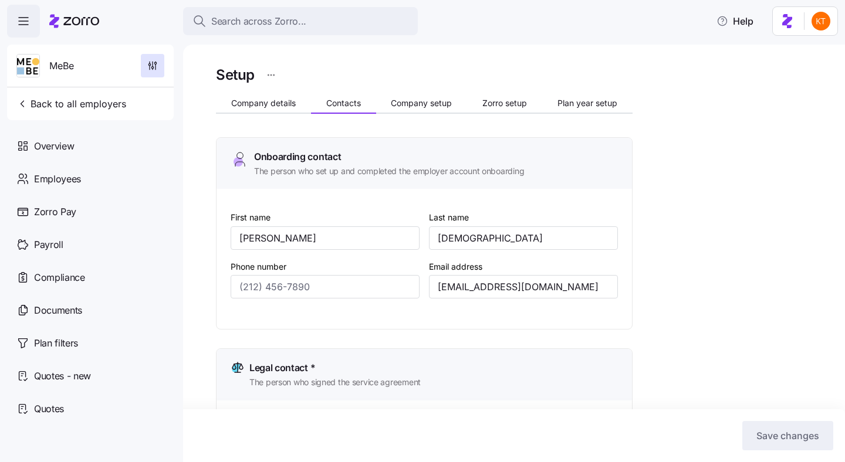
type input "[PHONE_NUMBER]"
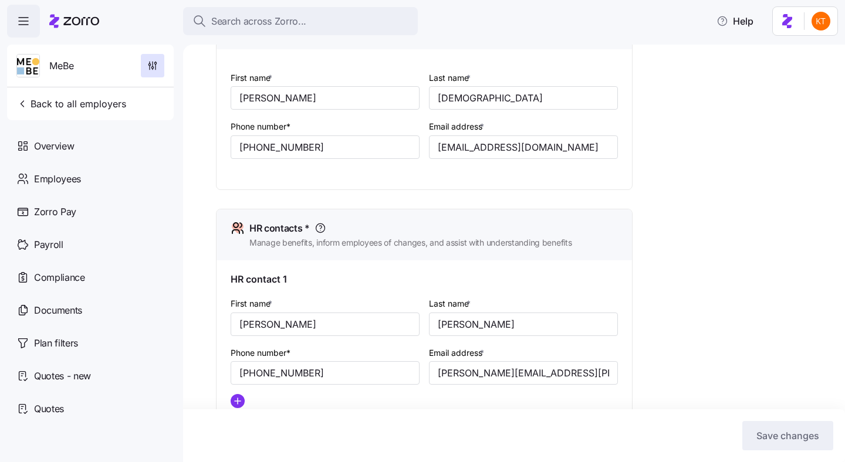
scroll to position [508, 0]
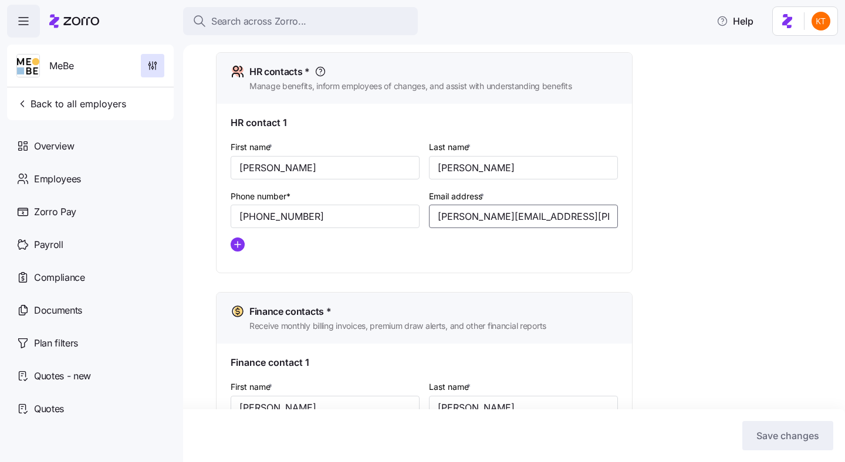
click at [474, 224] on input "[PERSON_NAME][EMAIL_ADDRESS][PERSON_NAME][DOMAIN_NAME]" at bounding box center [523, 216] width 189 height 23
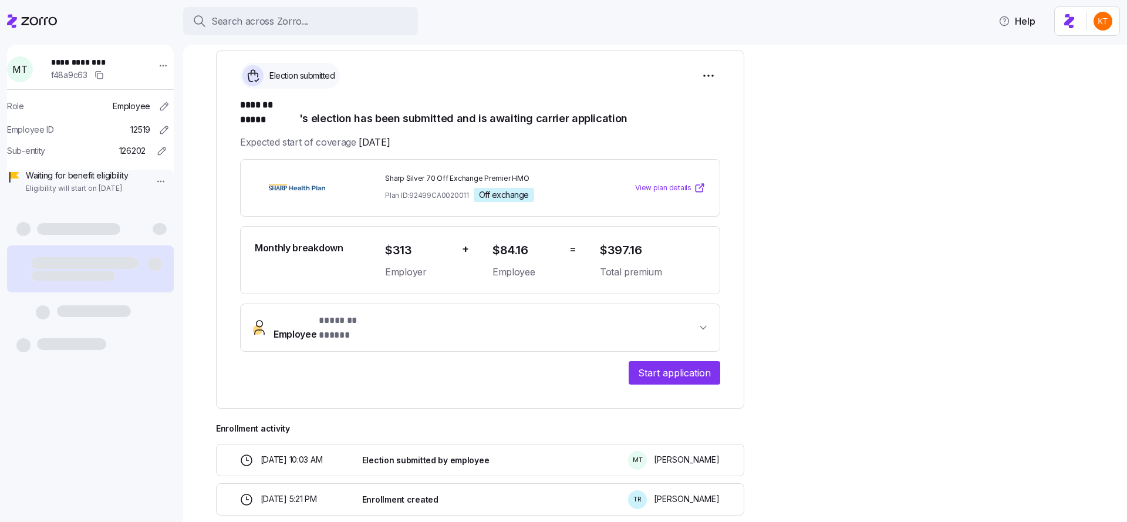
click at [438, 304] on button "Employee * ******* ***** *" at bounding box center [480, 327] width 479 height 47
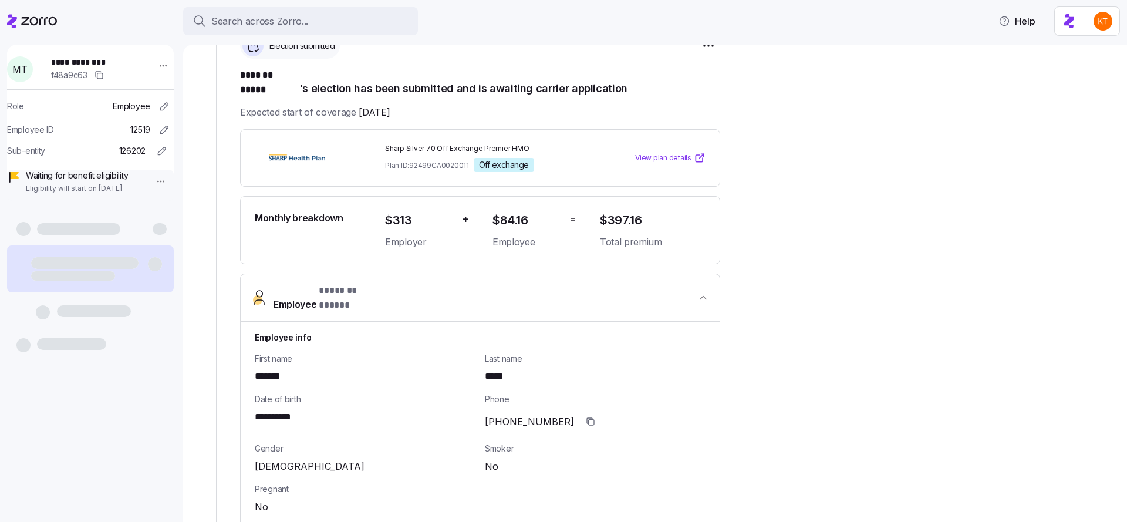
scroll to position [613, 0]
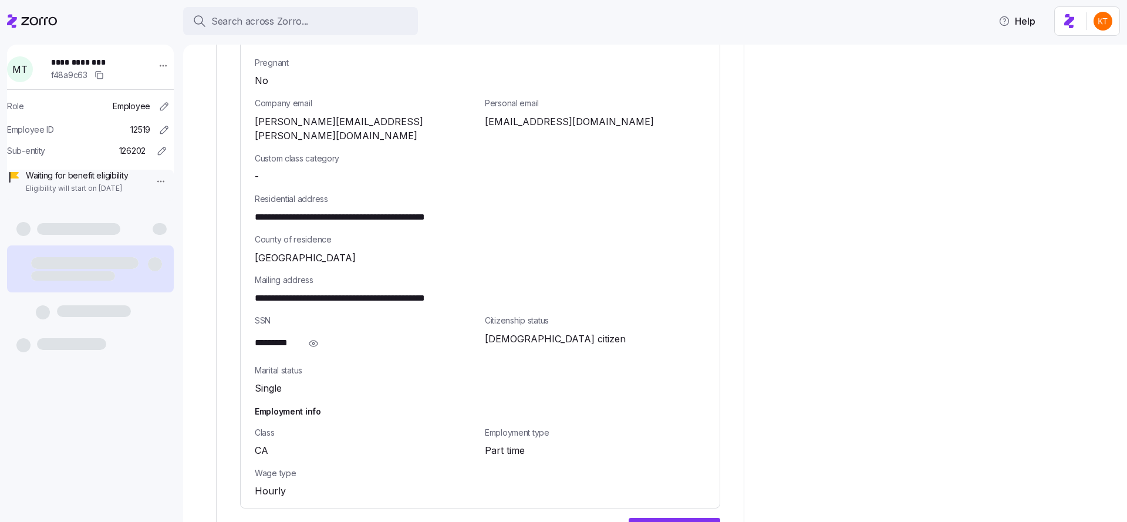
click at [517, 114] on span "[EMAIL_ADDRESS][DOMAIN_NAME]" at bounding box center [569, 121] width 169 height 15
copy span "marleentilko"
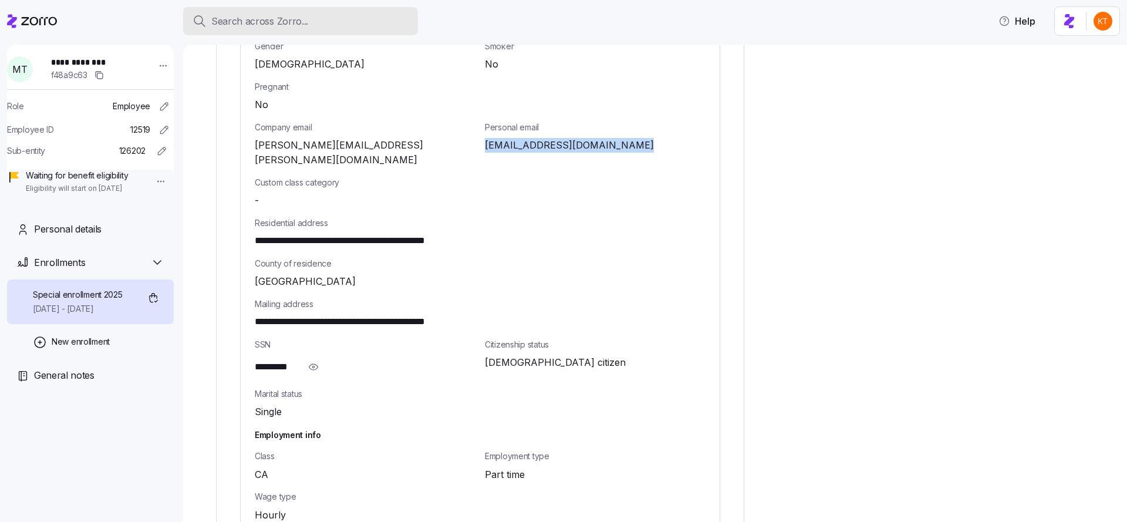
scroll to position [636, 0]
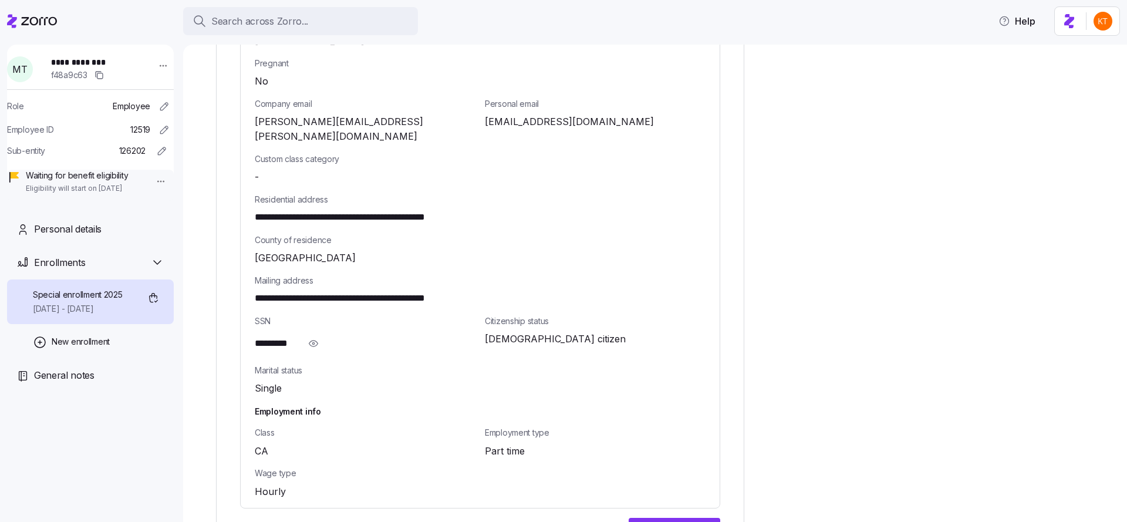
click at [75, 59] on span "**********" at bounding box center [92, 62] width 82 height 12
click at [73, 64] on span "**********" at bounding box center [92, 62] width 82 height 12
copy span "*******"
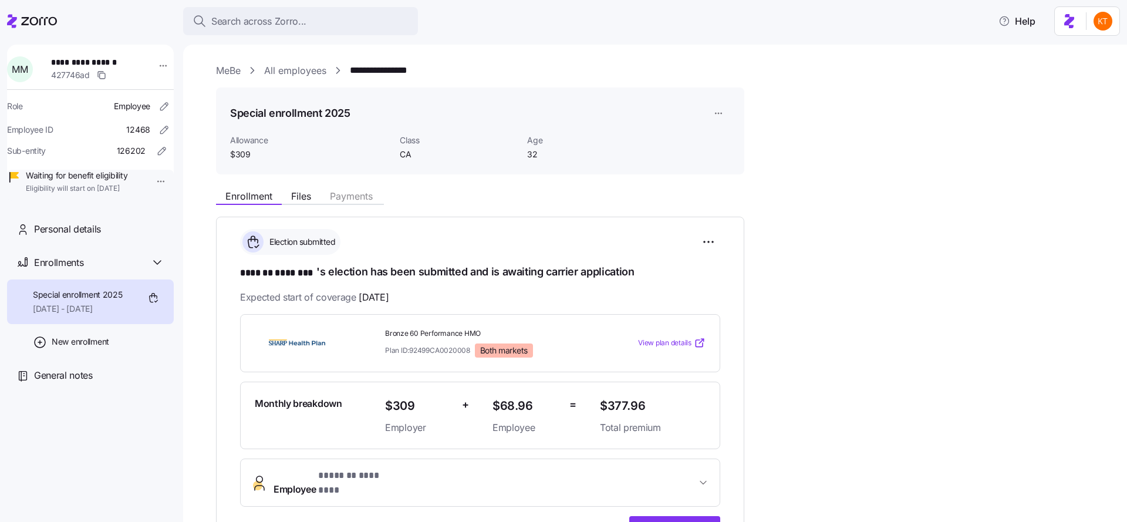
click at [76, 63] on span "**********" at bounding box center [92, 62] width 82 height 12
copy span "*******"
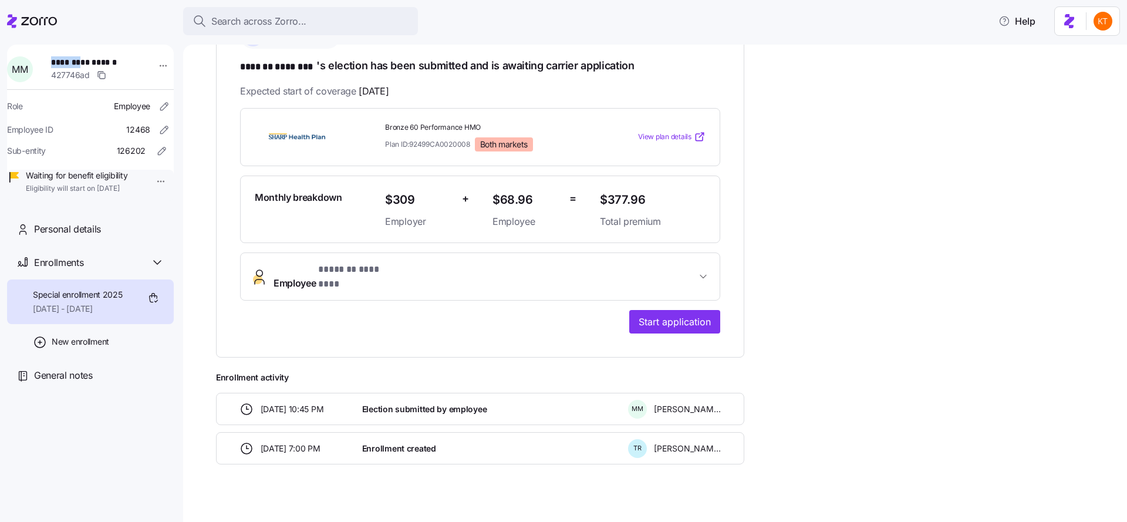
click at [515, 264] on span "Employee * ******* ******** *" at bounding box center [484, 276] width 423 height 28
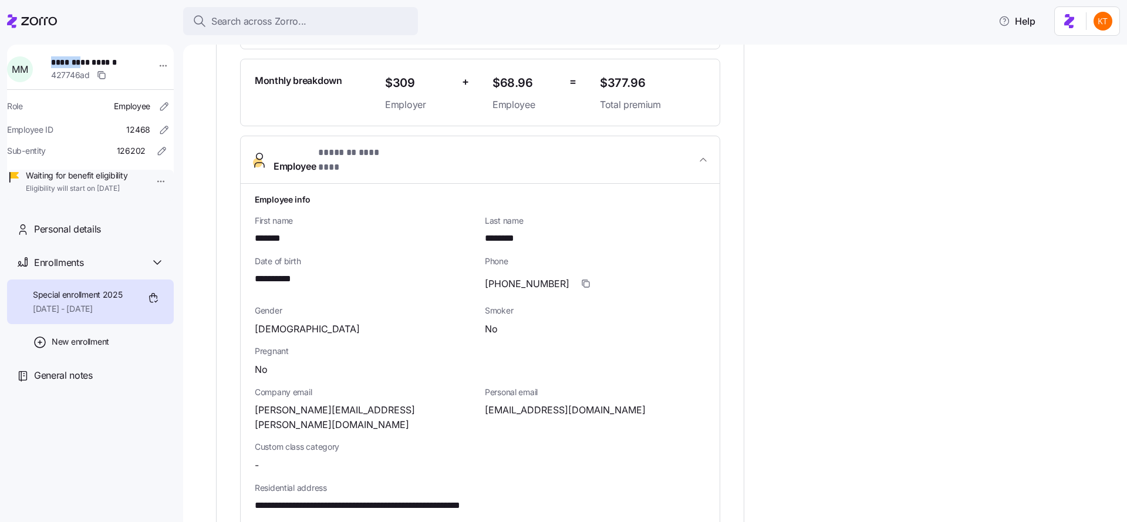
scroll to position [623, 0]
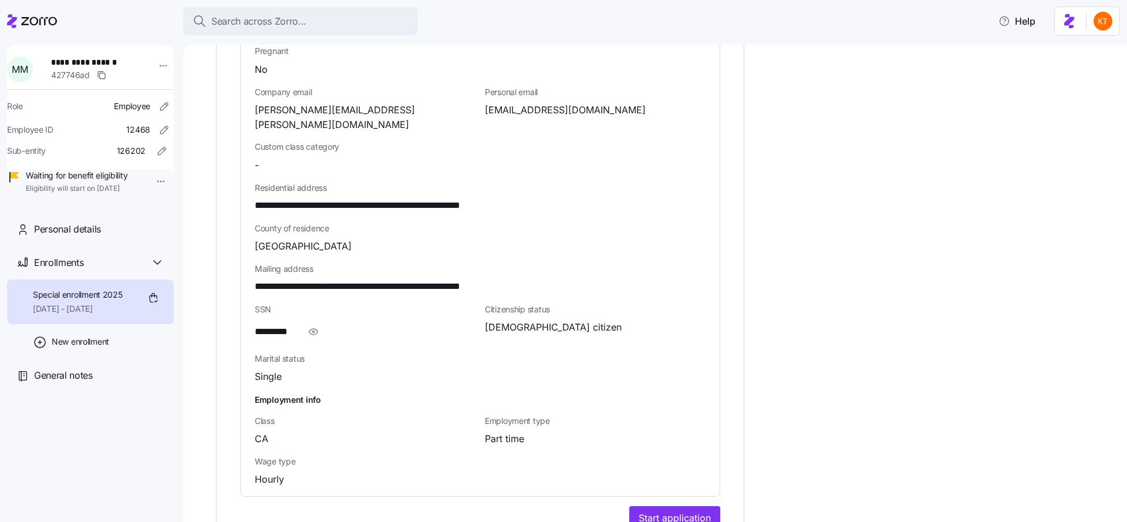
click at [550, 103] on span "[EMAIL_ADDRESS][DOMAIN_NAME]" at bounding box center [565, 110] width 161 height 15
copy span "marissamorrisonsdsu"
